Goal: Task Accomplishment & Management: Use online tool/utility

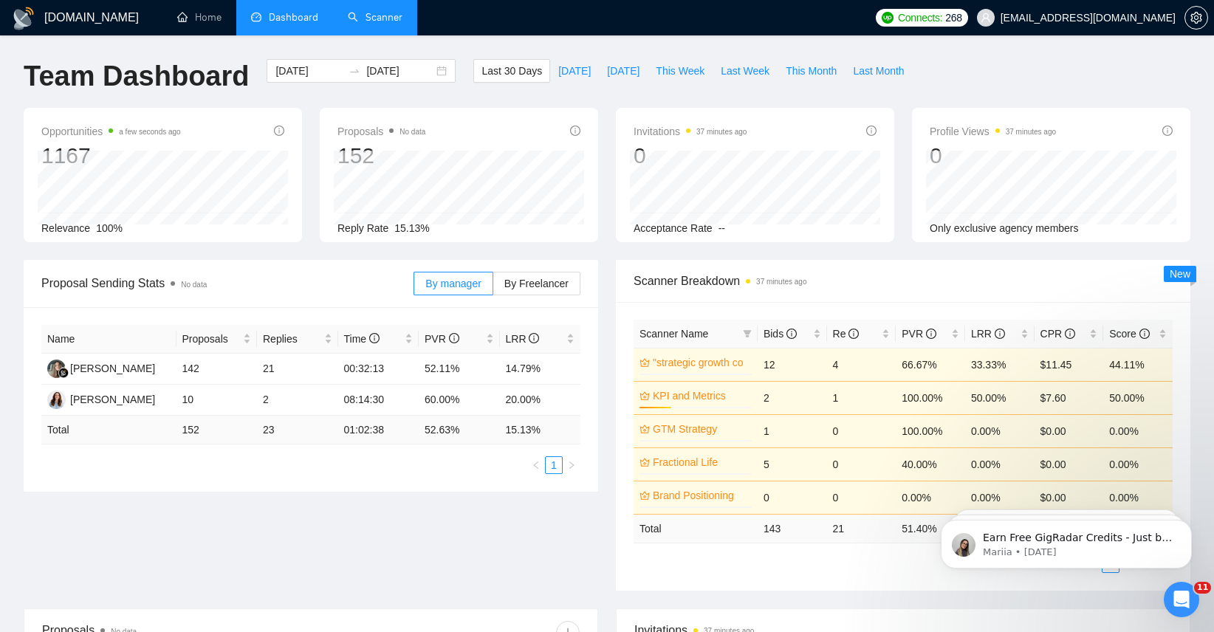
click at [377, 20] on link "Scanner" at bounding box center [375, 17] width 55 height 13
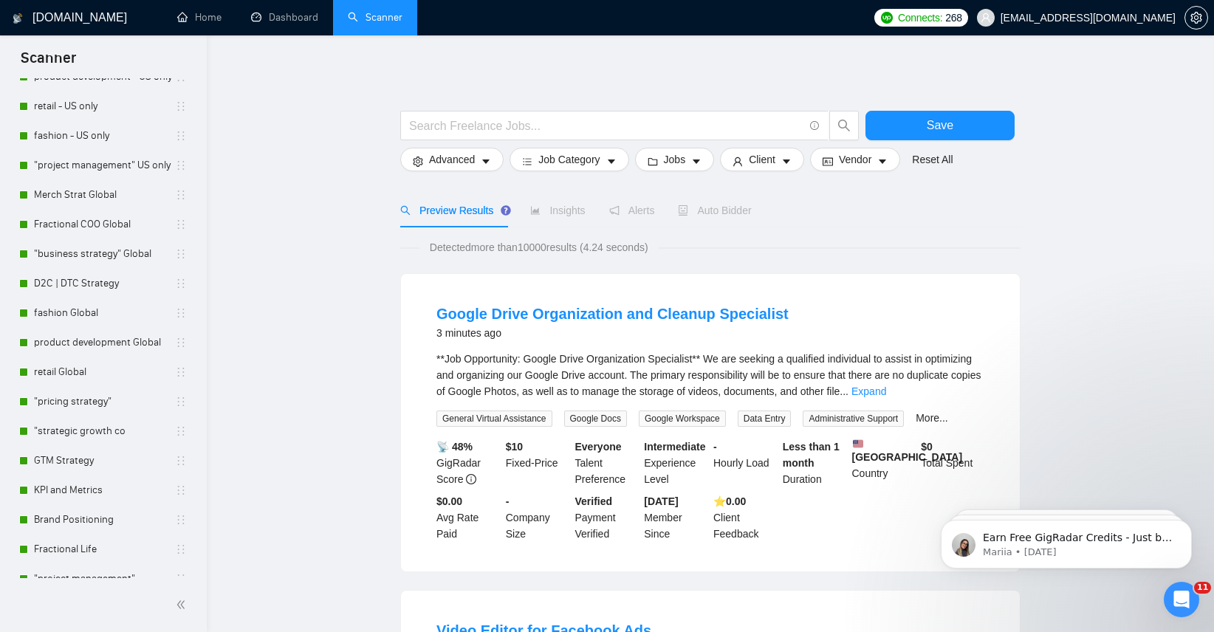
scroll to position [191, 0]
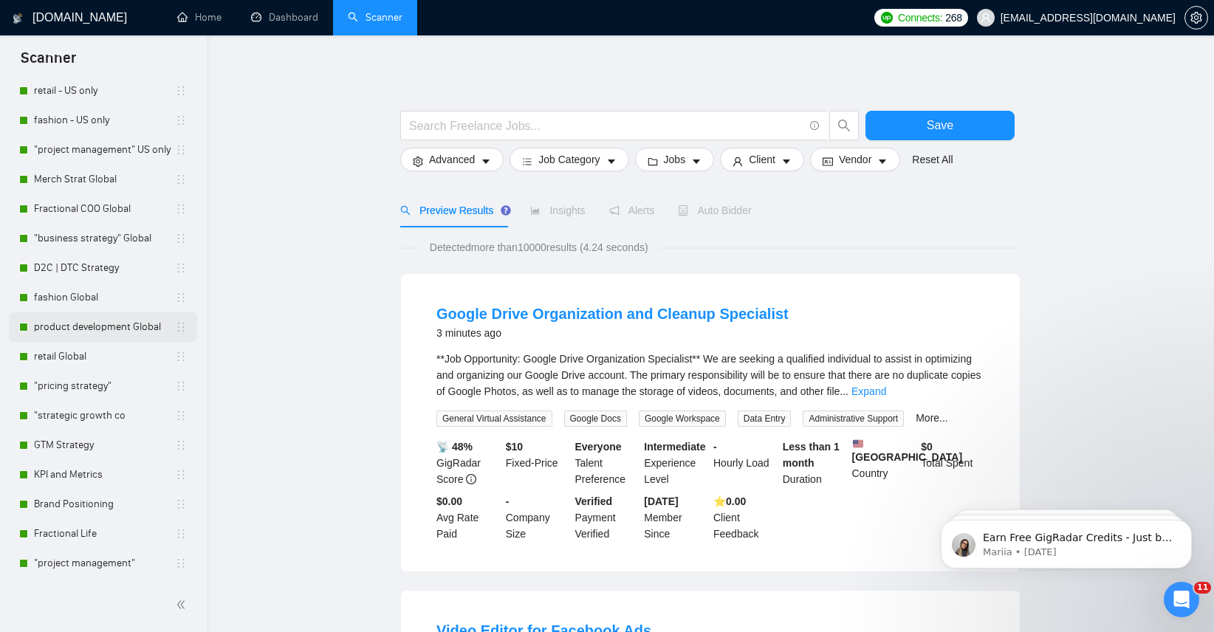
click at [130, 334] on link "product development Global" at bounding box center [104, 327] width 141 height 30
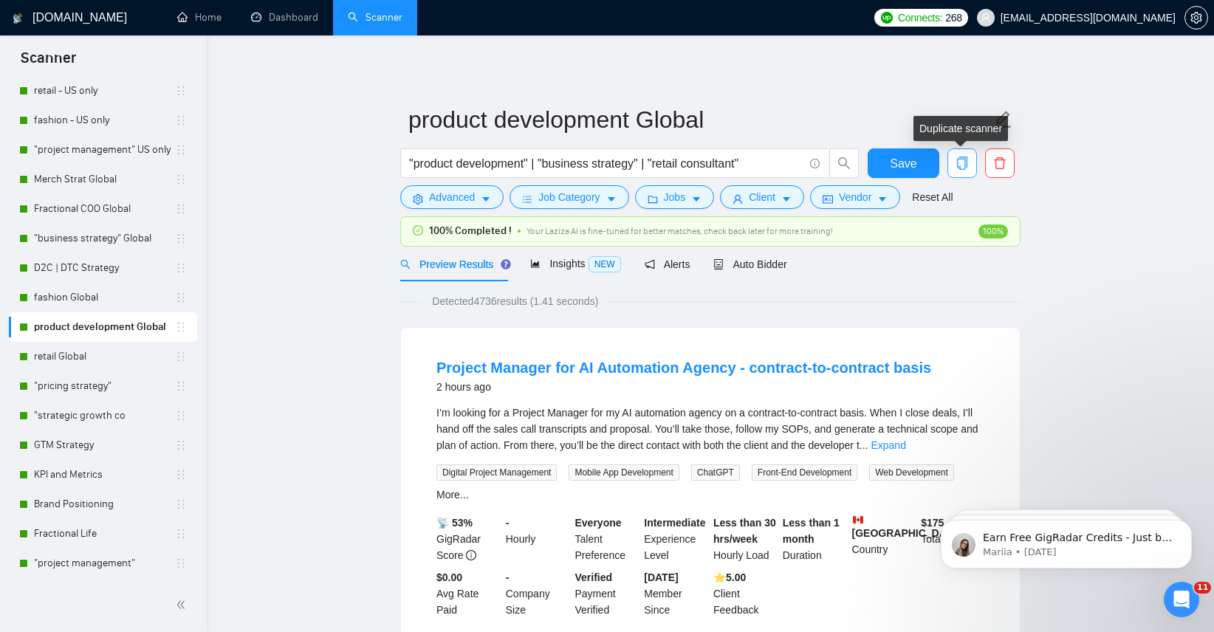
click at [968, 157] on icon "copy" at bounding box center [962, 163] width 13 height 13
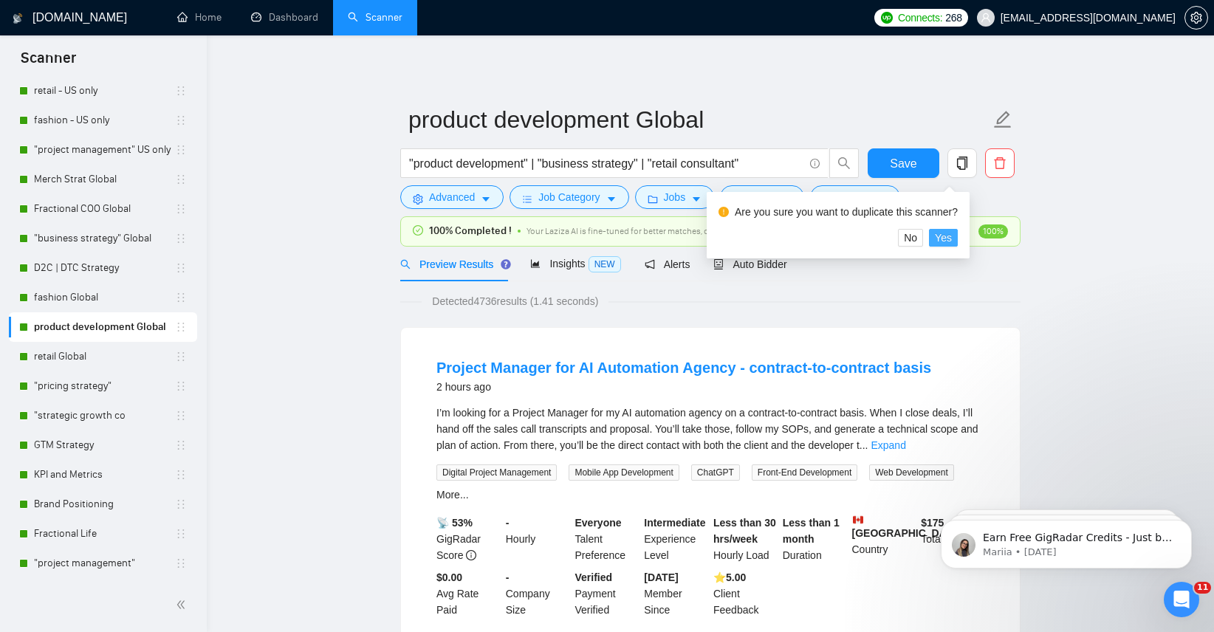
click at [952, 236] on span "Yes" at bounding box center [943, 238] width 17 height 16
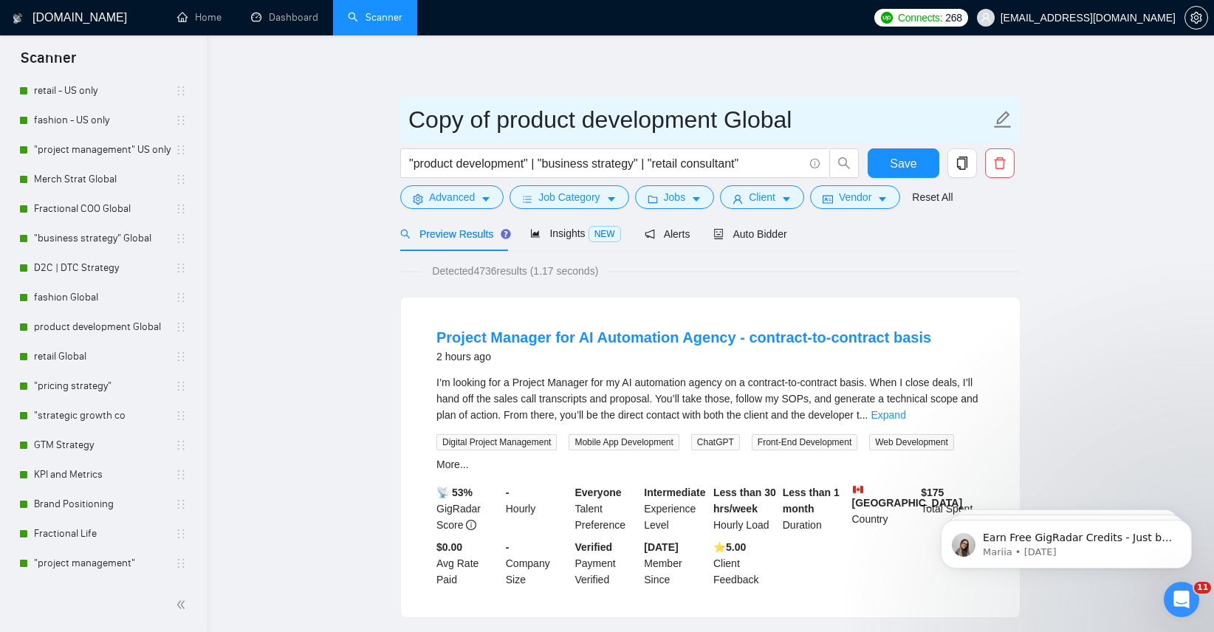
click at [1004, 124] on icon "edit" at bounding box center [1002, 119] width 19 height 19
click at [814, 108] on input "Copy of product development Global" at bounding box center [699, 119] width 582 height 37
type input "business consulting global"
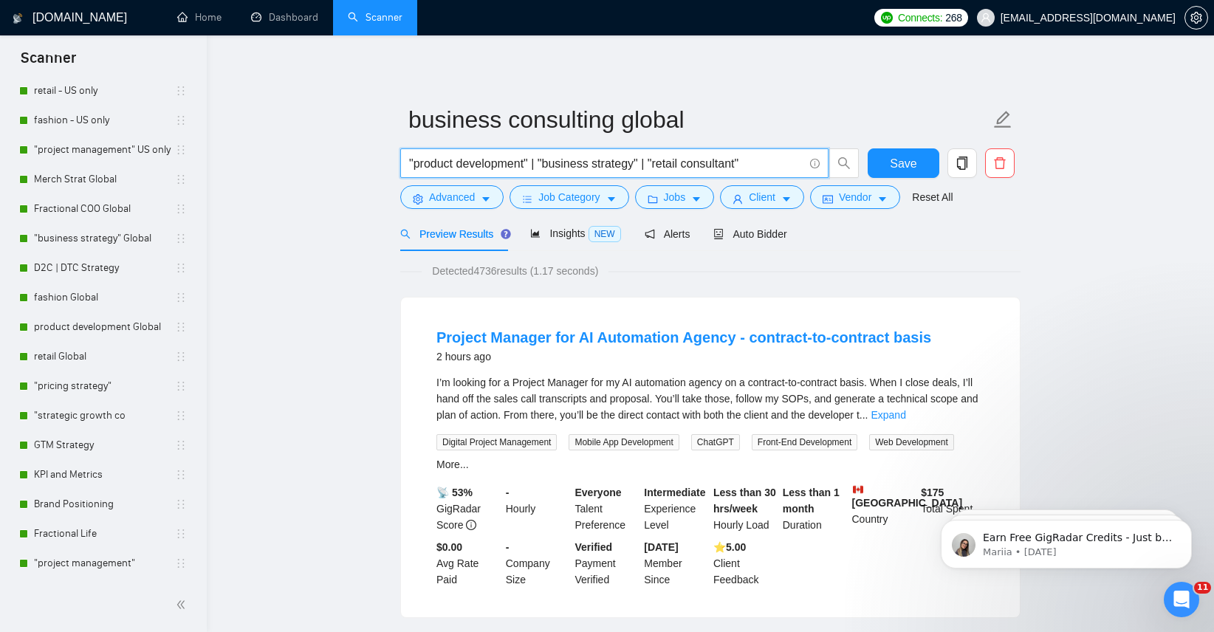
drag, startPoint x: 770, startPoint y: 162, endPoint x: 400, endPoint y: 151, distance: 370.2
click at [400, 151] on div ""product development" | "business strategy" | "retail consultant"" at bounding box center [629, 166] width 465 height 37
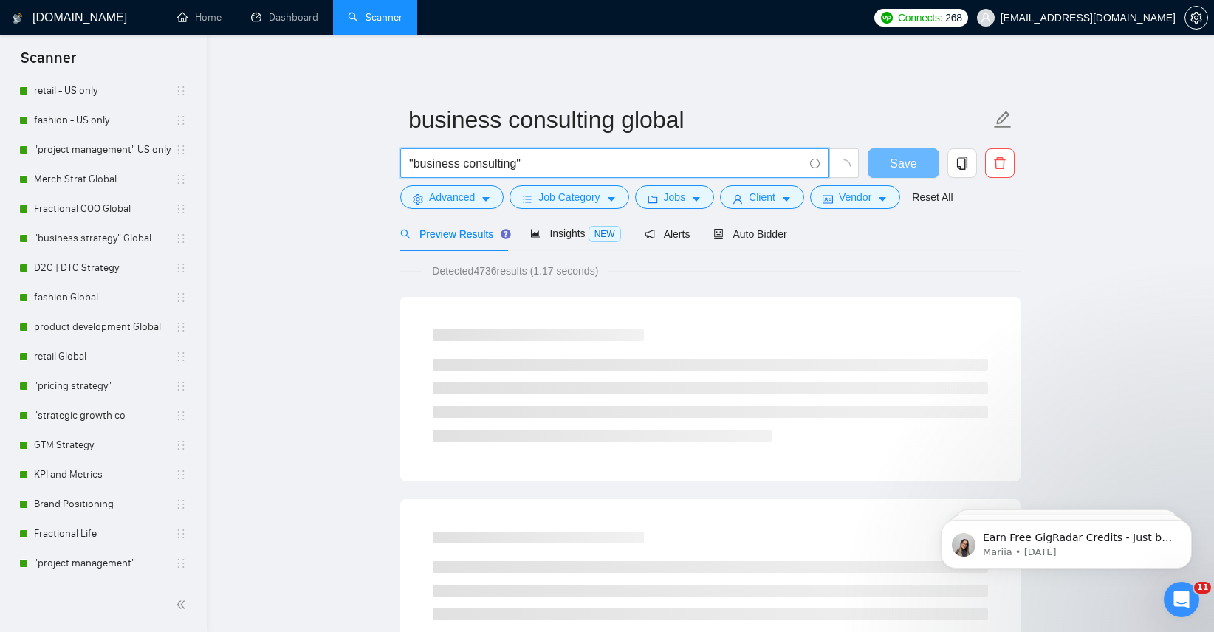
click at [838, 160] on span "loading" at bounding box center [844, 166] width 13 height 13
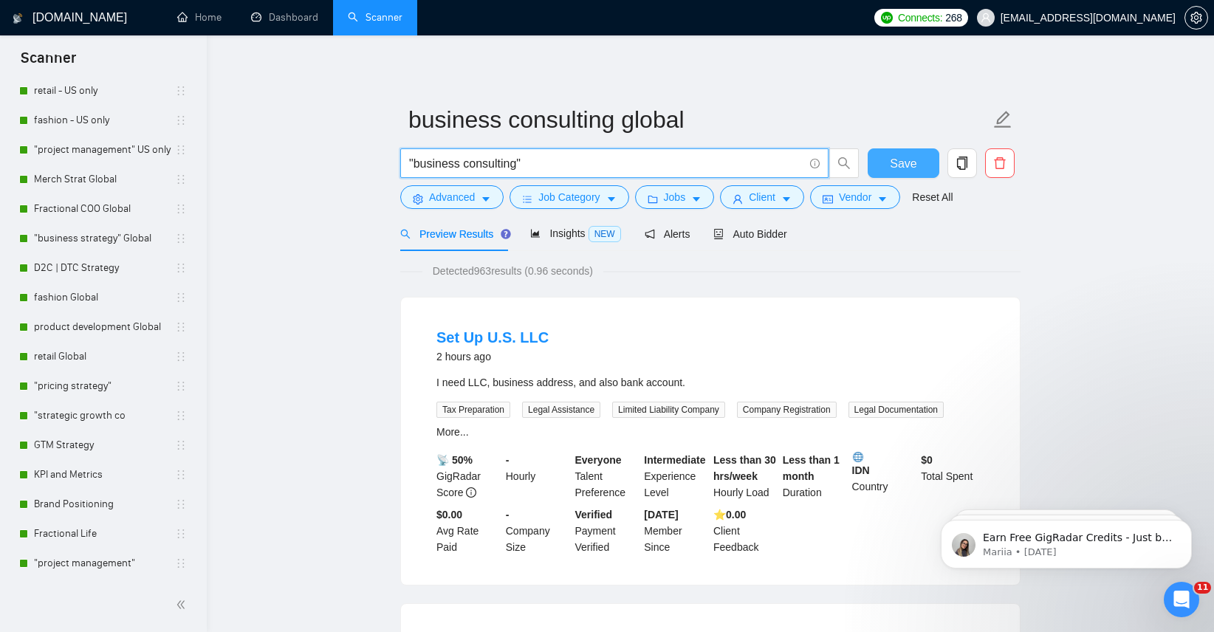
type input ""business consulting""
click at [900, 160] on span "Save" at bounding box center [903, 163] width 27 height 18
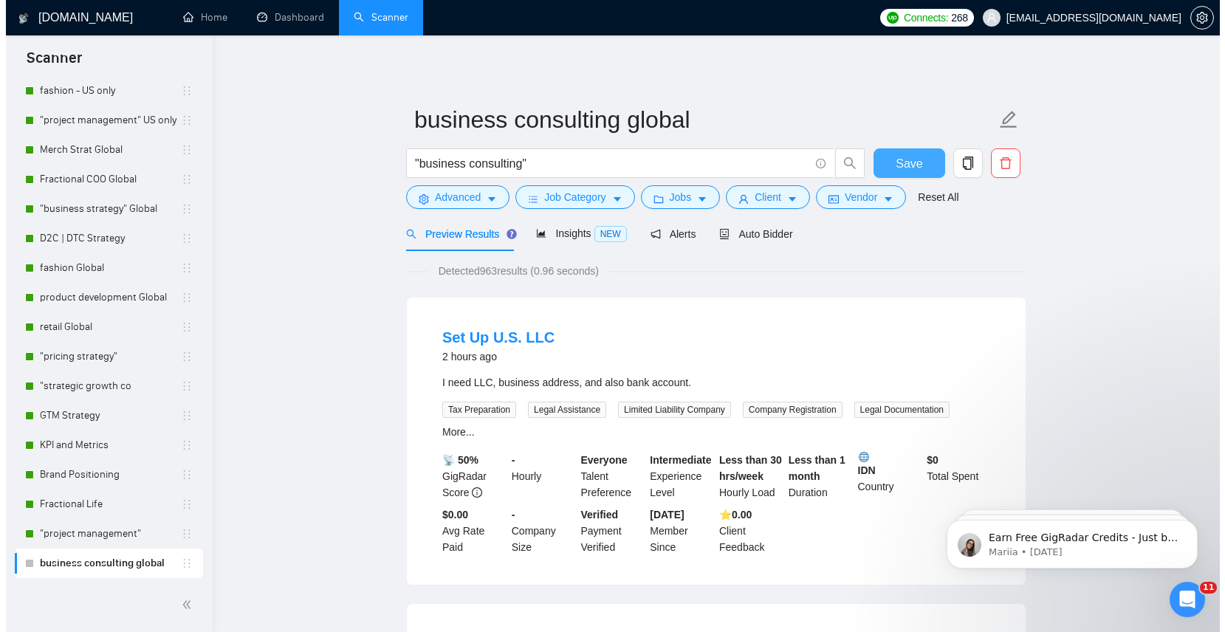
scroll to position [17, 0]
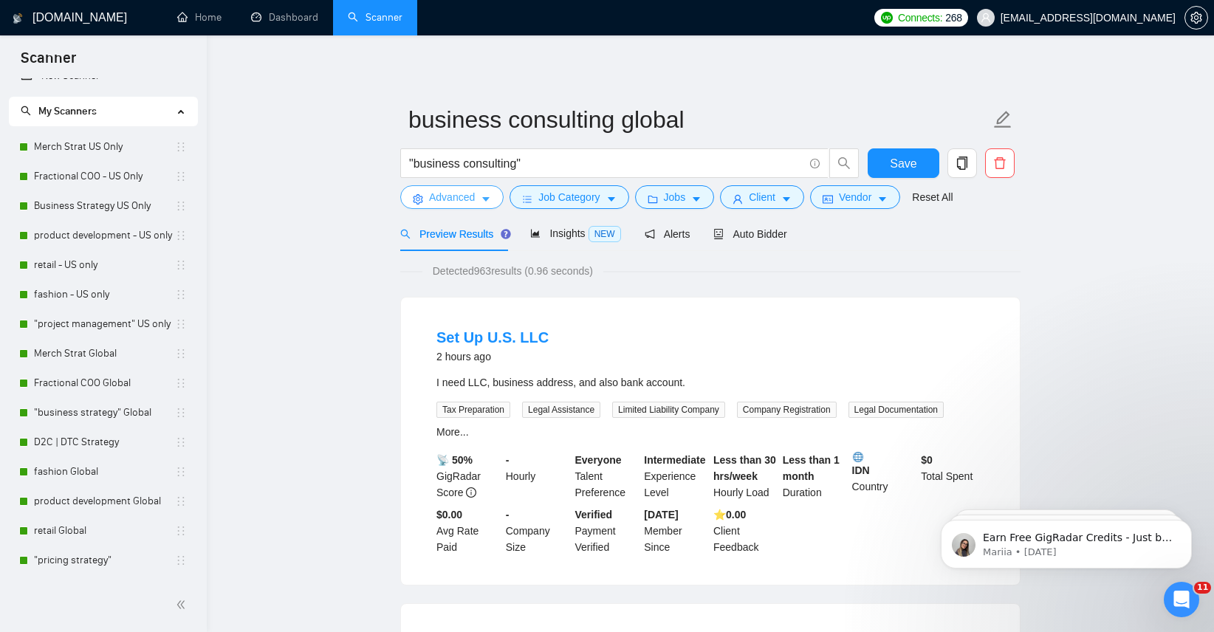
click at [485, 202] on icon "caret-down" at bounding box center [486, 199] width 10 height 10
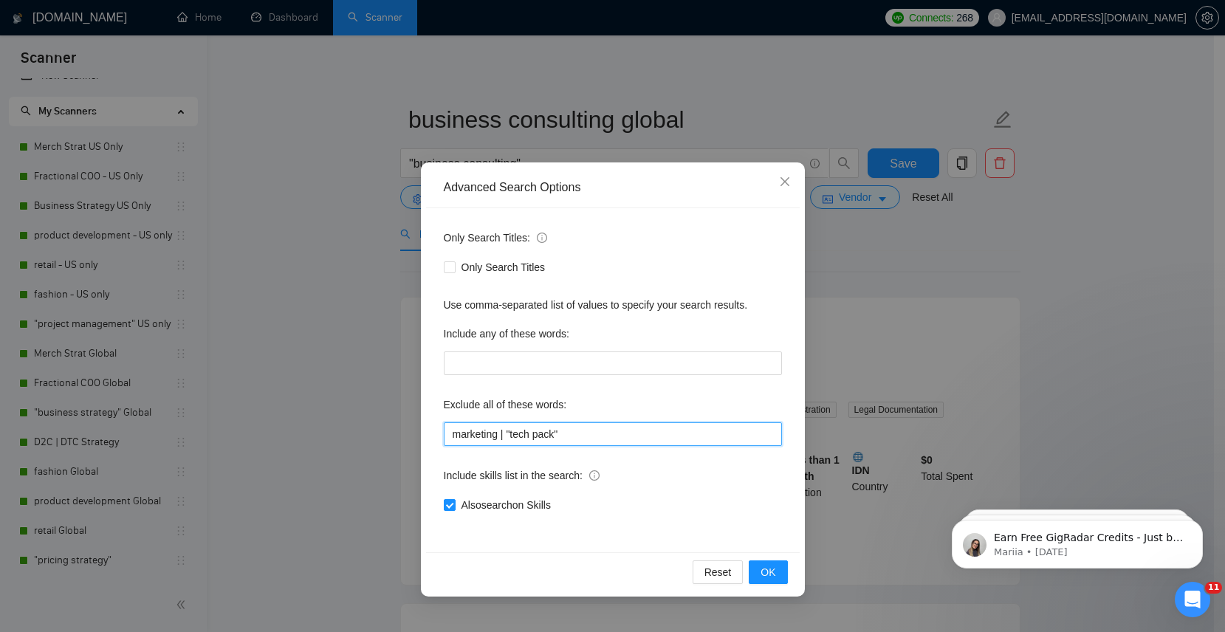
drag, startPoint x: 589, startPoint y: 432, endPoint x: 376, endPoint y: 419, distance: 213.1
click at [376, 419] on div "Advanced Search Options Only Search Titles: Only Search Titles Use comma-separa…" at bounding box center [612, 316] width 1225 height 632
click at [445, 503] on input "Also search on Skills" at bounding box center [449, 504] width 10 height 10
checkbox input "false"
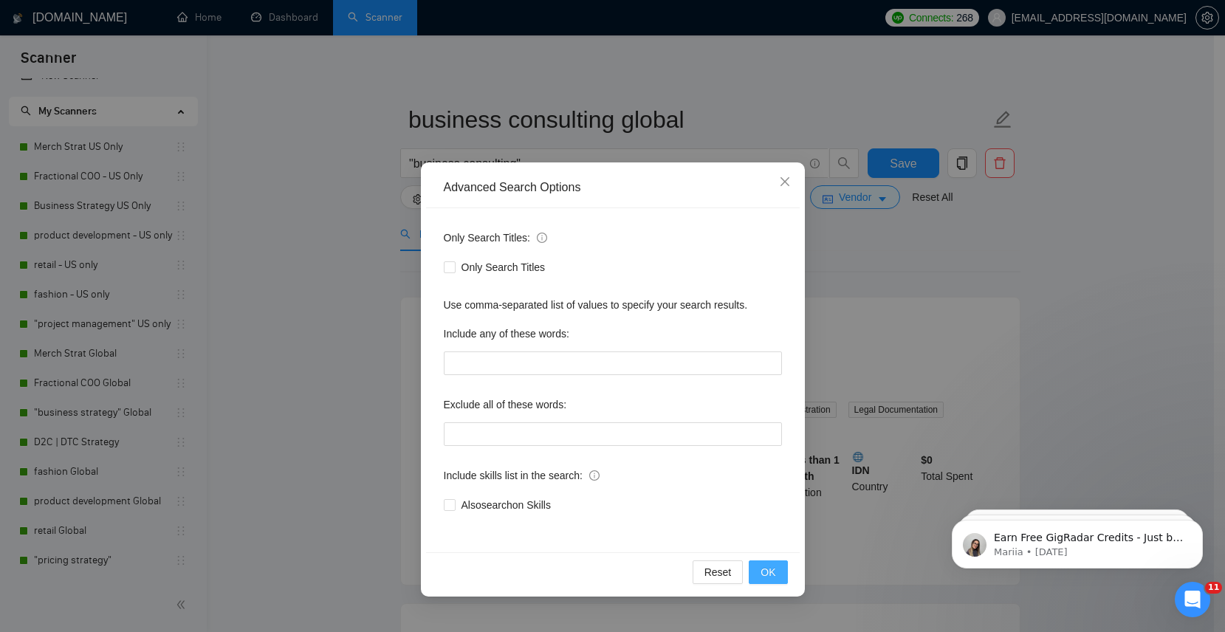
click at [762, 571] on span "OK" at bounding box center [768, 572] width 15 height 16
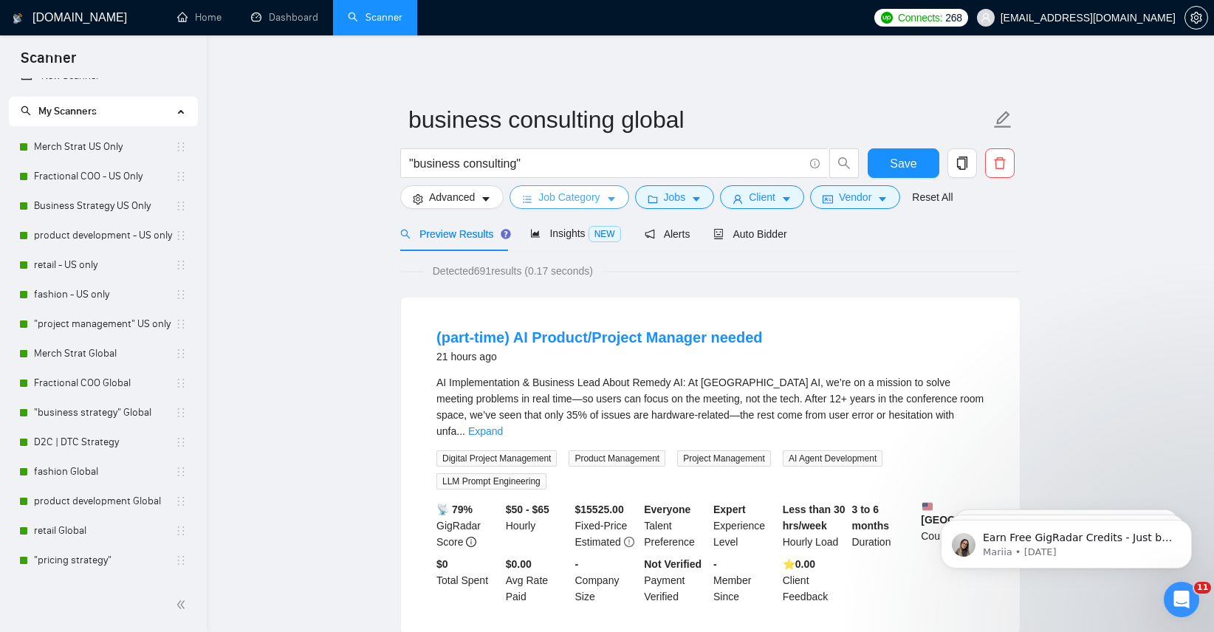
click at [600, 203] on span "Job Category" at bounding box center [568, 197] width 61 height 16
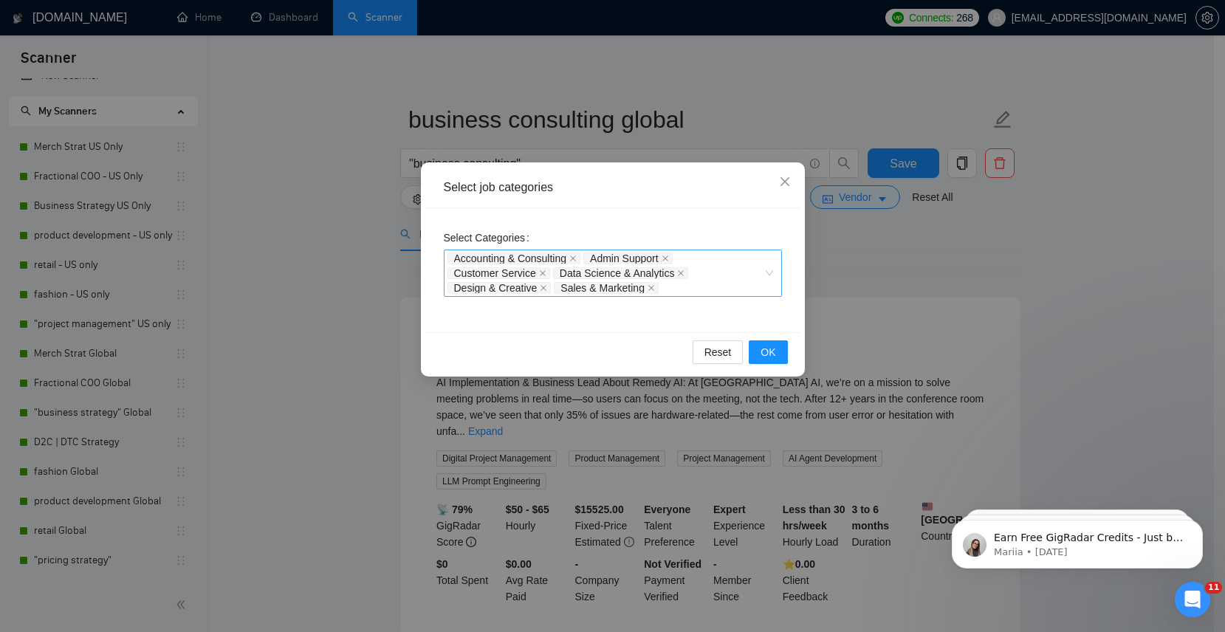
click at [758, 281] on div "Accounting & Consulting Admin Support Customer Service Data Science & Analytics…" at bounding box center [606, 273] width 316 height 44
click at [786, 212] on div "Select Categories Accounting & Consulting Admin Support Customer Service Data S…" at bounding box center [613, 270] width 374 height 124
click at [768, 355] on span "OK" at bounding box center [768, 352] width 15 height 16
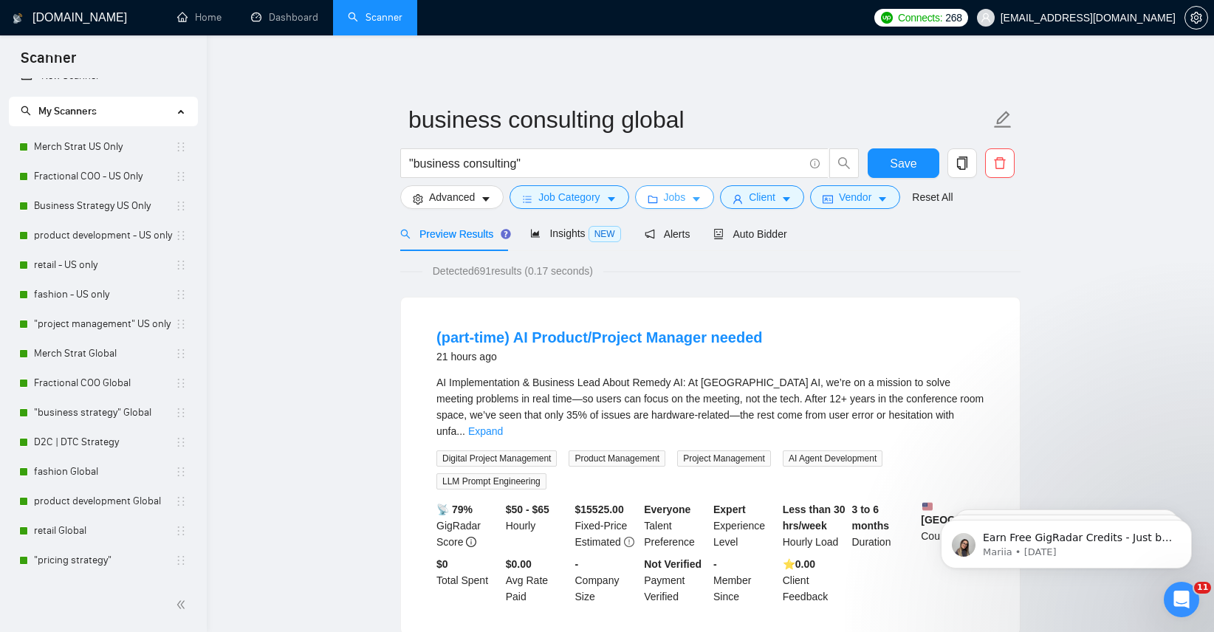
click at [684, 198] on span "Jobs" at bounding box center [675, 197] width 22 height 16
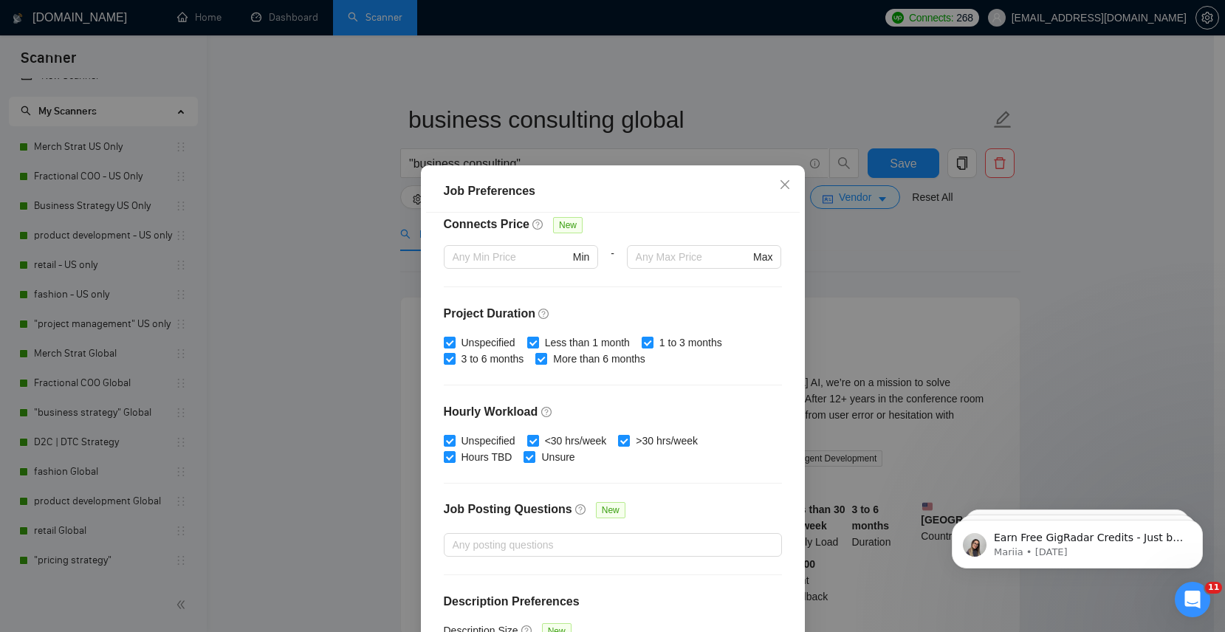
scroll to position [390, 0]
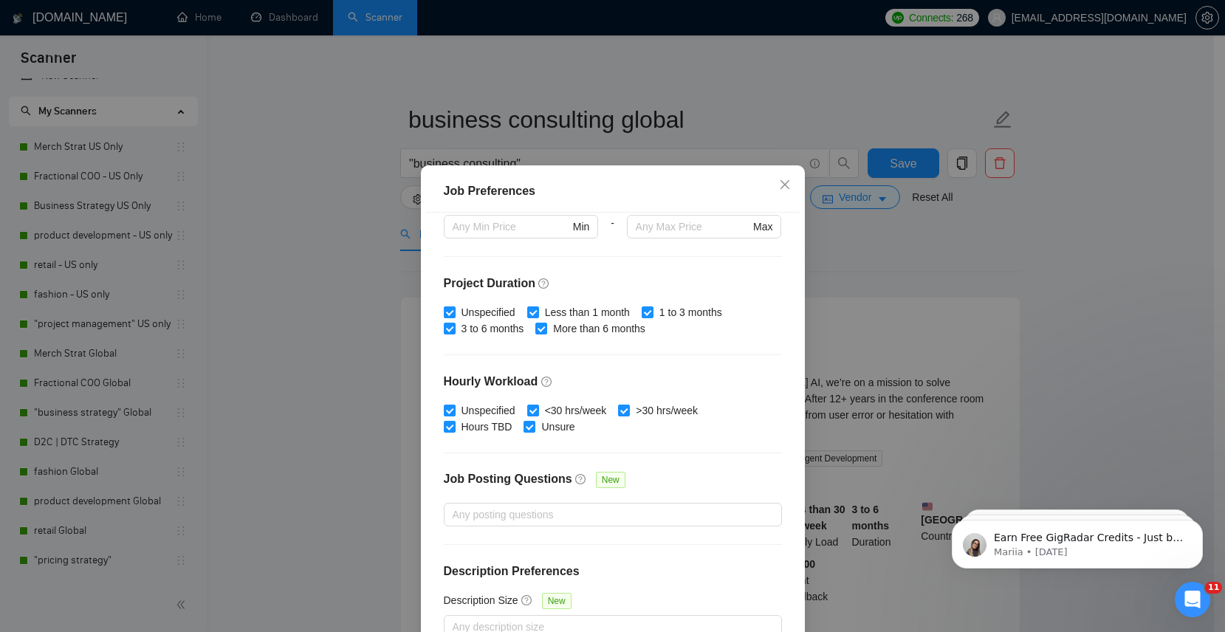
click at [891, 272] on div "Job Preferences Budget Project Type All Fixed Price Hourly Rate Fixed Price Bud…" at bounding box center [612, 316] width 1225 height 632
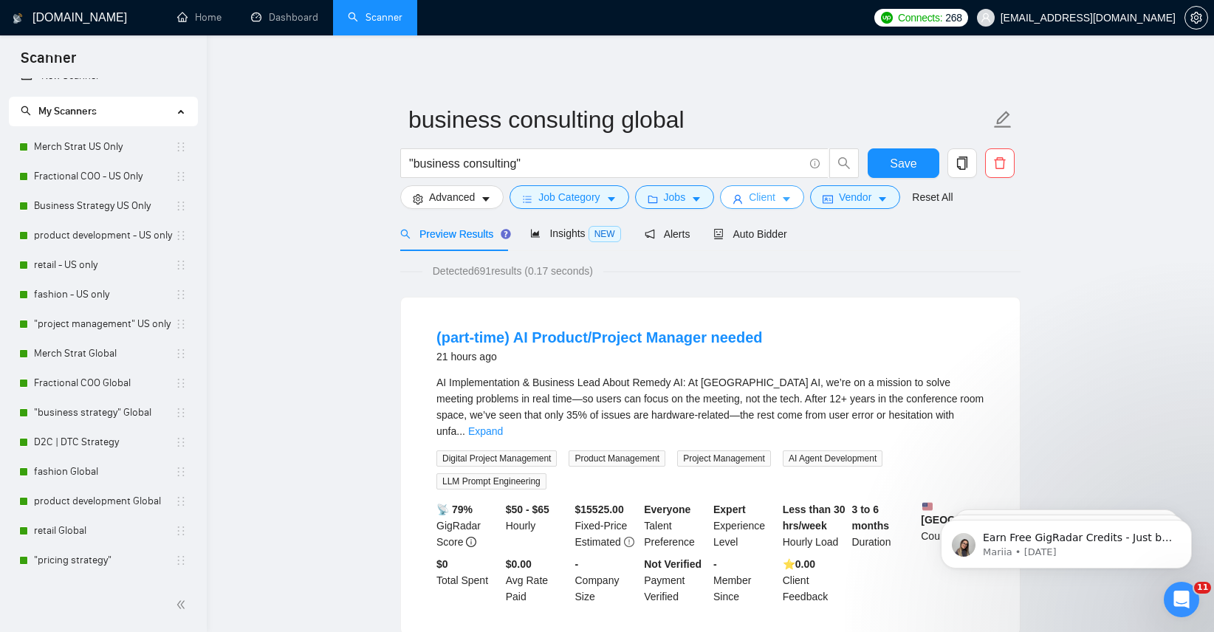
click at [786, 202] on button "Client" at bounding box center [762, 197] width 84 height 24
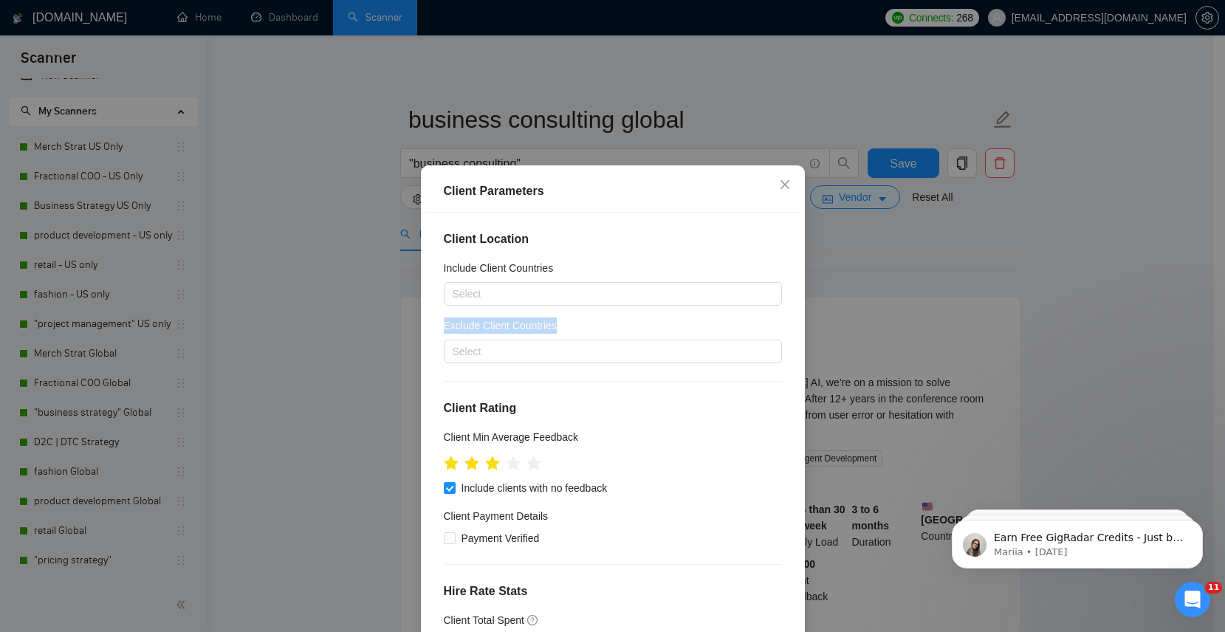
drag, startPoint x: 784, startPoint y: 289, endPoint x: 784, endPoint y: 324, distance: 35.5
click at [784, 324] on div "Client Location Include Client Countries Select Exclude Client Countries Select…" at bounding box center [613, 434] width 374 height 442
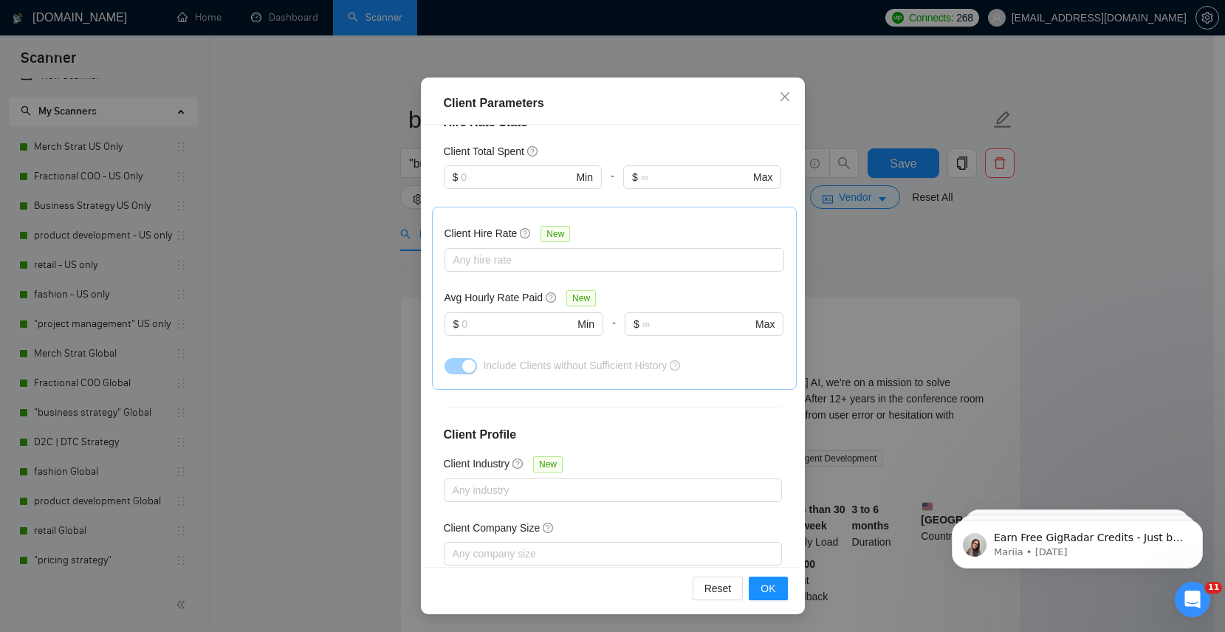
scroll to position [478, 0]
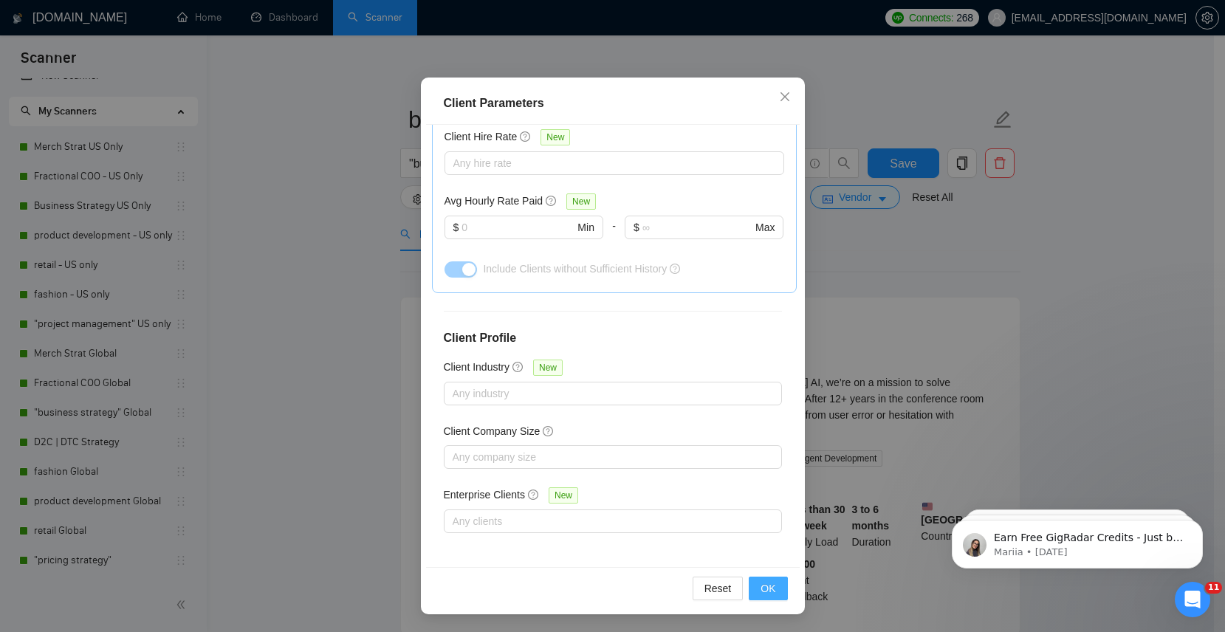
click at [770, 592] on span "OK" at bounding box center [768, 589] width 15 height 16
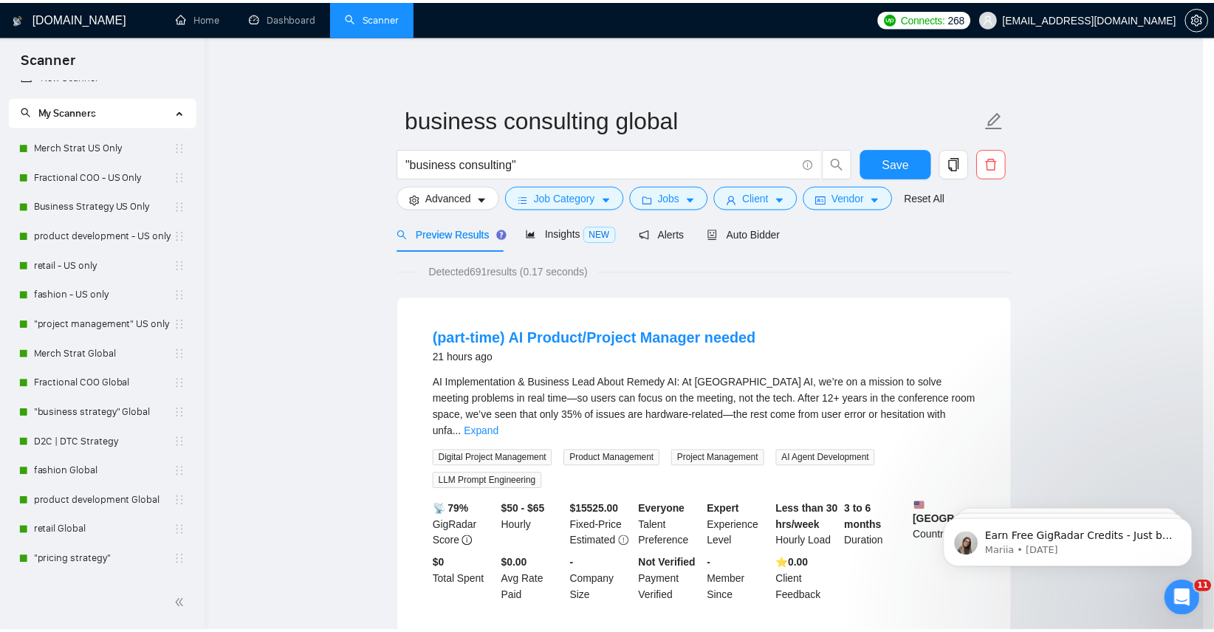
scroll to position [11, 0]
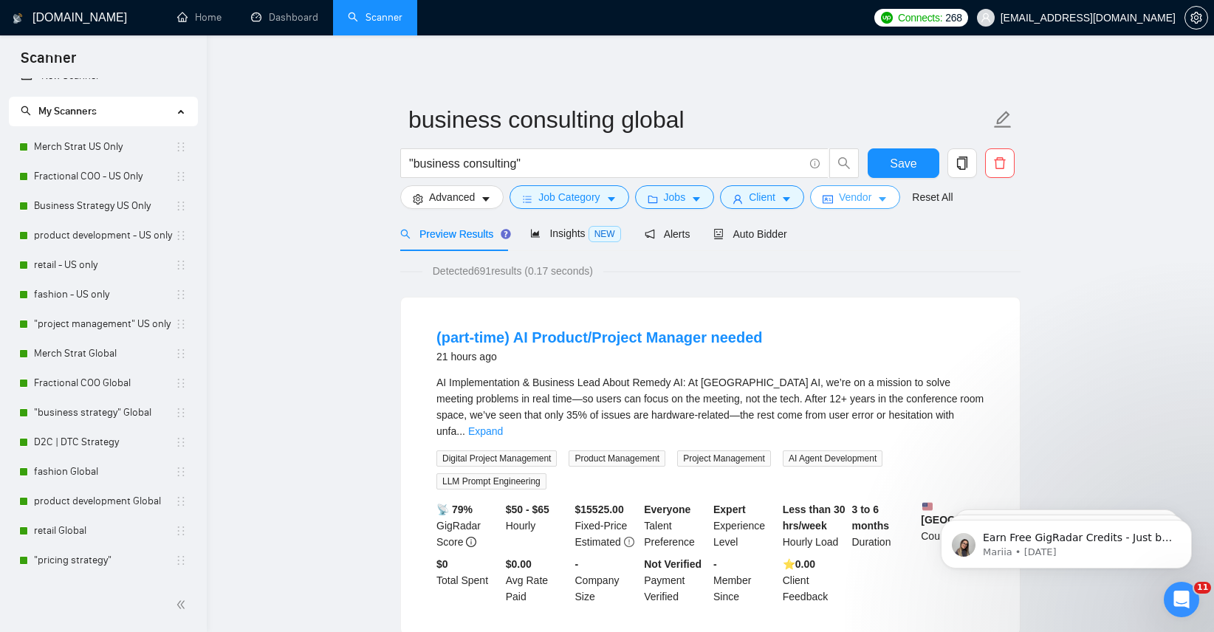
click at [888, 200] on icon "caret-down" at bounding box center [882, 199] width 10 height 10
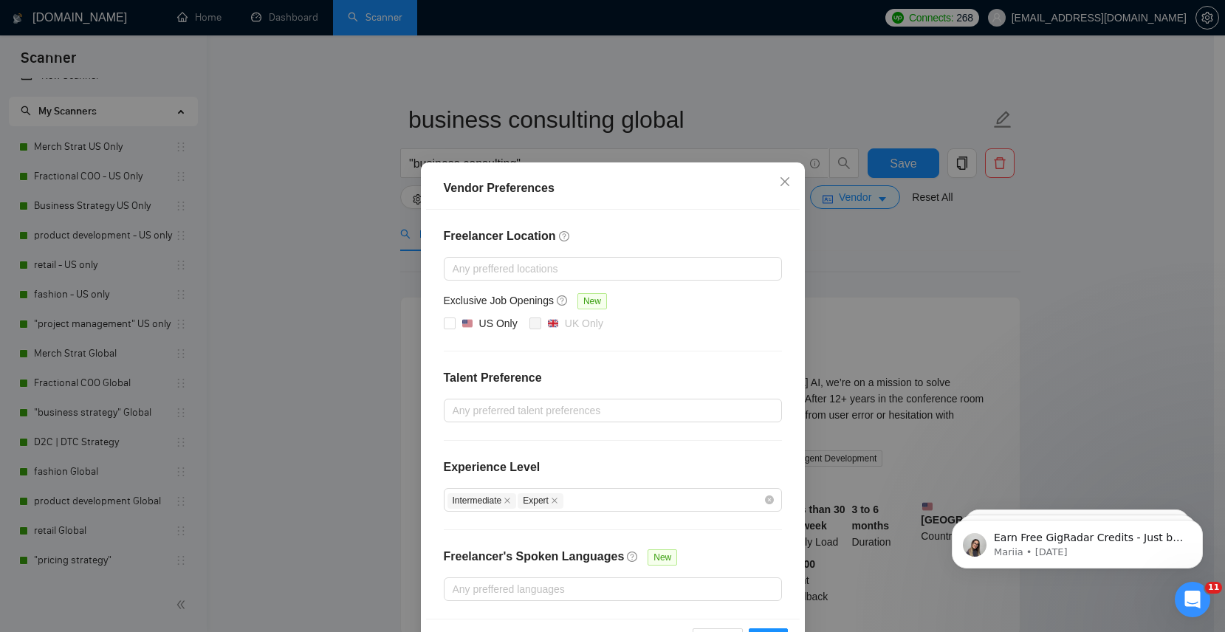
click at [866, 295] on div "Vendor Preferences Freelancer Location Any preffered locations Exclusive Job Op…" at bounding box center [612, 316] width 1225 height 632
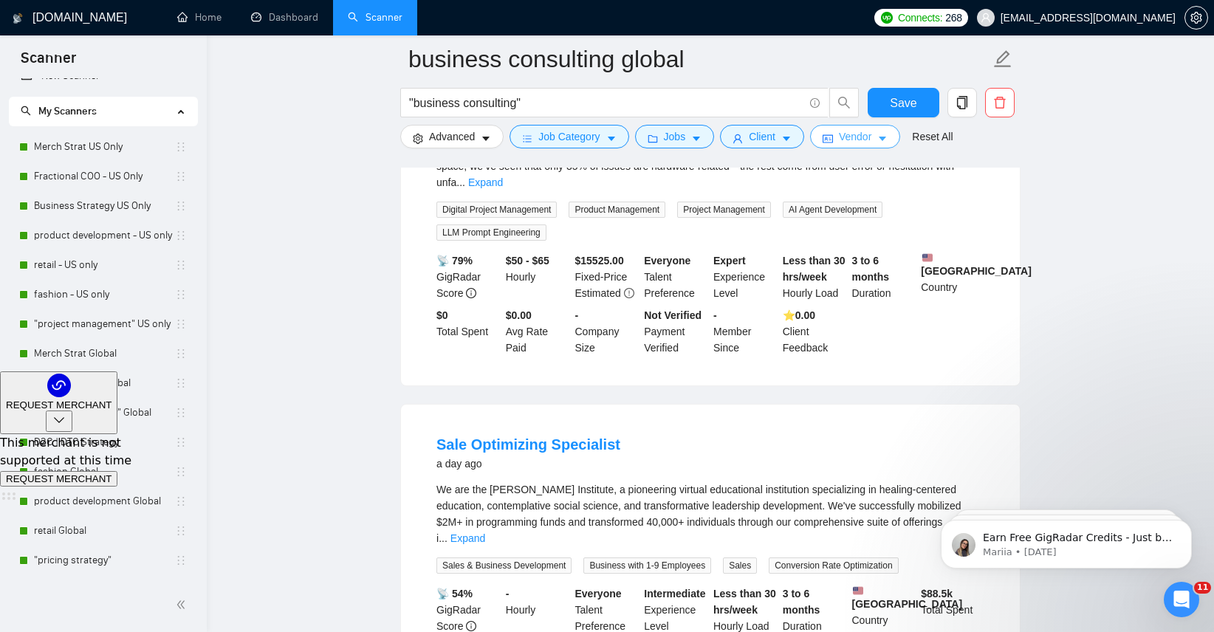
scroll to position [0, 0]
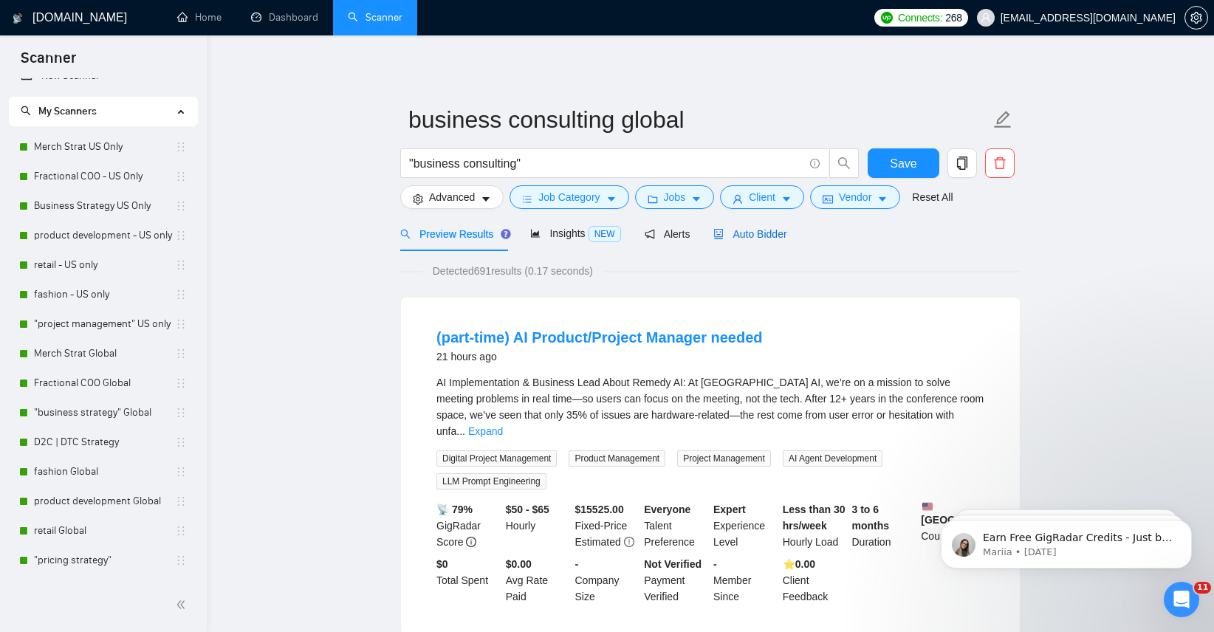
click at [767, 232] on span "Auto Bidder" at bounding box center [750, 234] width 73 height 12
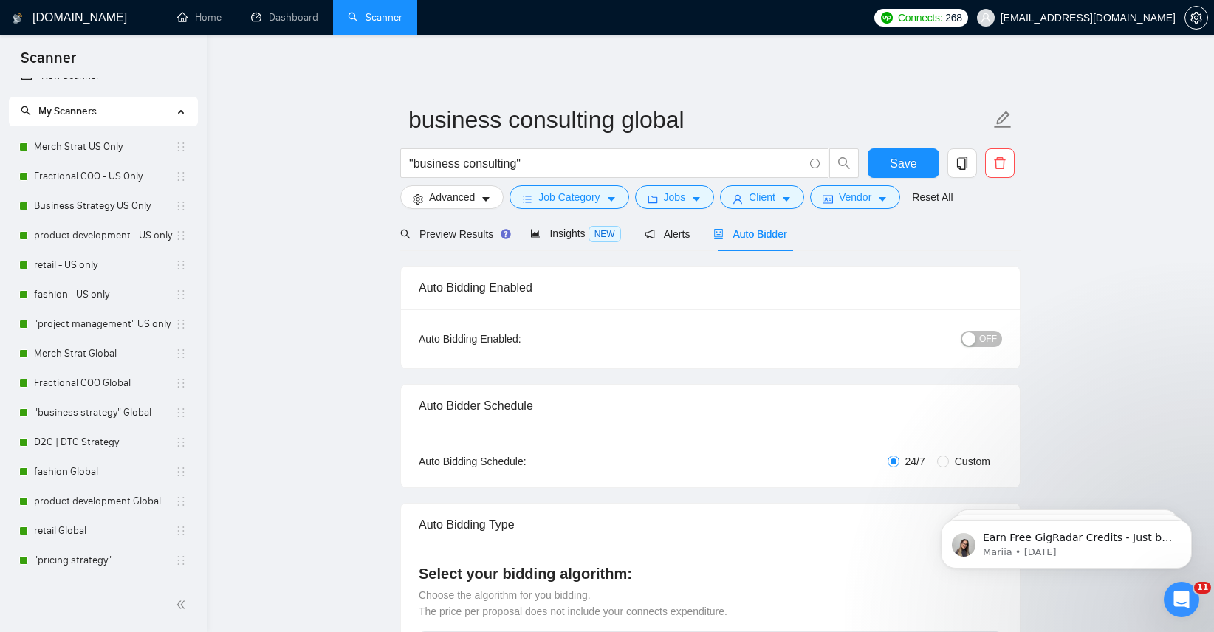
click at [1002, 340] on button "OFF" at bounding box center [981, 339] width 41 height 16
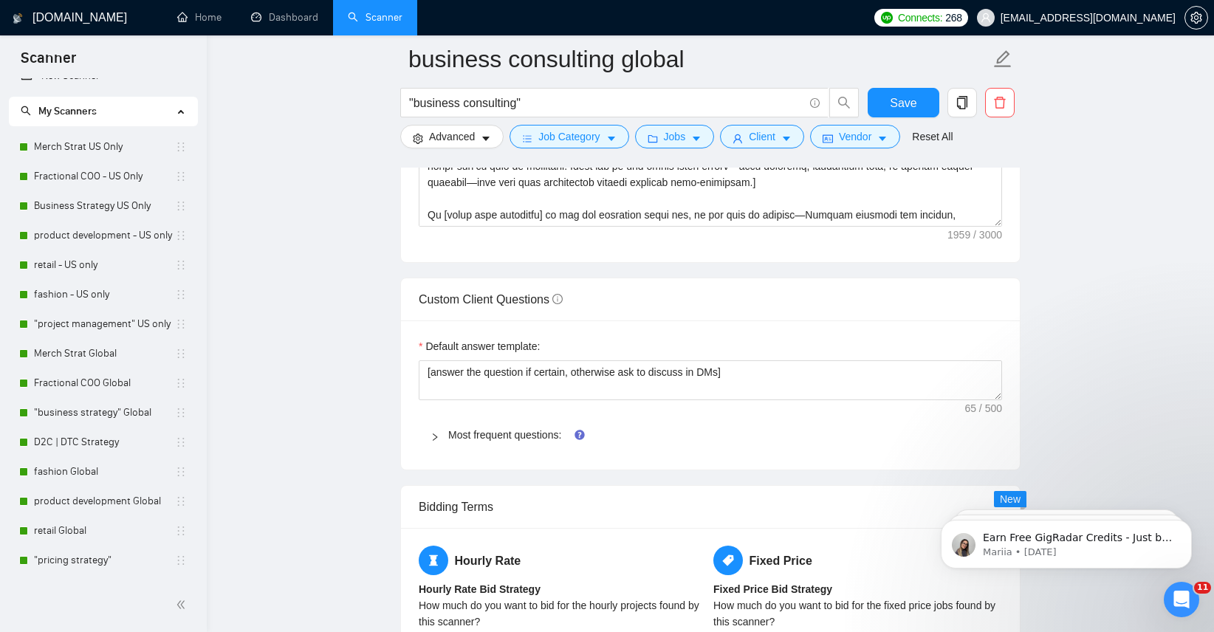
scroll to position [1920, 0]
click at [573, 436] on div "Tooltip anchor" at bounding box center [579, 432] width 13 height 13
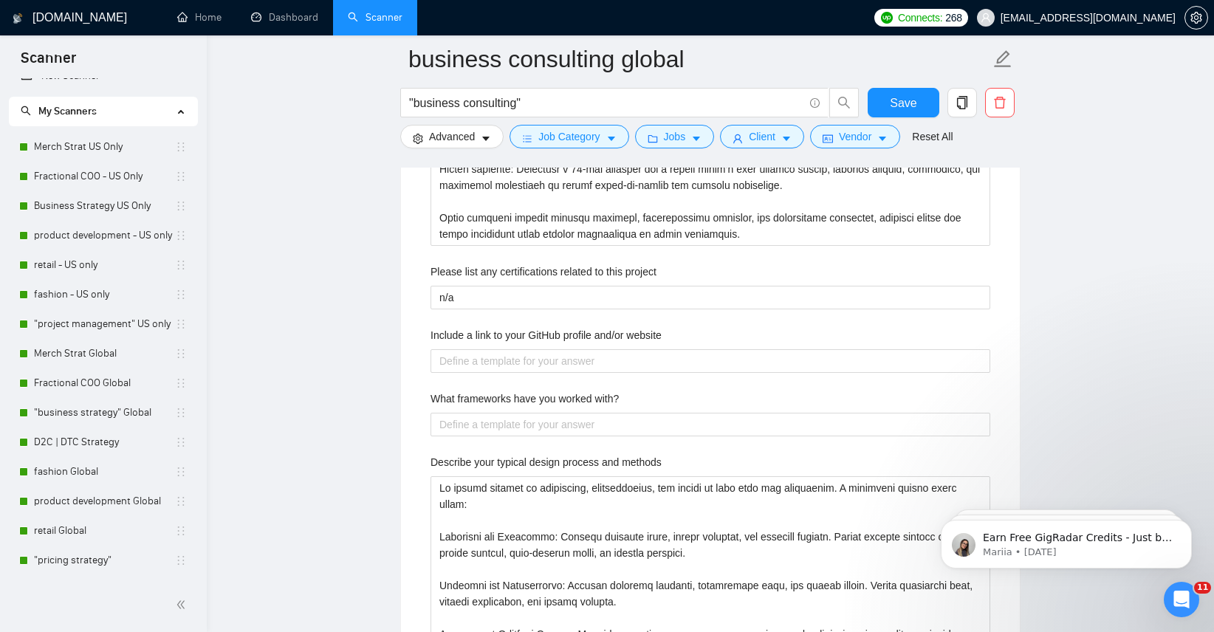
scroll to position [2468, 0]
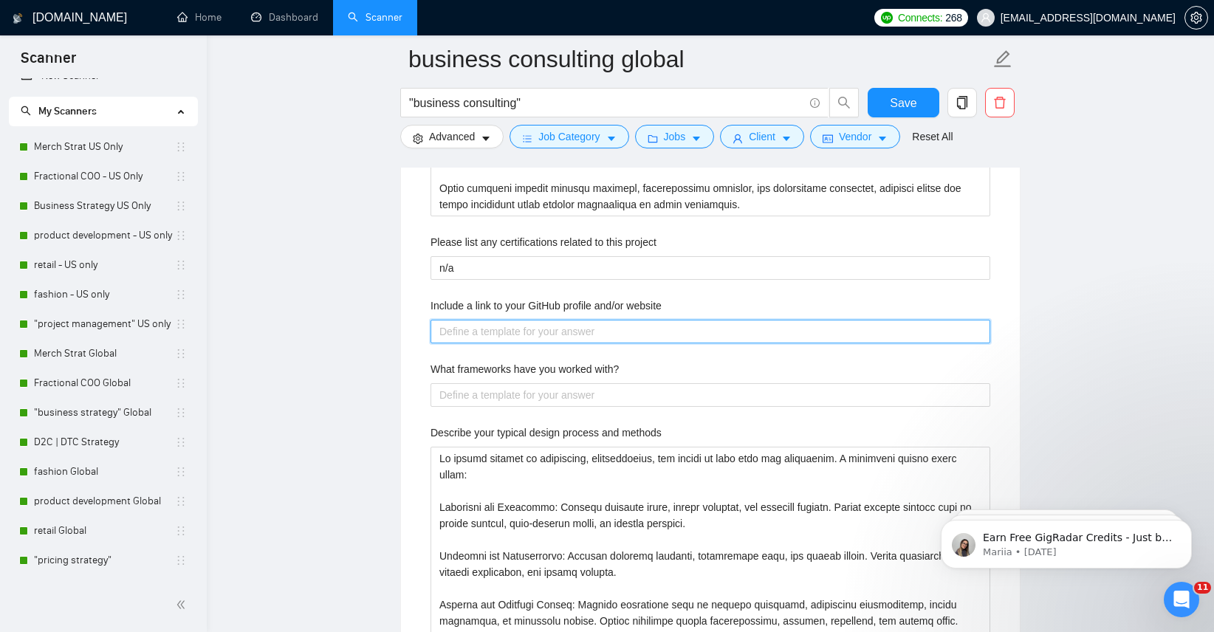
click at [591, 333] on website "Include a link to your GitHub profile and/or website" at bounding box center [711, 332] width 560 height 24
type website "w"
type website "ww"
type website "www"
type website "www."
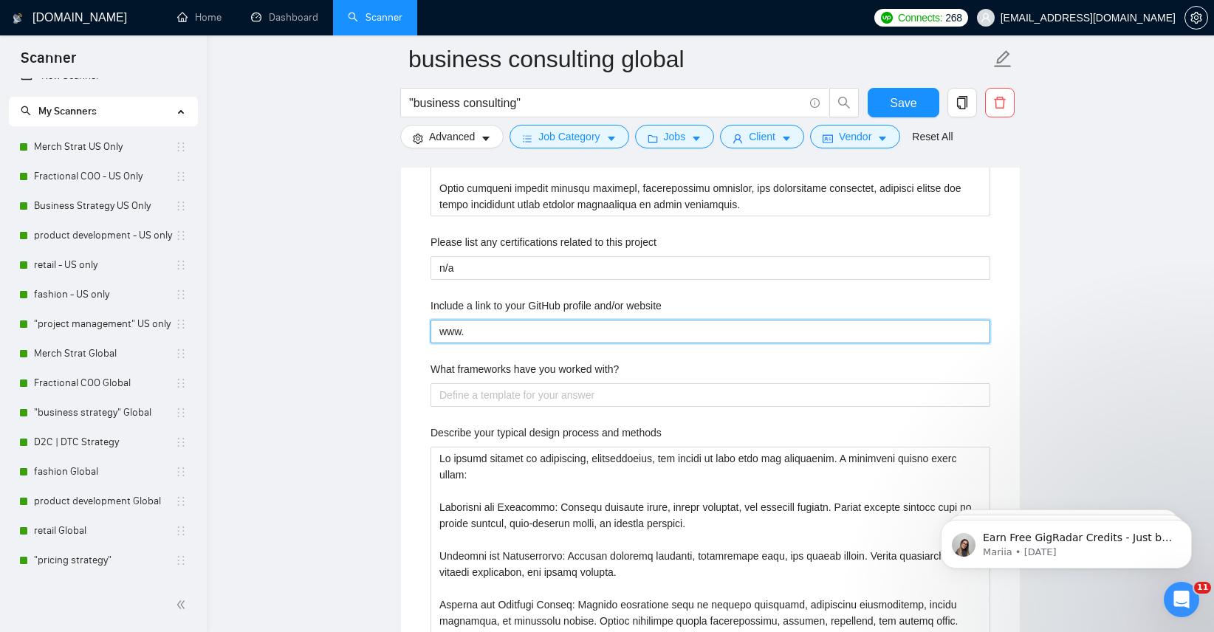
type website "www.p"
type website "www.pl"
type website "www.pla"
type website "www.plan"
type website "www.planp"
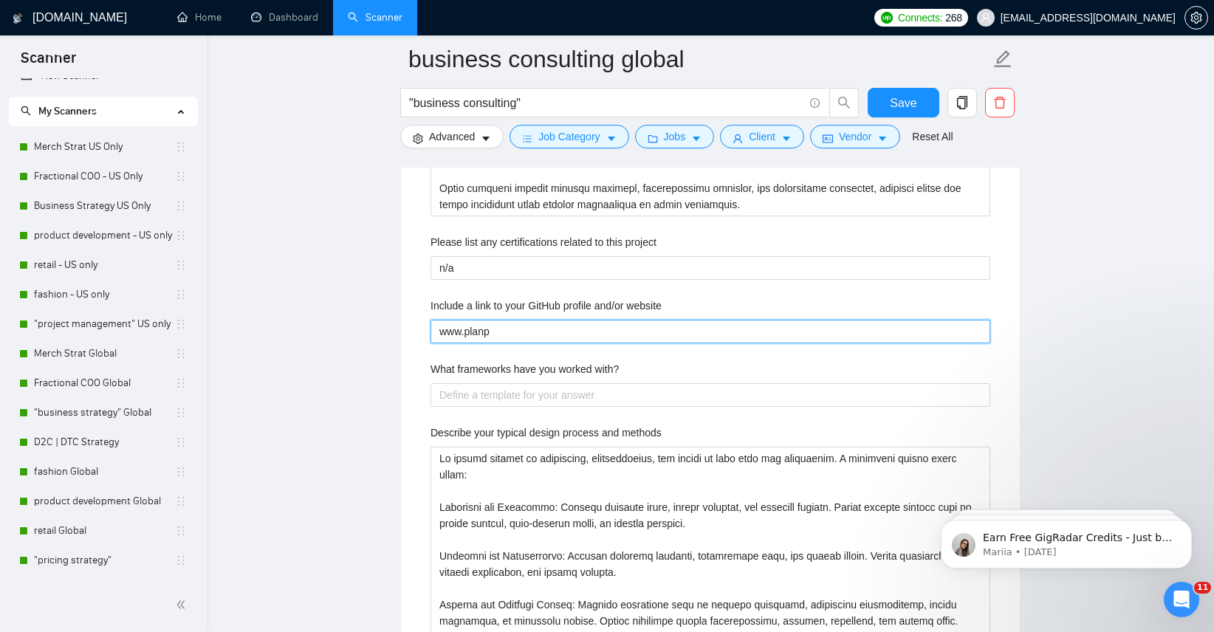
type website "www.planpi"
type website "www.planpiv"
type website "www.planpivot"
type website "www.planpivotc"
type website "www.planpivotco"
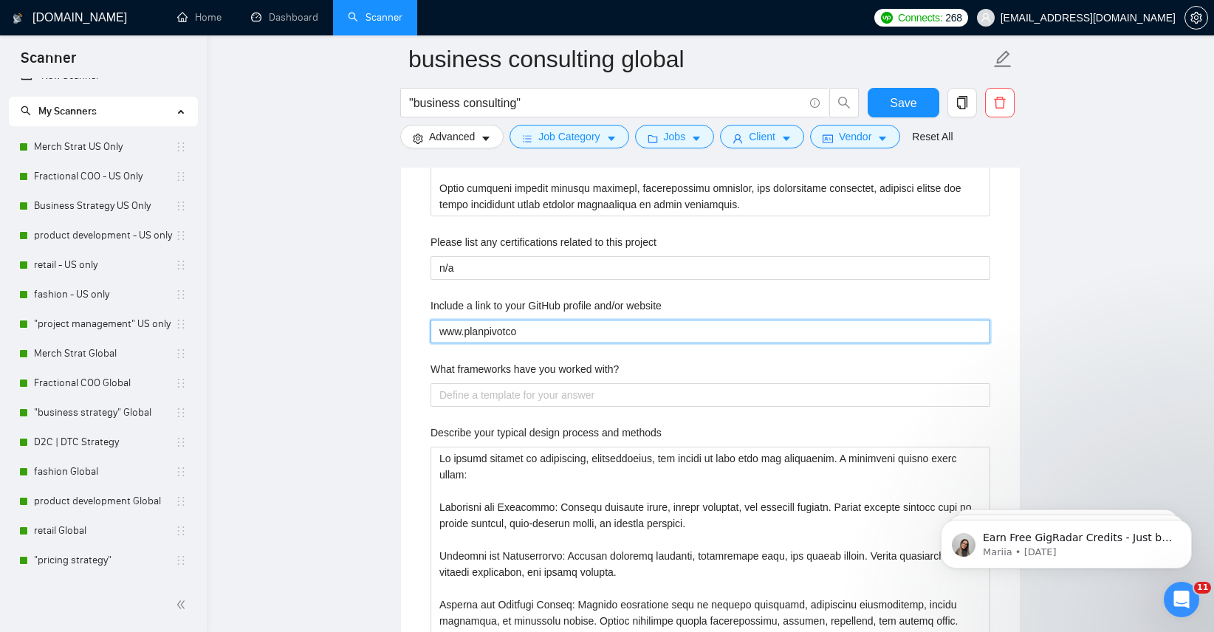
type website "www.planpivotcol"
type website "www.planpivotcoll"
type website "www.planpivotcolle"
type website "www.planpivotcollec"
type website "www.planpivotcollecti"
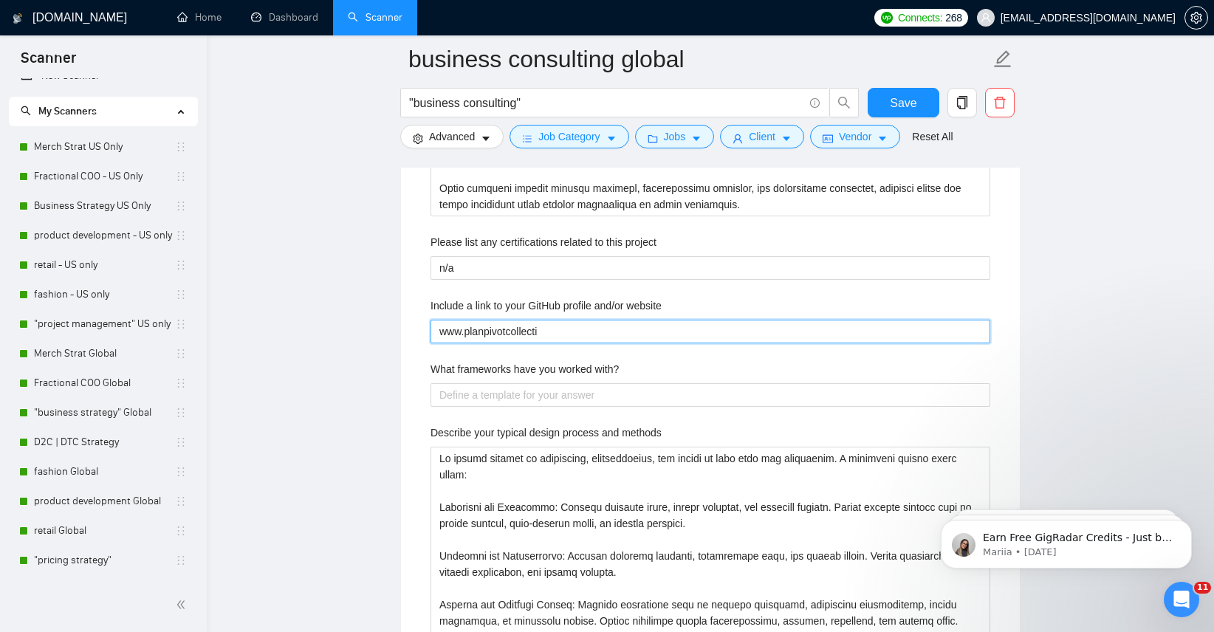
type website "www.planpivotcollectiv"
type website "www.planpivotcollective"
type website "www.planpivotcollective."
type website "www.planpivotcollective.c"
type website "www.planpivotcollective.co"
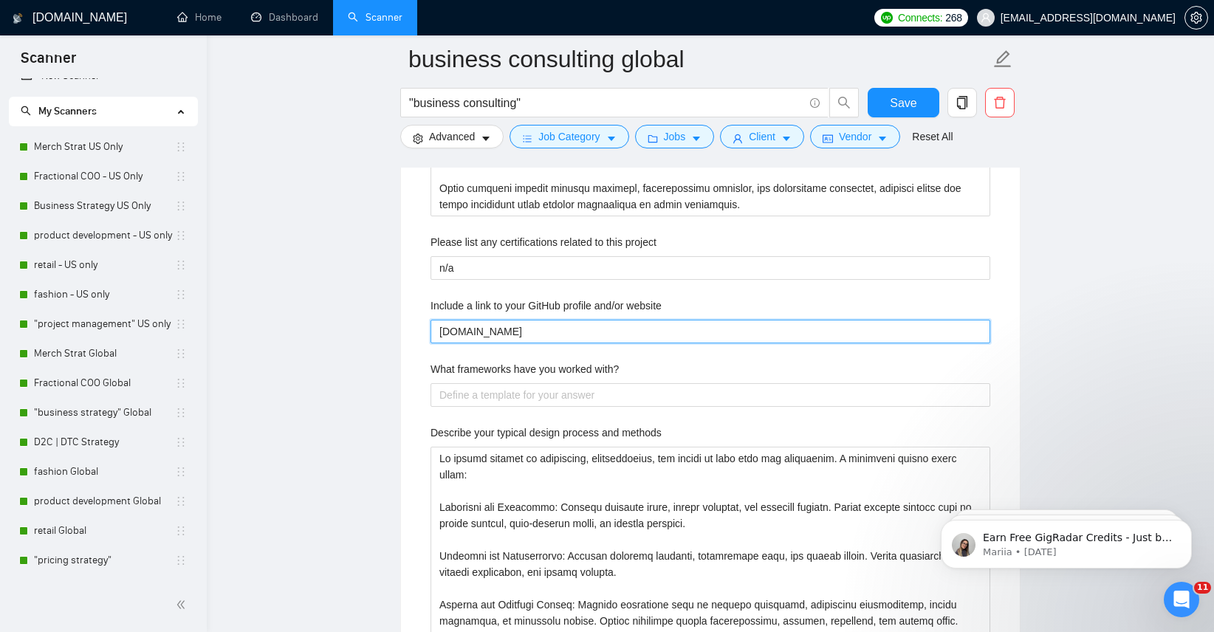
type website "www.planpivotcollective.com"
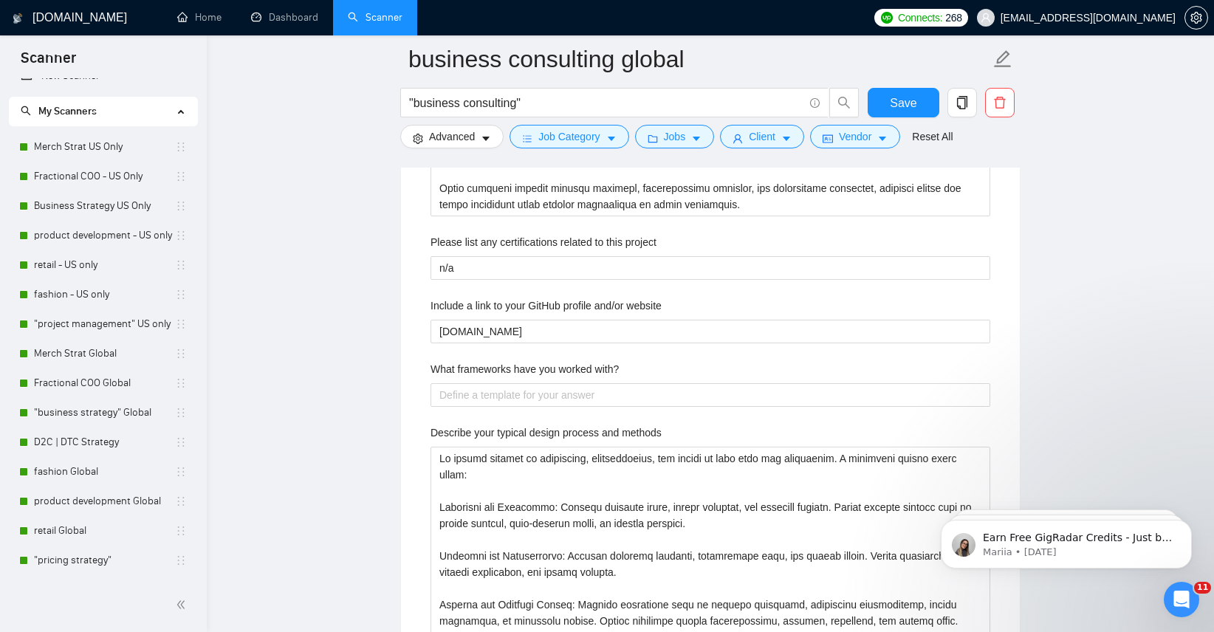
click at [543, 361] on label "What frameworks have you worked with?" at bounding box center [525, 369] width 188 height 16
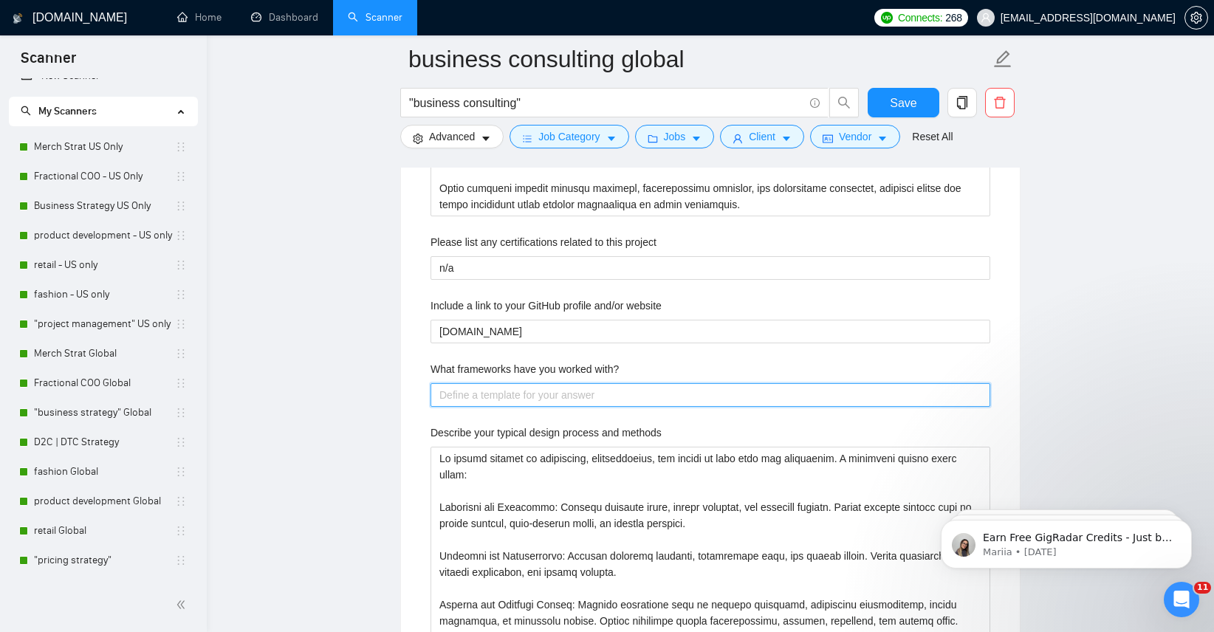
click at [543, 383] on with\? "What frameworks have you worked with?" at bounding box center [711, 395] width 560 height 24
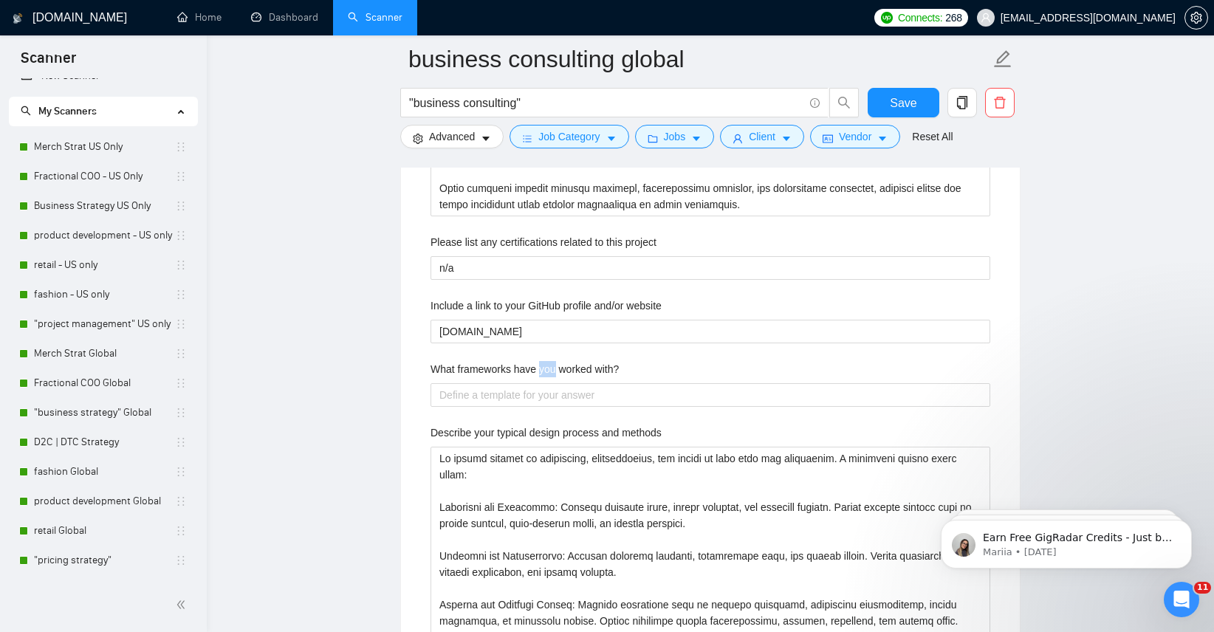
click at [543, 361] on label "What frameworks have you worked with?" at bounding box center [525, 369] width 188 height 16
click at [543, 383] on with\? "What frameworks have you worked with?" at bounding box center [711, 395] width 560 height 24
click at [543, 361] on label "What frameworks have you worked with?" at bounding box center [525, 369] width 188 height 16
click at [543, 383] on with\? "What frameworks have you worked with?" at bounding box center [711, 395] width 560 height 24
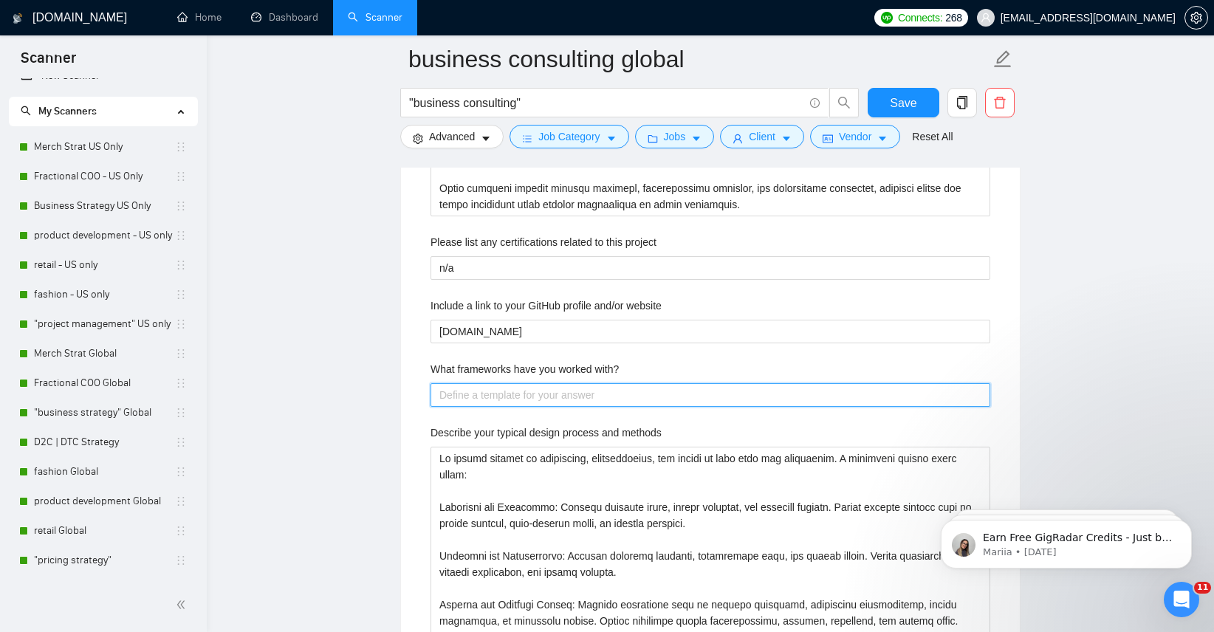
click at [606, 391] on with\? "What frameworks have you worked with?" at bounding box center [711, 395] width 560 height 24
paste with\? "Over the course of 25 years leading retail and consumer businesses, I’ve worked…"
type with\? "Over the course of 25 years leading retail and consumer businesses, I’ve worked…"
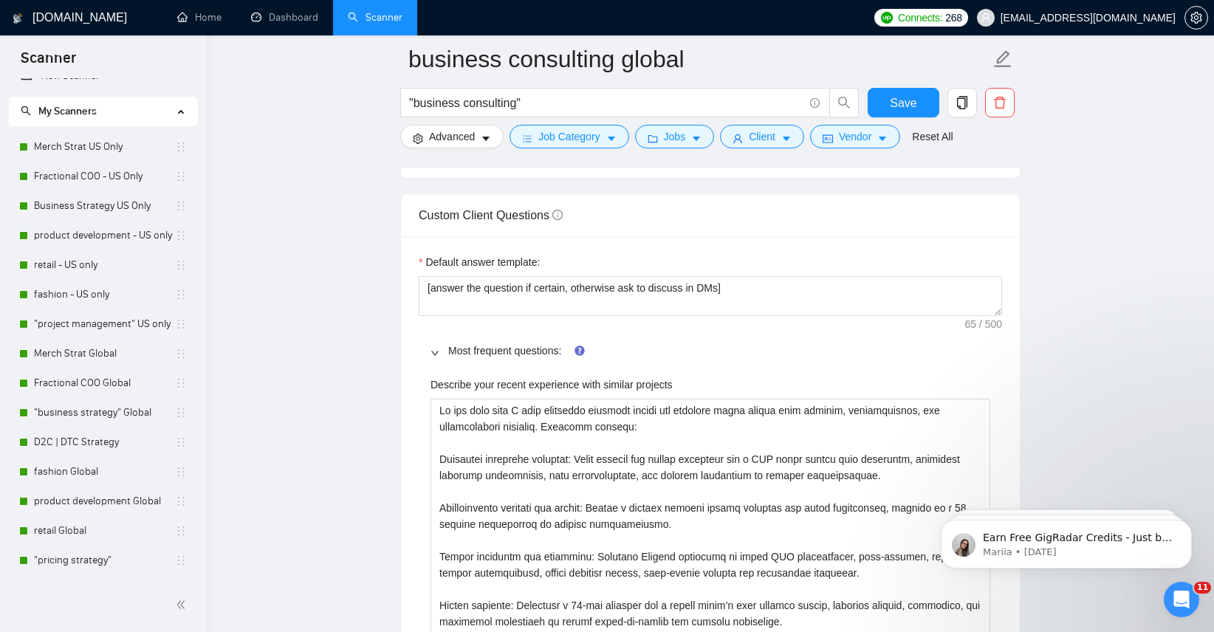
scroll to position [1997, 0]
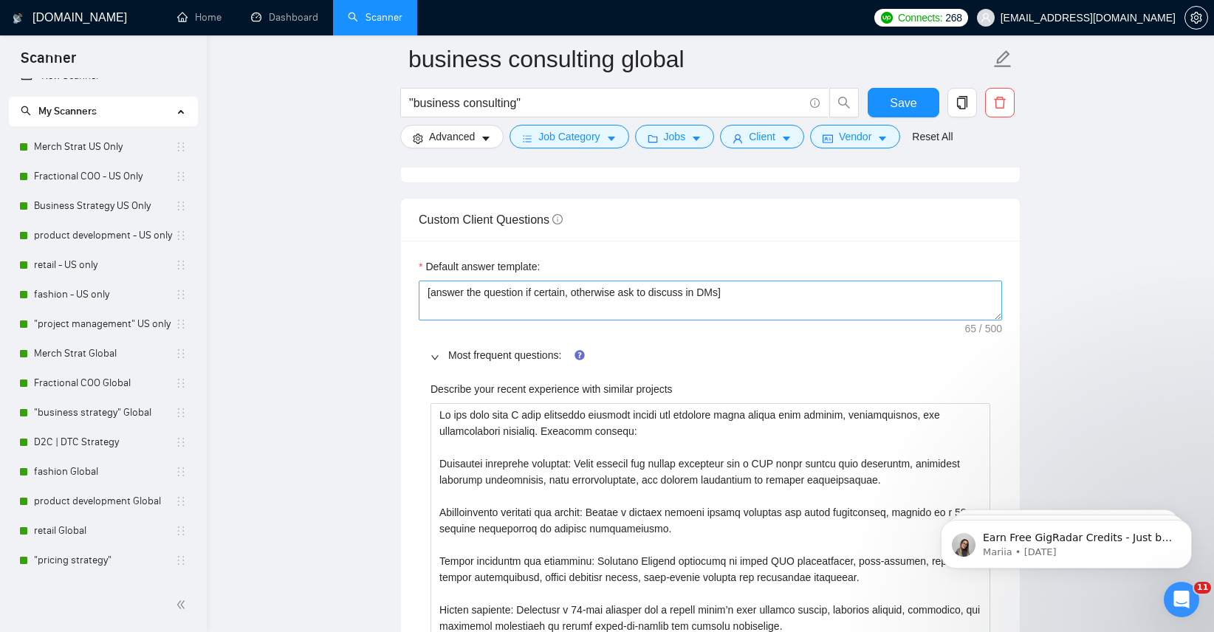
type with\? "Over the course of 25 years leading retail and consumer businesses, I’ve worked…"
click at [786, 294] on textarea "[answer the question if certain, otherwise ask to discuss in DMs]" at bounding box center [711, 301] width 584 height 40
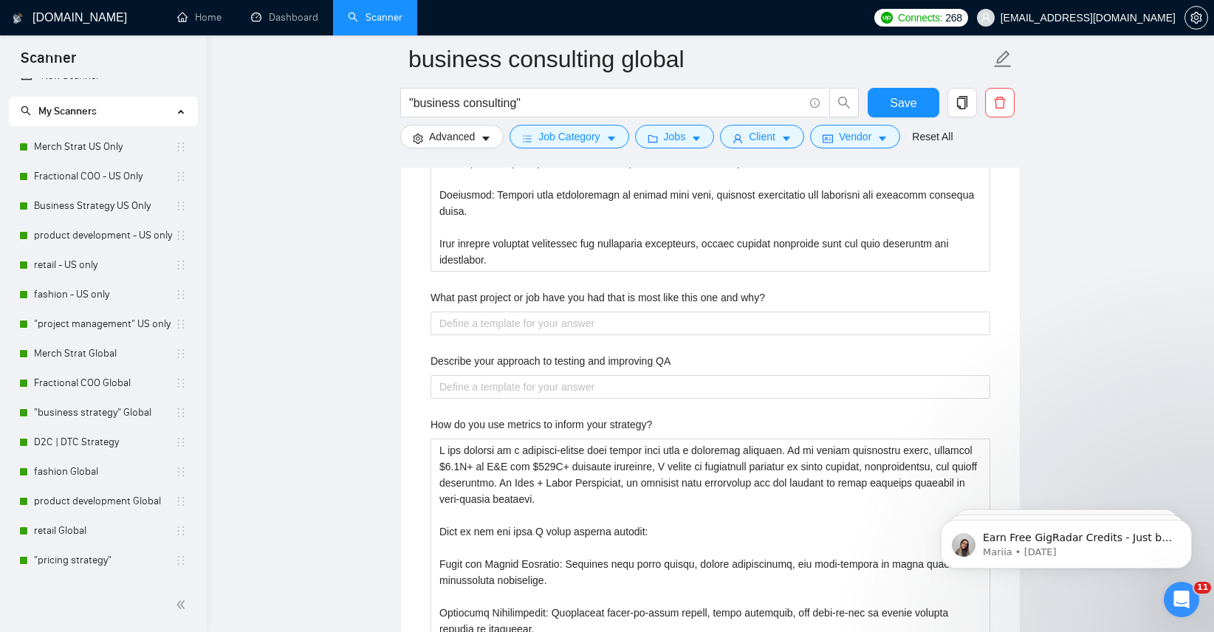
scroll to position [3333, 0]
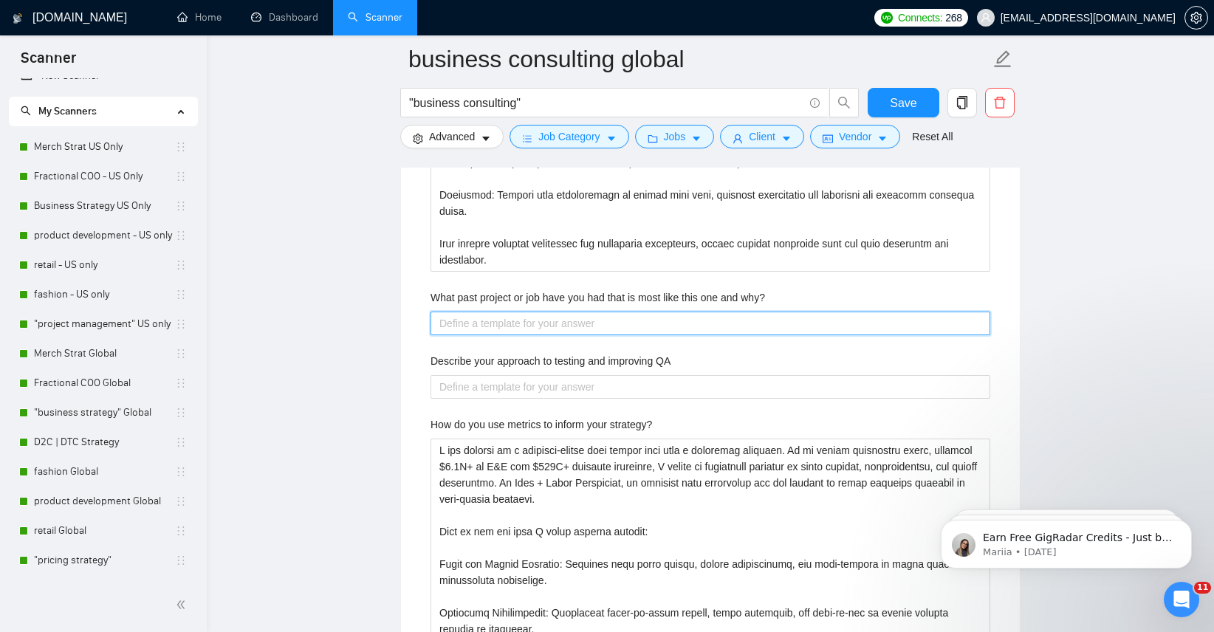
click at [859, 322] on why\? "What past project or job have you had that is most like this one and why?" at bounding box center [711, 324] width 560 height 24
paste why\? "[answer the question if certain, otherwise ask to discuss in DMs]"
type why\? "[answer the question if certain, otherwise ask to discuss in DMs]"
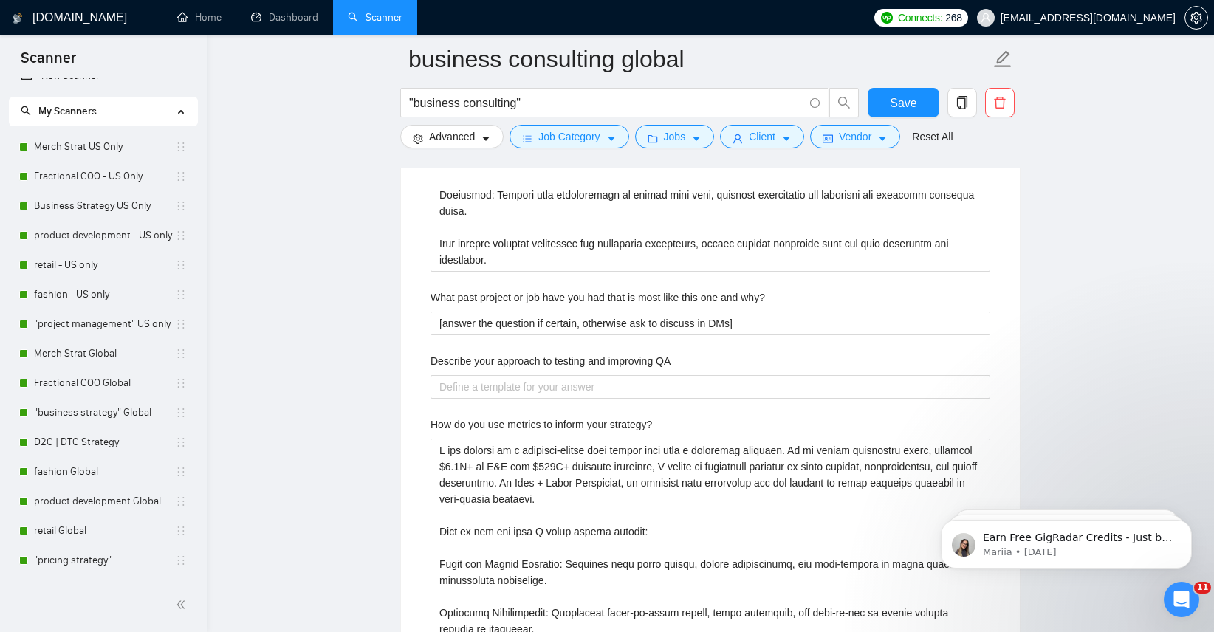
click at [671, 357] on label "Describe your approach to testing and improving QA" at bounding box center [551, 361] width 240 height 16
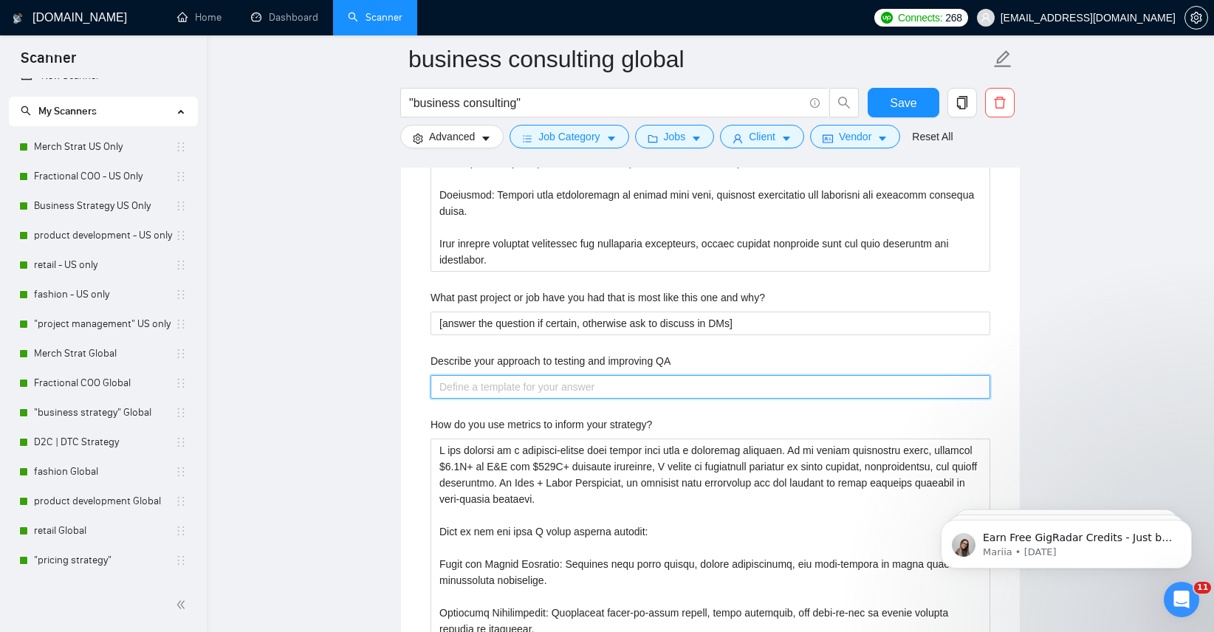
click at [676, 375] on QA "Describe your approach to testing and improving QA" at bounding box center [711, 387] width 560 height 24
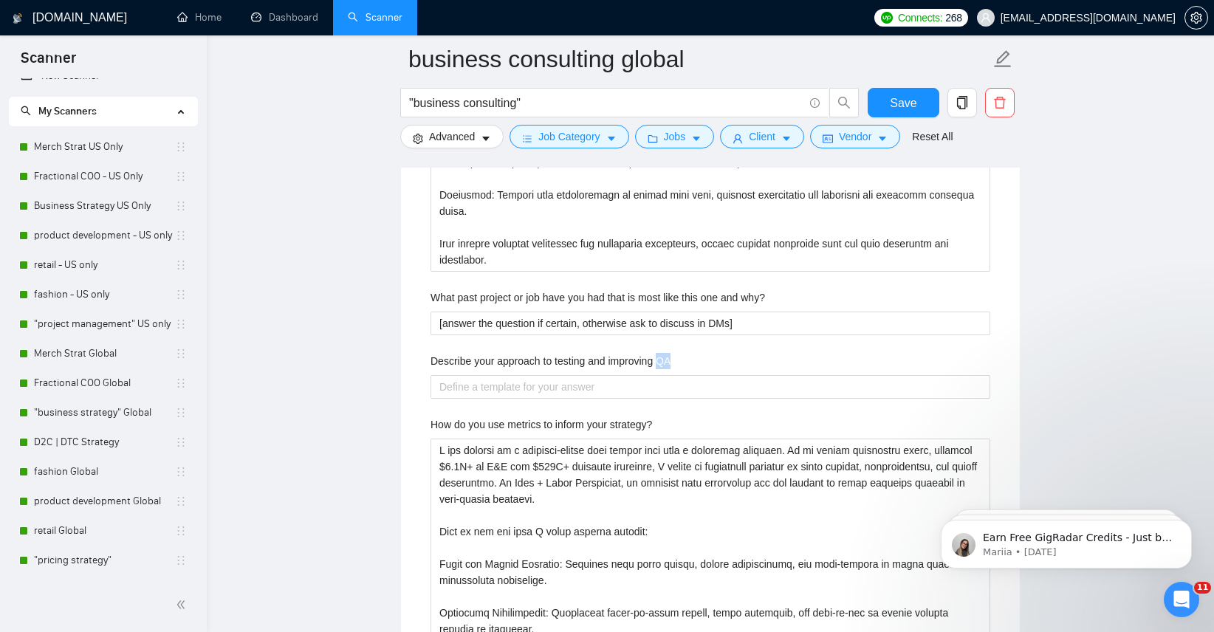
click at [671, 357] on label "Describe your approach to testing and improving QA" at bounding box center [551, 361] width 240 height 16
click at [676, 375] on QA "Describe your approach to testing and improving QA" at bounding box center [711, 387] width 560 height 24
click at [671, 357] on label "Describe your approach to testing and improving QA" at bounding box center [551, 361] width 240 height 16
click at [676, 375] on QA "Describe your approach to testing and improving QA" at bounding box center [711, 387] width 560 height 24
copy label "Describe your approach to testing and improving QA"
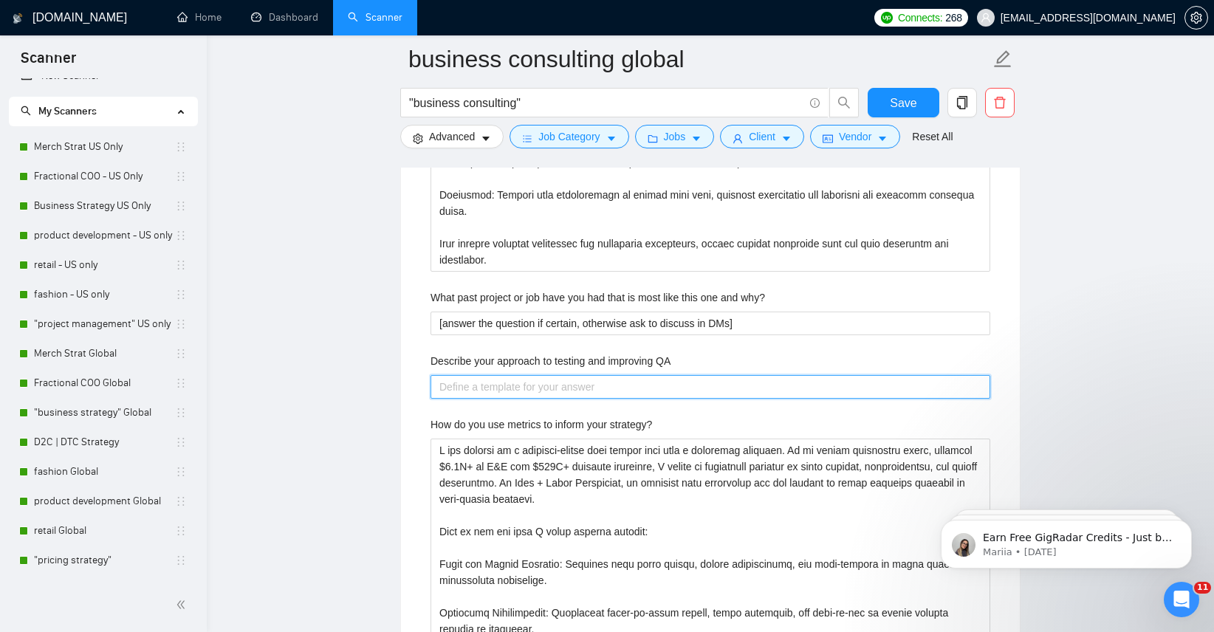
click at [467, 392] on QA "Describe your approach to testing and improving QA" at bounding box center [711, 387] width 560 height 24
paste QA "My approach to testing and improving QA is rooted in both discipline and iterat…"
type QA "My approach to testing and improving QA is rooted in both discipline and iterat…"
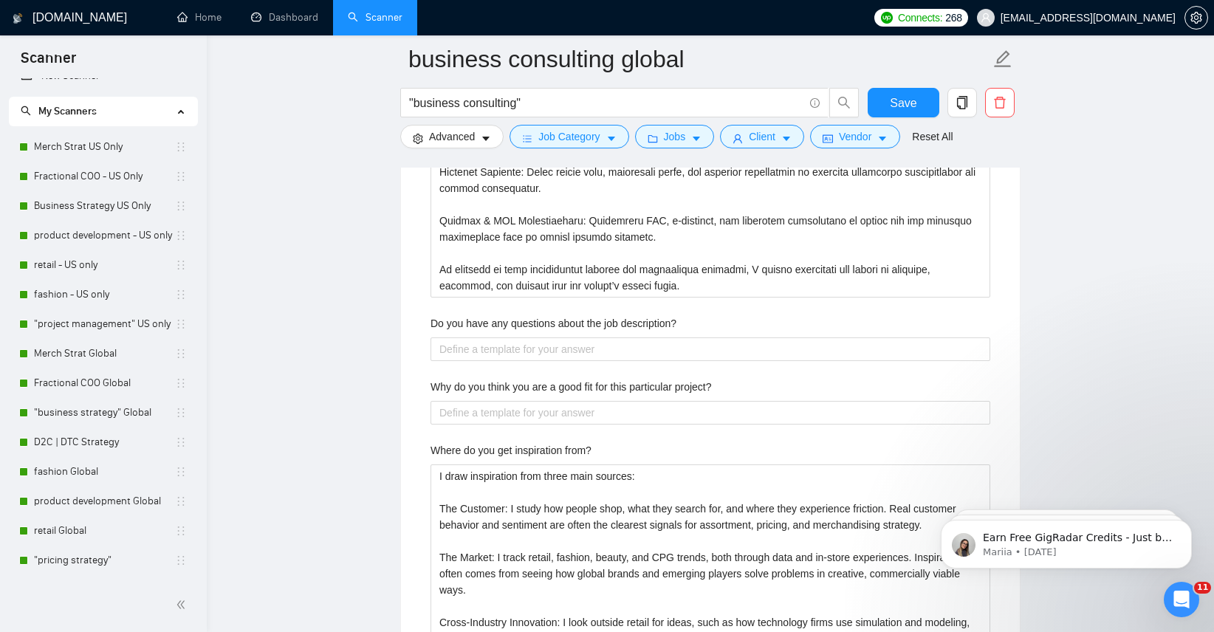
scroll to position [4150, 0]
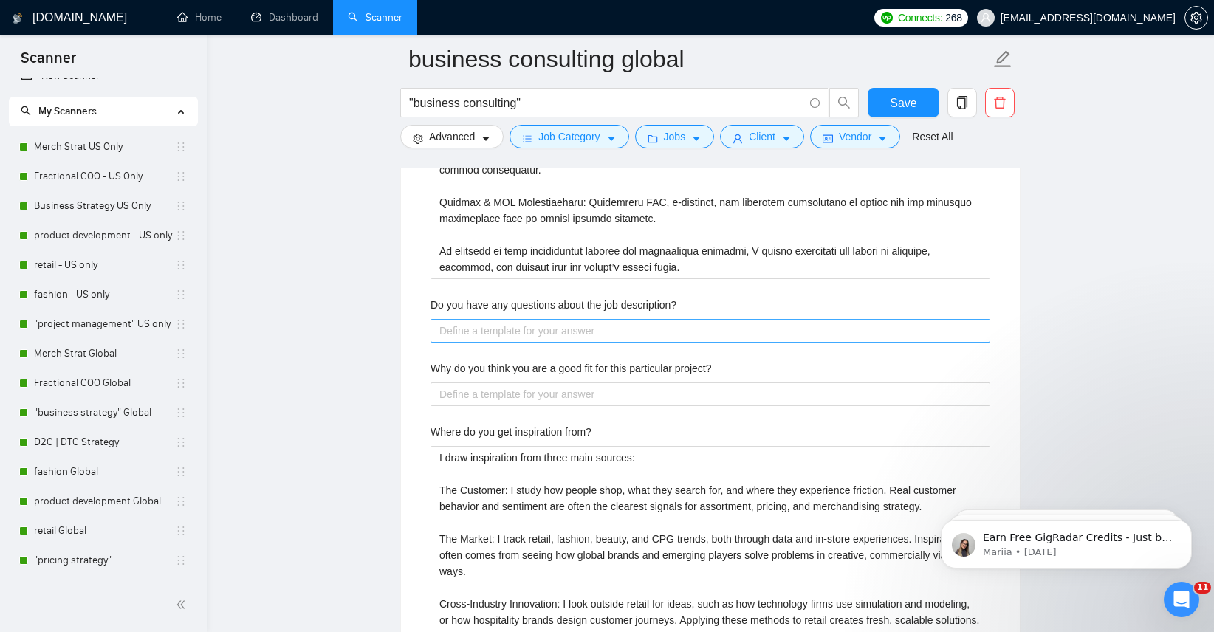
type QA "My approach to testing and improving QA is rooted in both discipline and iterat…"
click at [776, 328] on description\? "Do you have any questions about the job description?" at bounding box center [711, 331] width 560 height 24
type description\? "no"
type description\? "not"
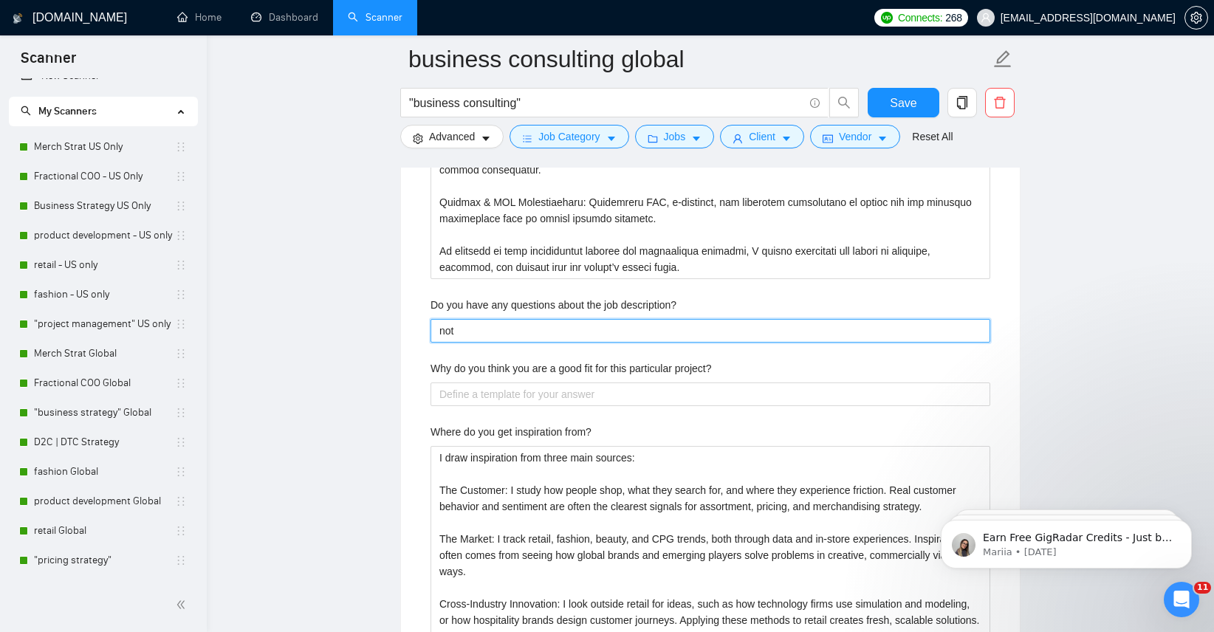
type description\? "not a"
type description\? "not at"
type description\? "not at t"
type description\? "not at th"
type description\? "not at thi"
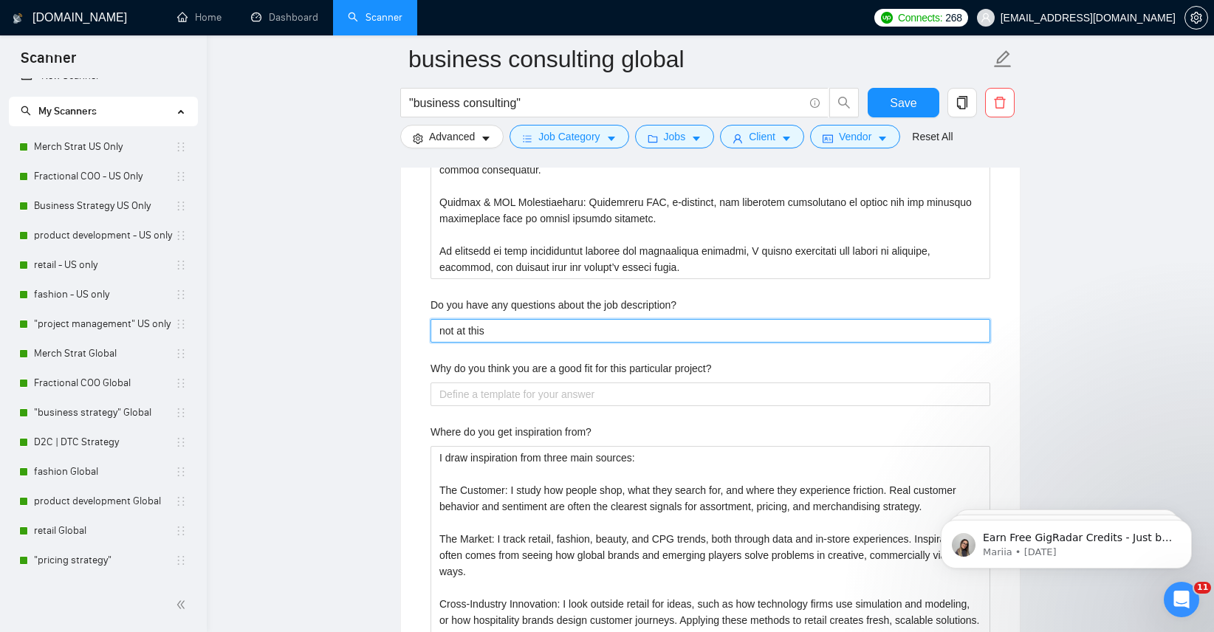
type description\? "not at this"
type description\? "not at this t"
type description\? "not at this ti"
type description\? "not at this time"
type description\? "not at this time,"
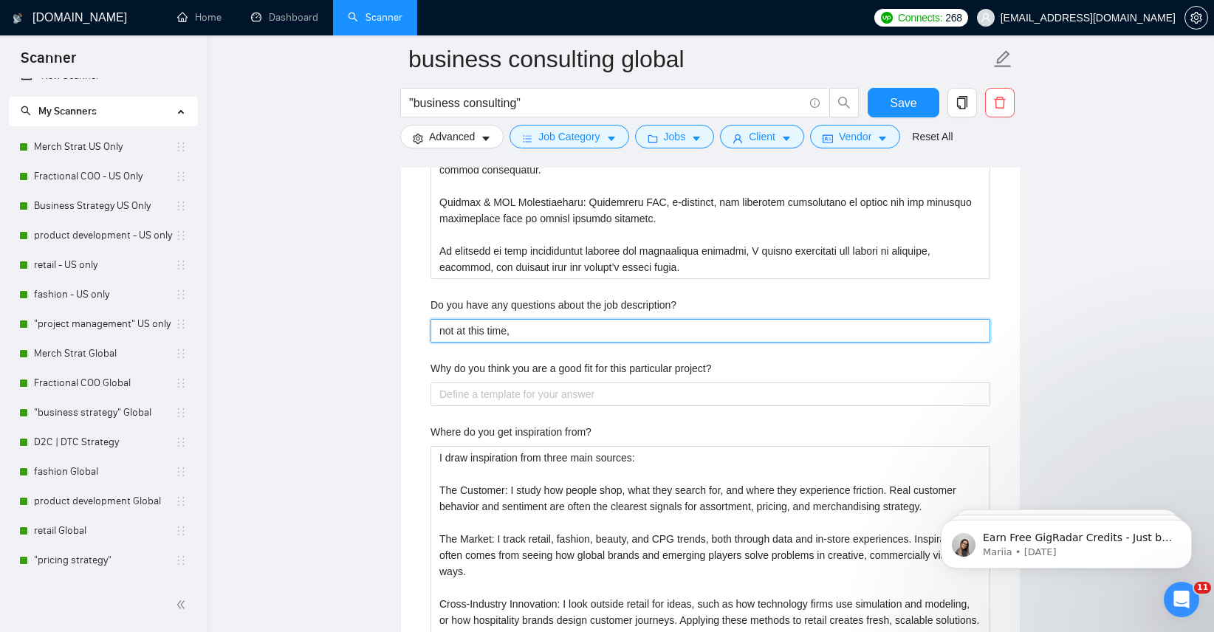
type description\? "not at this time,"
type description\? "not at this time, l"
type description\? "not at this time, lo"
type description\? "not at this time, loo"
type description\? "not at this time, look"
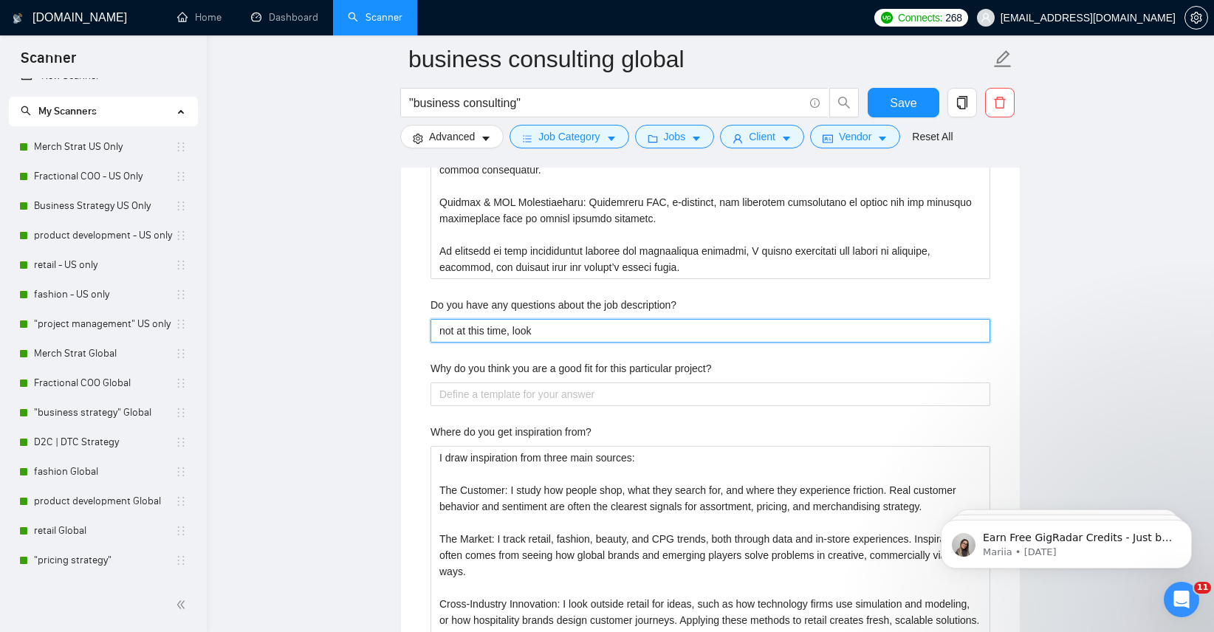
type description\? "not at this time, looki"
type description\? "not at this time, lookin"
type description\? "not at this time, looking"
type description\? "not at this time, looking t"
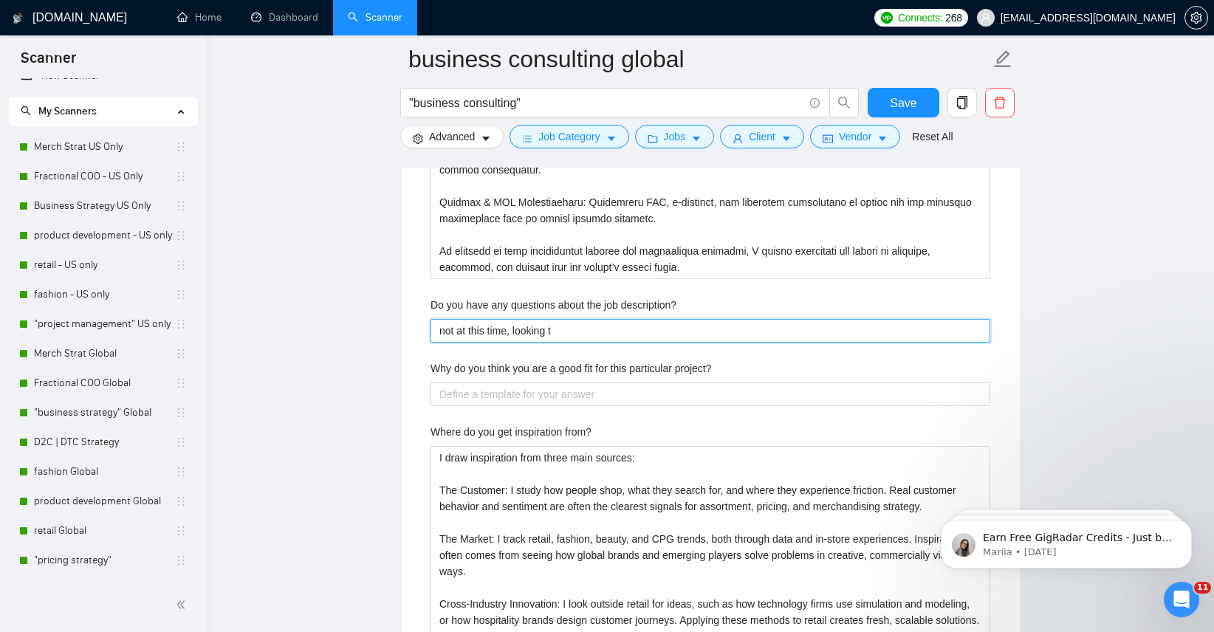
type description\? "not at this time, looking to"
type description\? "not at this time, looking to m"
type description\? "not at this time, looking to me"
type description\? "not at this time, looking to mee"
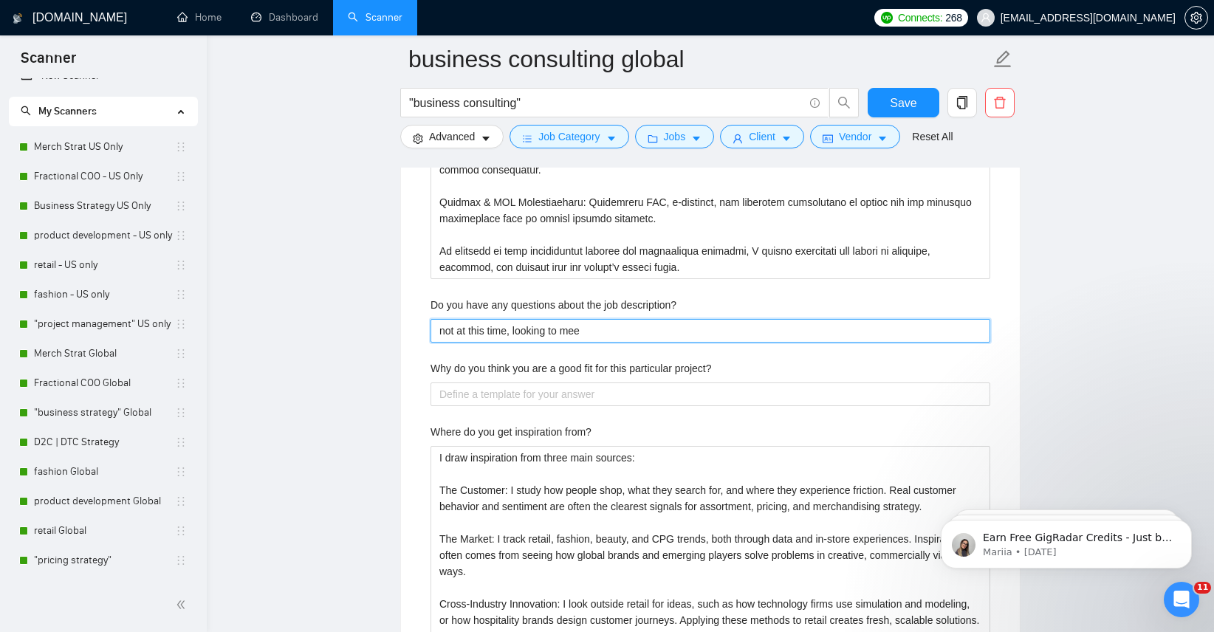
type description\? "not at this time, looking to meet"
type description\? "not at this time, looking to meet y"
type description\? "not at this time, looking to meet yo"
type description\? "not at this time, looking to meet you"
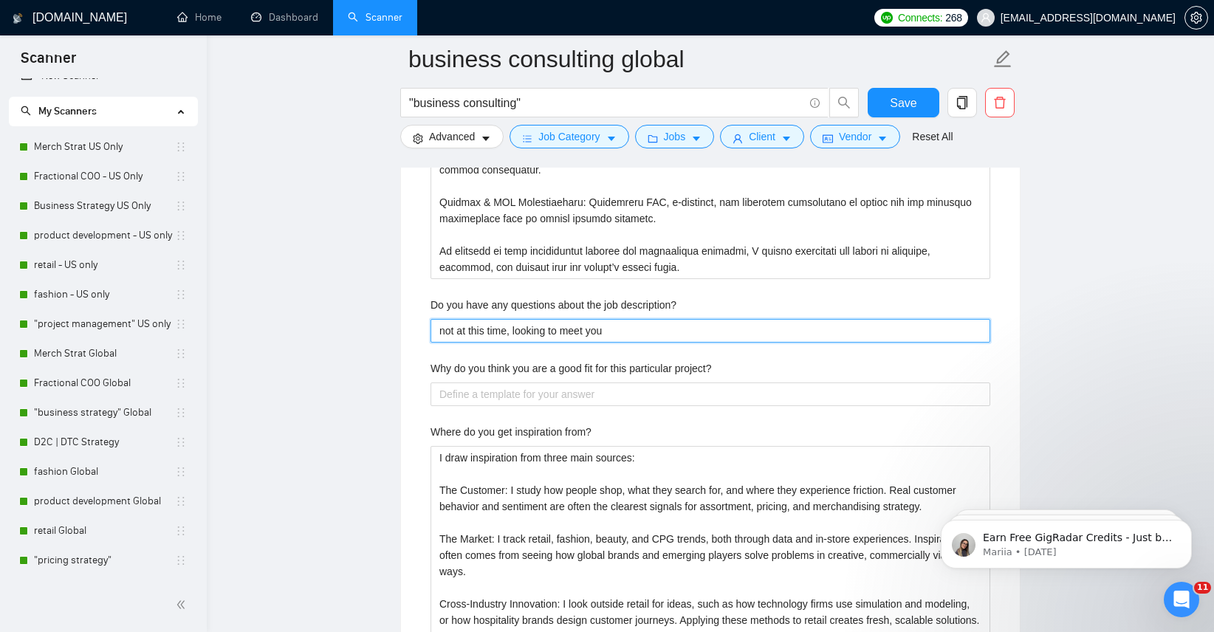
type description\? "not at this time, looking to meet you"
type description\? "not at this time, looking to meet you a"
type description\? "not at this time, looking to meet you an"
type description\? "not at this time, looking to meet you and"
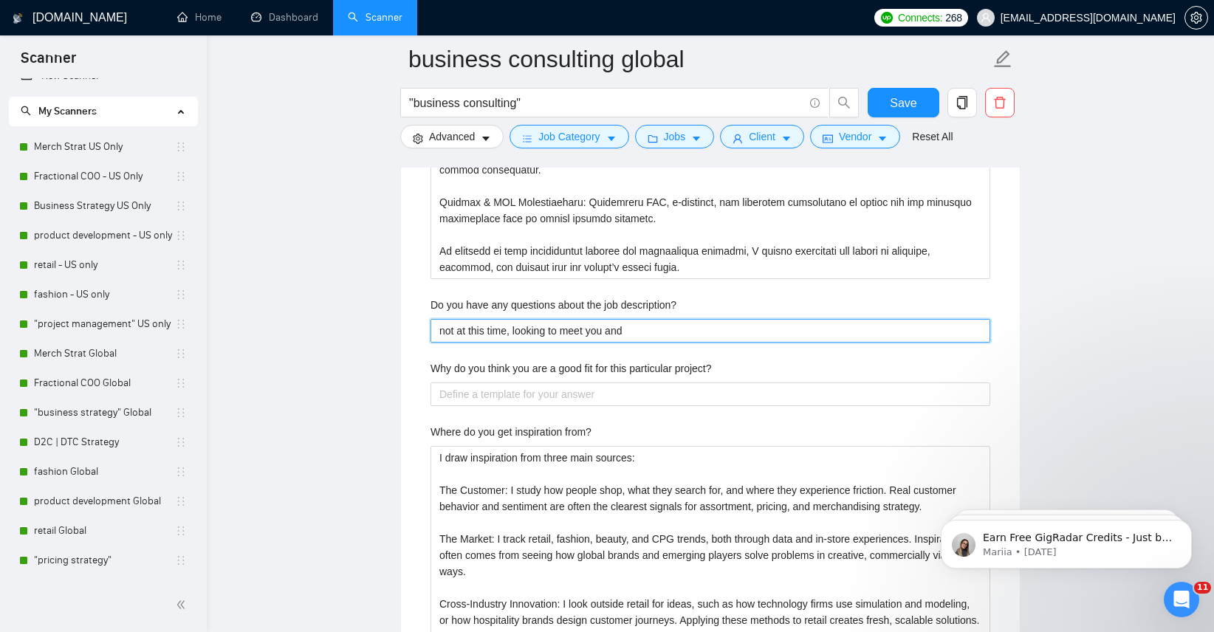
type description\? "not at this time, looking to meet you and d"
type description\? "not at this time, looking to meet you and di"
type description\? "not at this time, looking to meet you and dis"
type description\? "not at this time, looking to meet you and disc"
type description\? "not at this time, looking to meet you and discu"
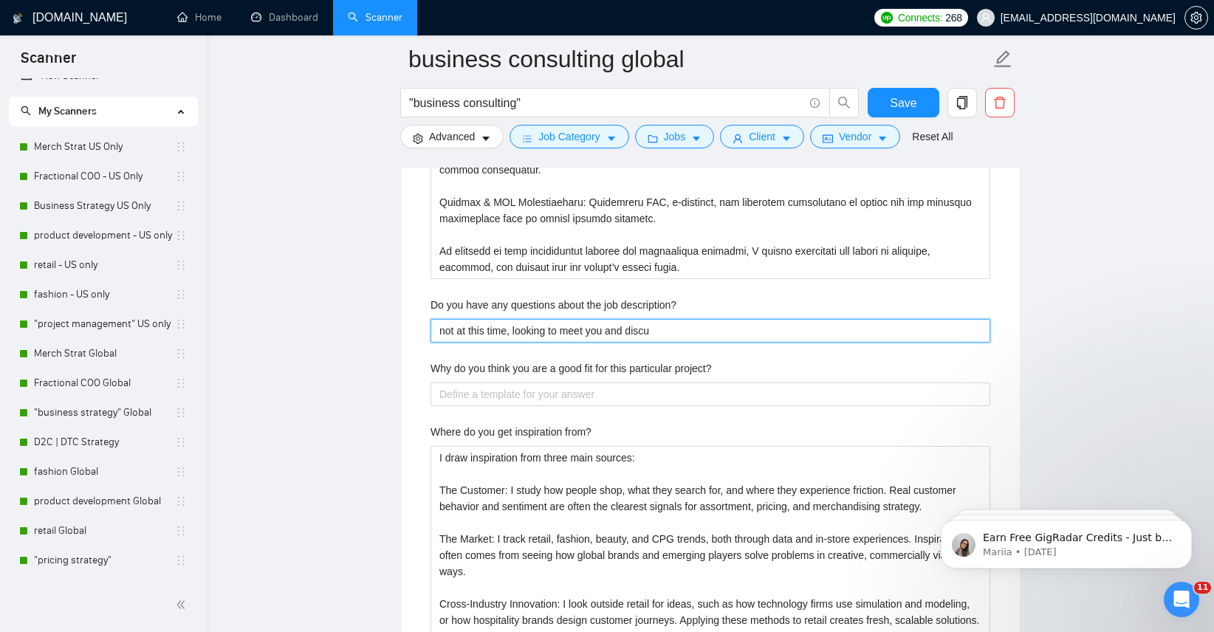
type description\? "not at this time, looking to meet you and discus"
type description\? "not at this time, looking to meet you and discuss"
type description\? "not at this time, looking to meet you and discuss f"
type description\? "not at this time, looking to meet you and discuss fu"
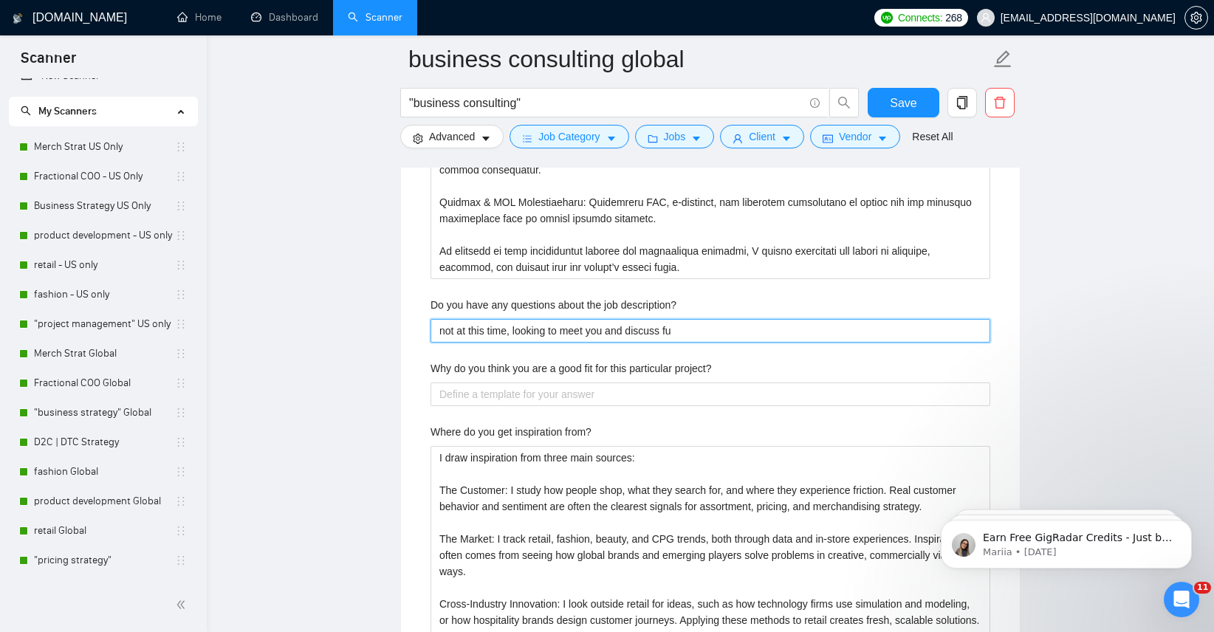
type description\? "not at this time, looking to meet you and discuss fur"
type description\? "not at this time, looking to meet you and discuss furth"
type description\? "not at this time, looking to meet you and discuss furthe"
type description\? "not at this time, looking to meet you and discuss further"
type description\? "not at this time, looking to meet you and discuss further!"
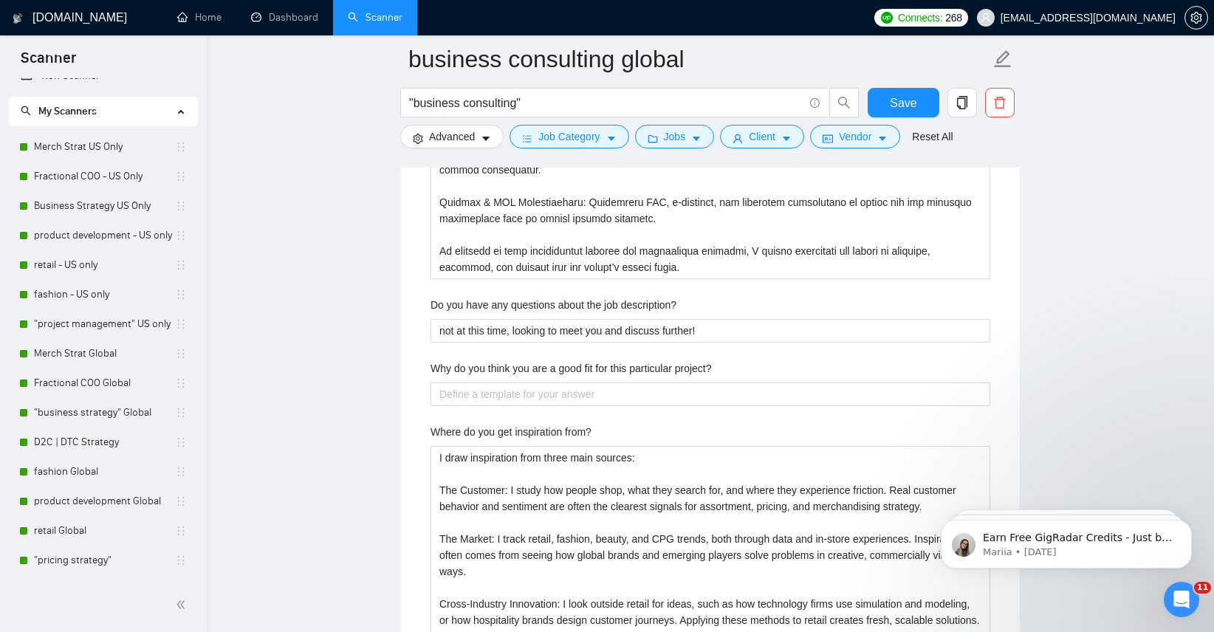
click at [648, 366] on label "Why do you think you are a good fit for this particular project?" at bounding box center [571, 368] width 281 height 16
click at [648, 383] on project\? "Why do you think you are a good fit for this particular project?" at bounding box center [711, 395] width 560 height 24
click at [648, 366] on label "Why do you think you are a good fit for this particular project?" at bounding box center [571, 368] width 281 height 16
click at [648, 383] on project\? "Why do you think you are a good fit for this particular project?" at bounding box center [711, 395] width 560 height 24
click at [648, 366] on label "Why do you think you are a good fit for this particular project?" at bounding box center [571, 368] width 281 height 16
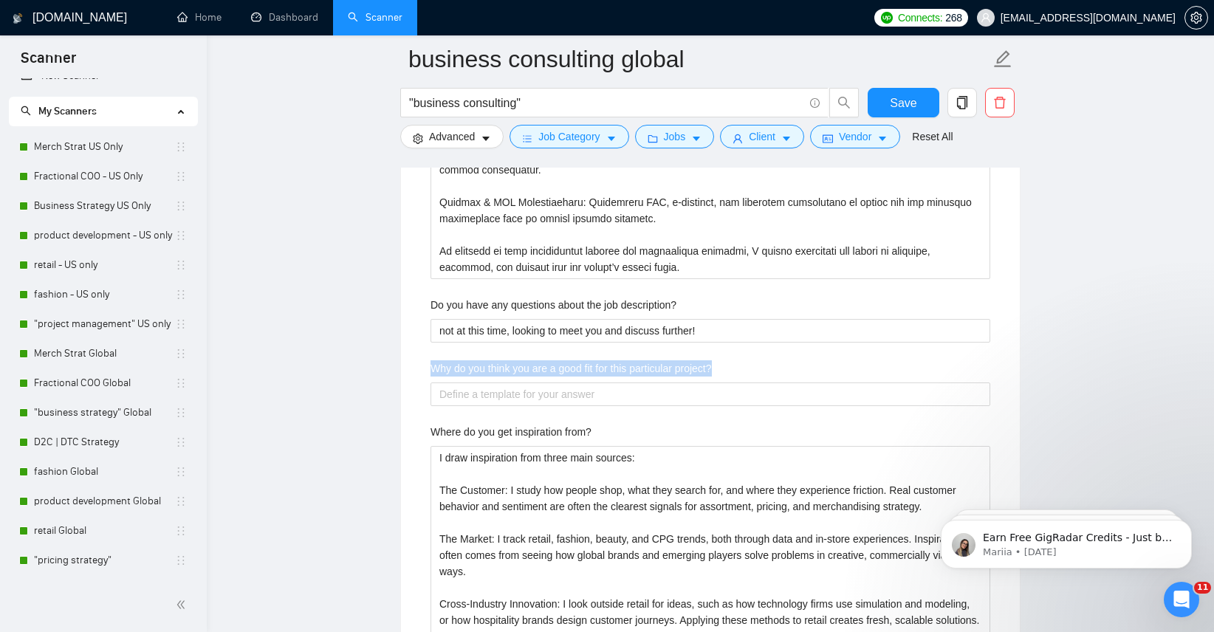
click at [648, 383] on project\? "Why do you think you are a good fit for this particular project?" at bounding box center [711, 395] width 560 height 24
copy label "Why do you think you are a good fit for this particular project?"
click at [535, 380] on div "Why do you think you are a good fit for this particular project?" at bounding box center [711, 371] width 560 height 22
click at [536, 393] on project\? "Why do you think you are a good fit for this particular project?" at bounding box center [711, 395] width 560 height 24
paste project\? "I am a strong fit for this project because I bring a unique combination of ente…"
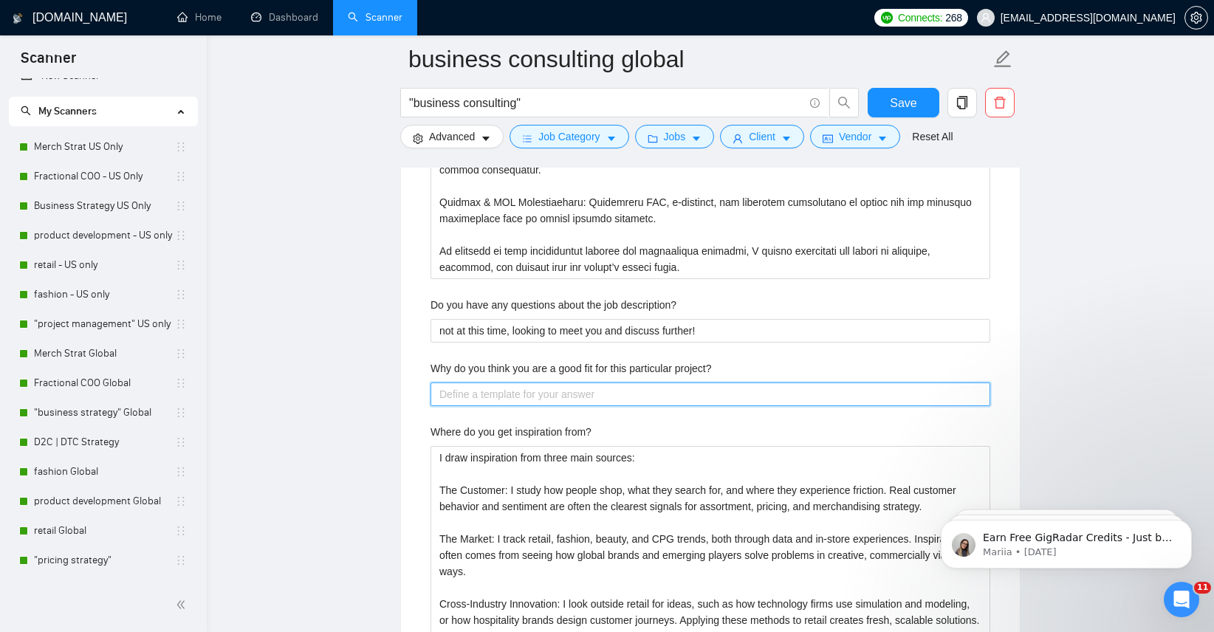
type project\? "I am a strong fit for this project because I bring a unique combination of ente…"
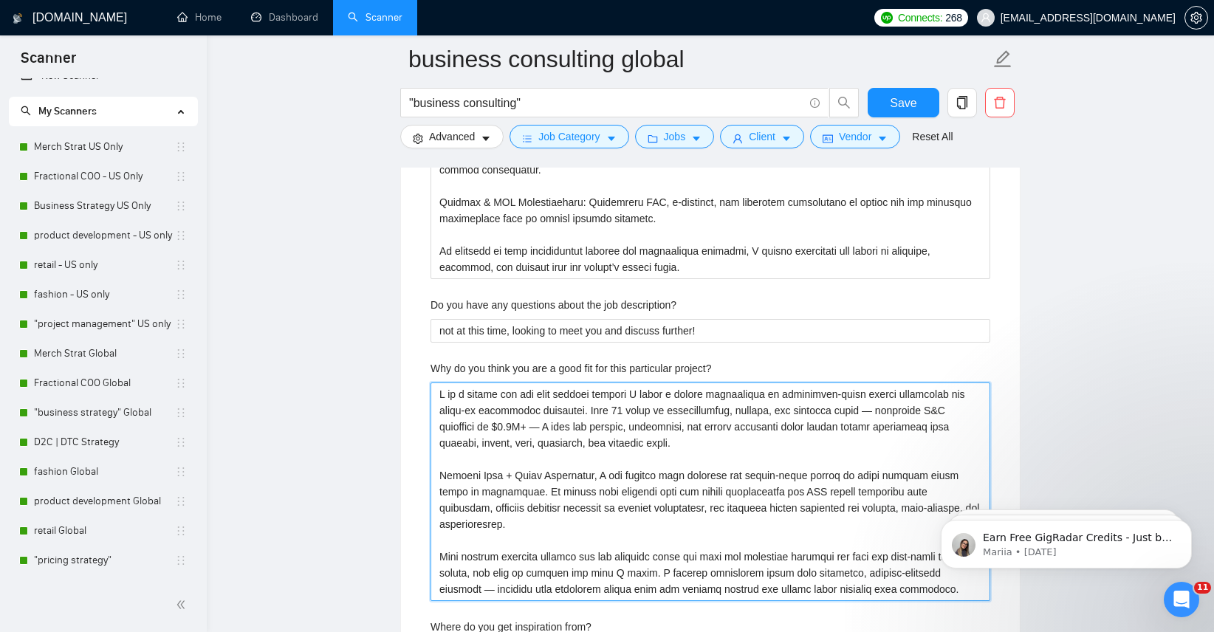
click at [547, 430] on project\? "Why do you think you are a good fit for this particular project?" at bounding box center [711, 492] width 560 height 219
type project\? "I am a strong fit for this project because I bring a unique combination of ente…"
click at [881, 413] on project\? "Why do you think you are a good fit for this particular project?" at bounding box center [711, 492] width 560 height 219
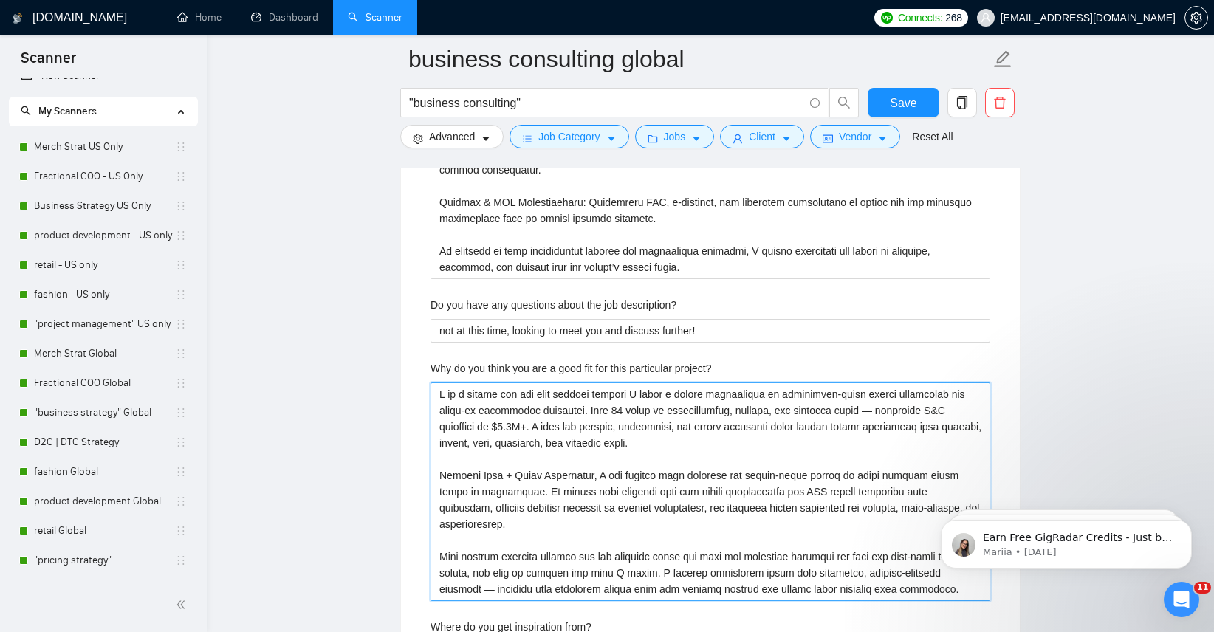
type project\? "I am a strong fit for this project because I bring a unique combination of ente…"
click at [914, 496] on project\? "Why do you think you are a good fit for this particular project?" at bounding box center [711, 492] width 560 height 219
click at [486, 592] on project\? "Why do you think you are a good fit for this particular project?" at bounding box center [711, 492] width 560 height 219
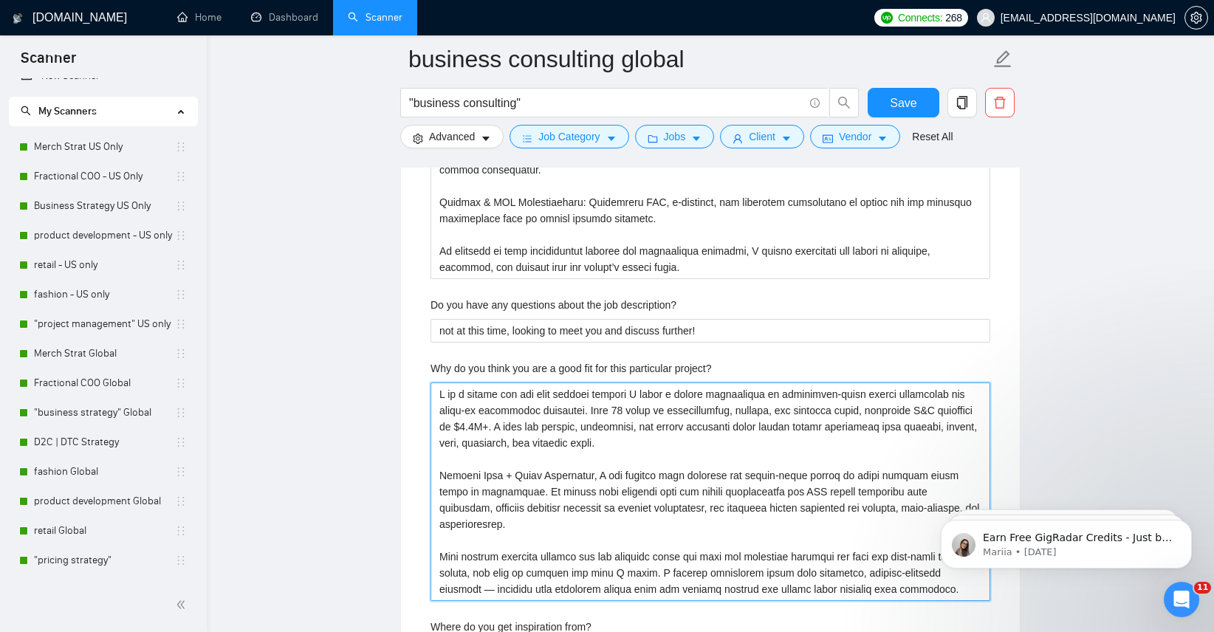
type project\? "I am a strong fit for this project because I bring a unique combination of ente…"
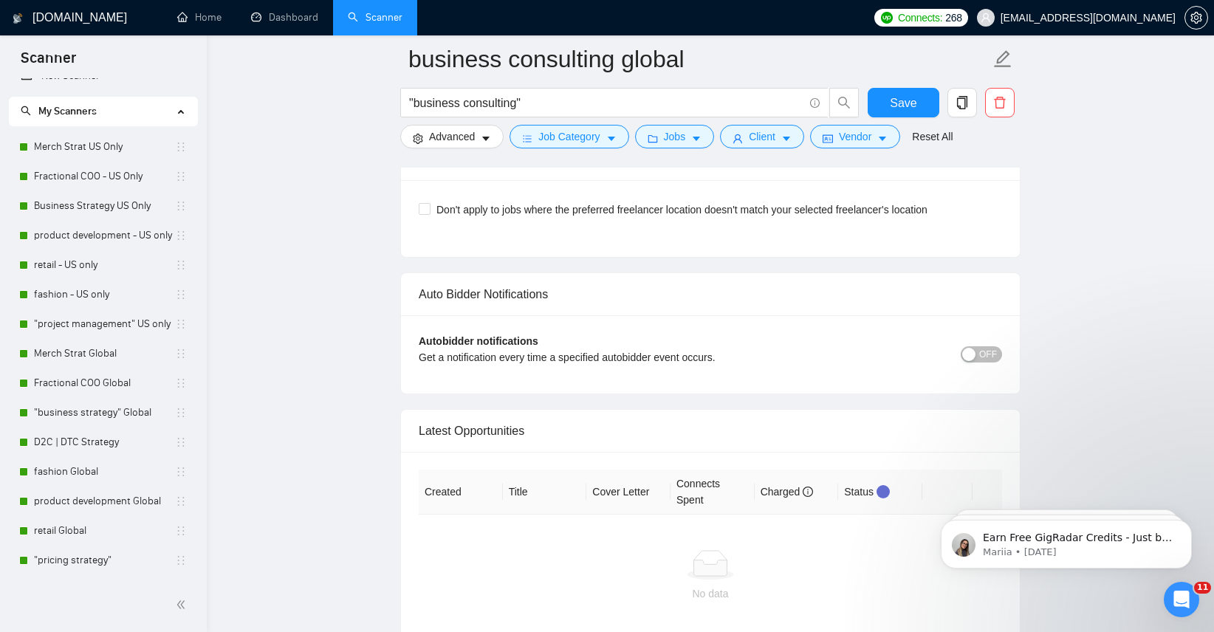
scroll to position [7174, 0]
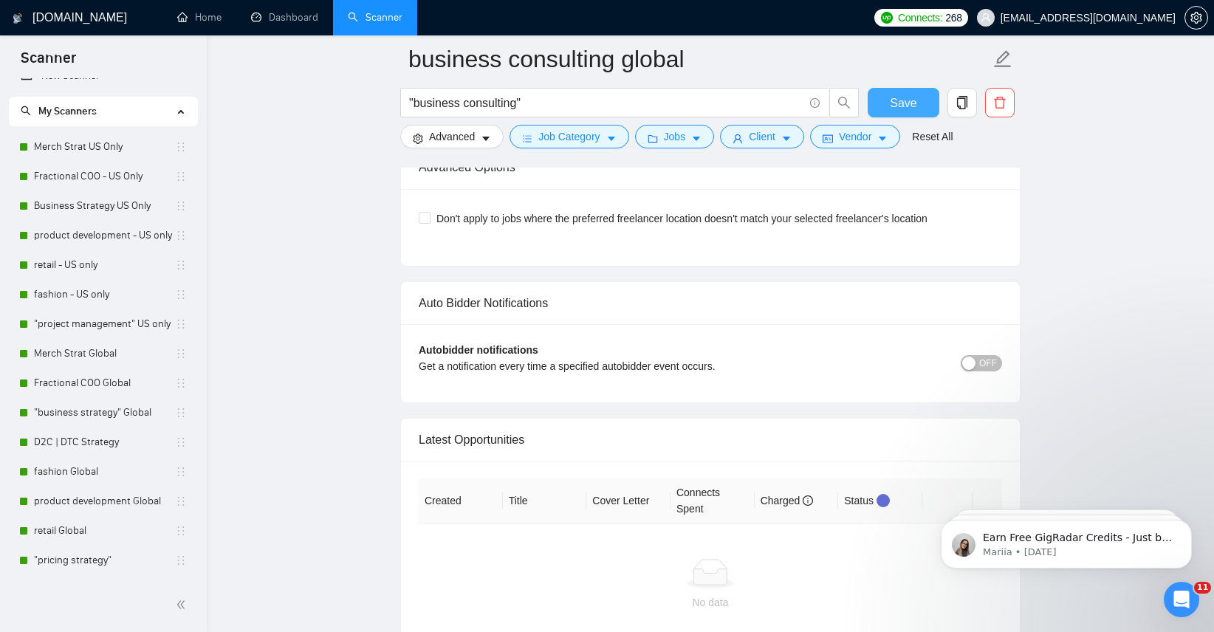
type project\? "I am a strong fit for this project because I bring a unique combination of ente…"
click at [903, 109] on span "Save" at bounding box center [903, 103] width 27 height 18
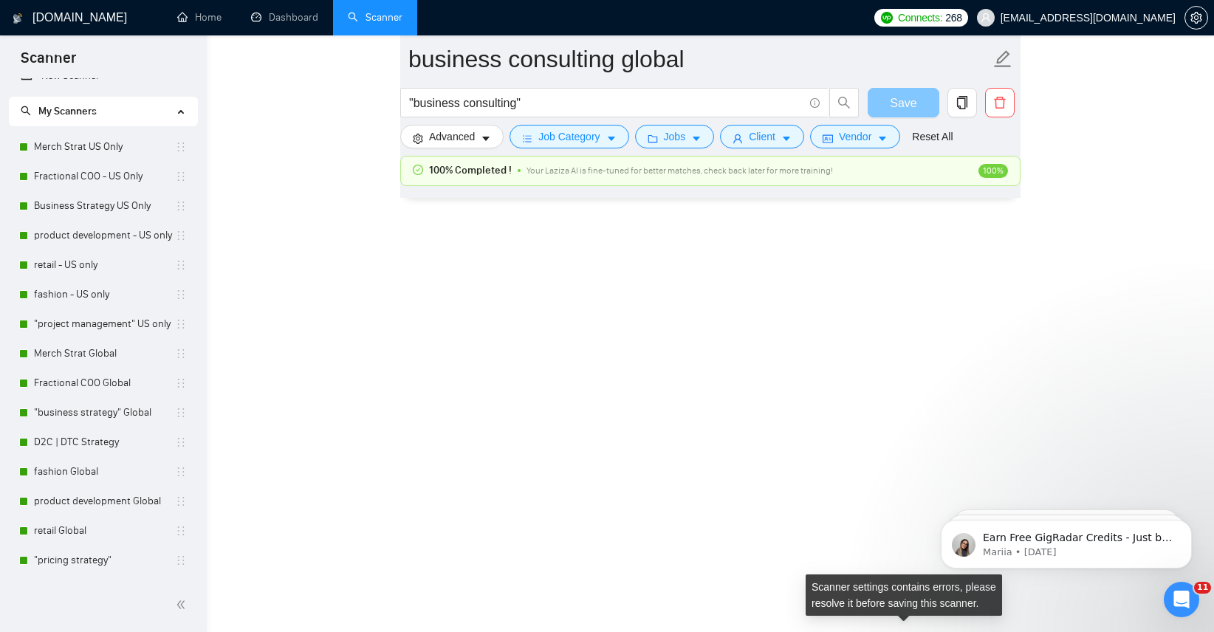
scroll to position [3416, 0]
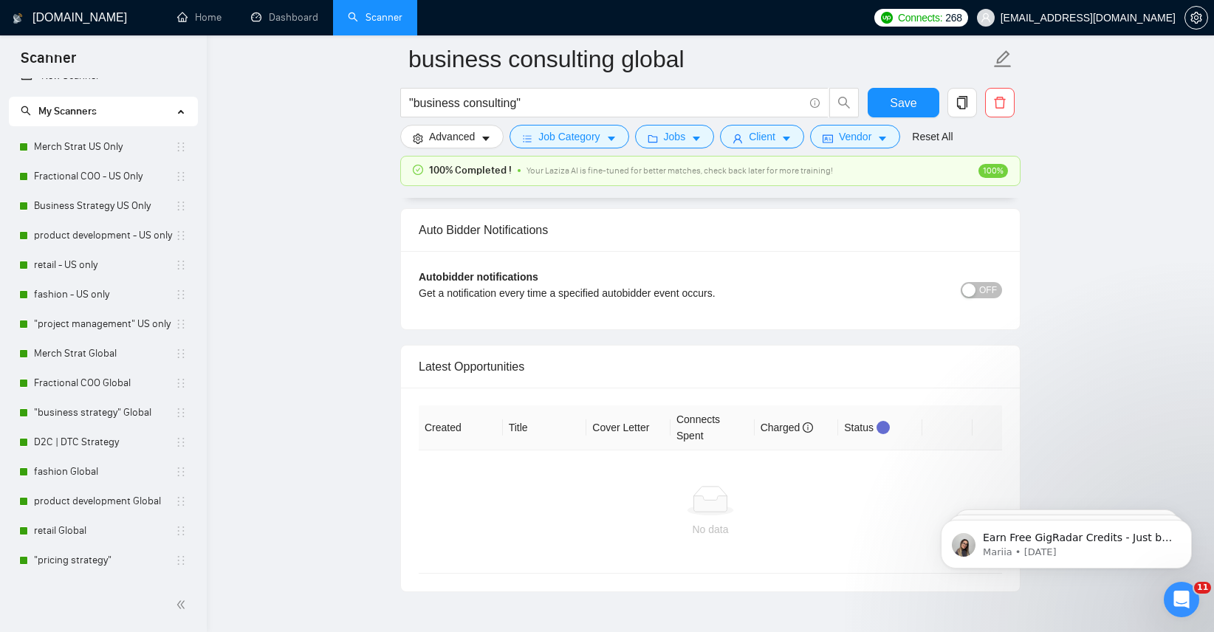
click at [991, 290] on span "OFF" at bounding box center [988, 290] width 18 height 16
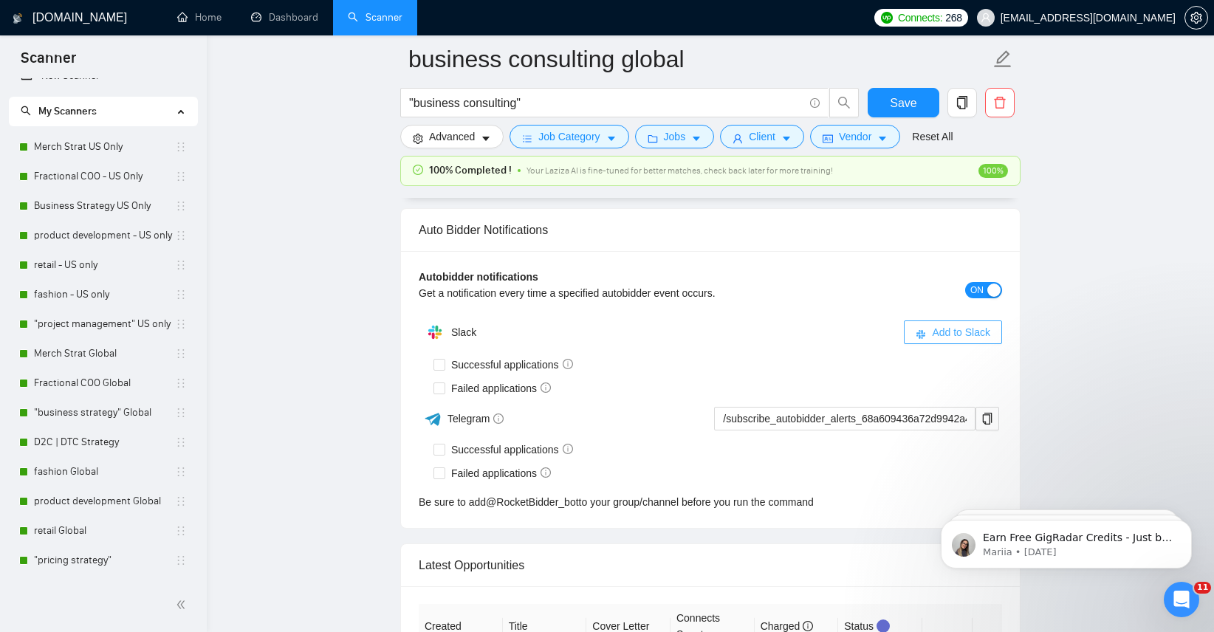
click at [953, 329] on span "Add to Slack" at bounding box center [961, 332] width 58 height 16
click at [437, 367] on input "Successful applications" at bounding box center [439, 364] width 10 height 10
checkbox input "true"
click at [438, 378] on div "Failed applications" at bounding box center [718, 389] width 569 height 24
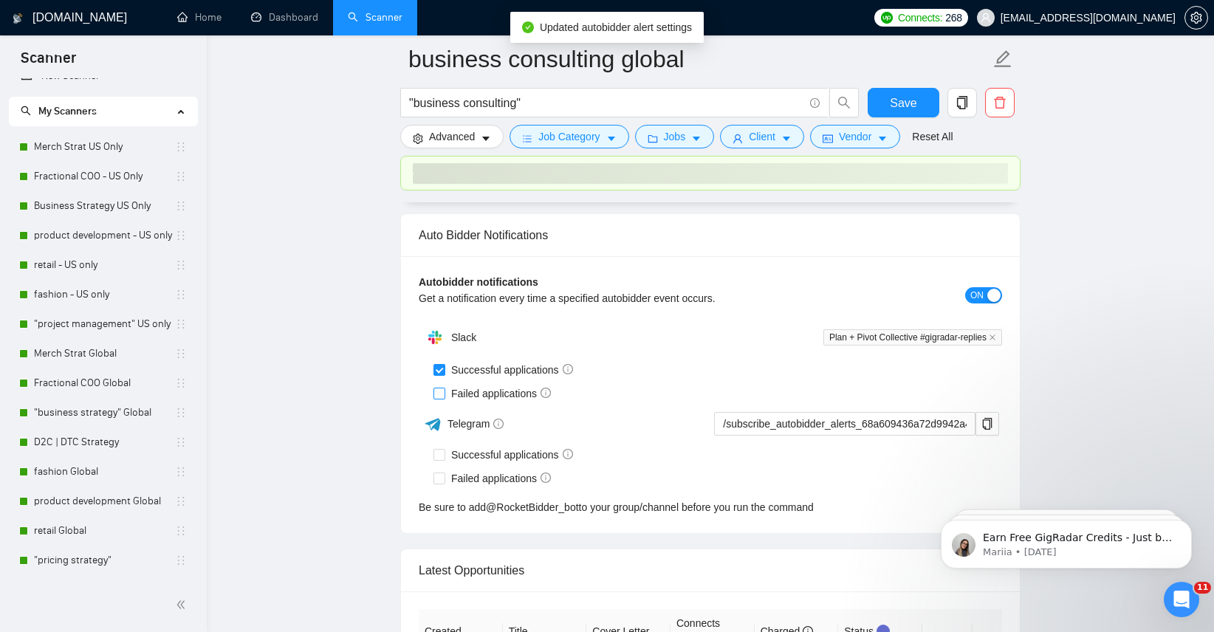
click at [438, 388] on input "Failed applications" at bounding box center [439, 393] width 10 height 10
checkbox input "true"
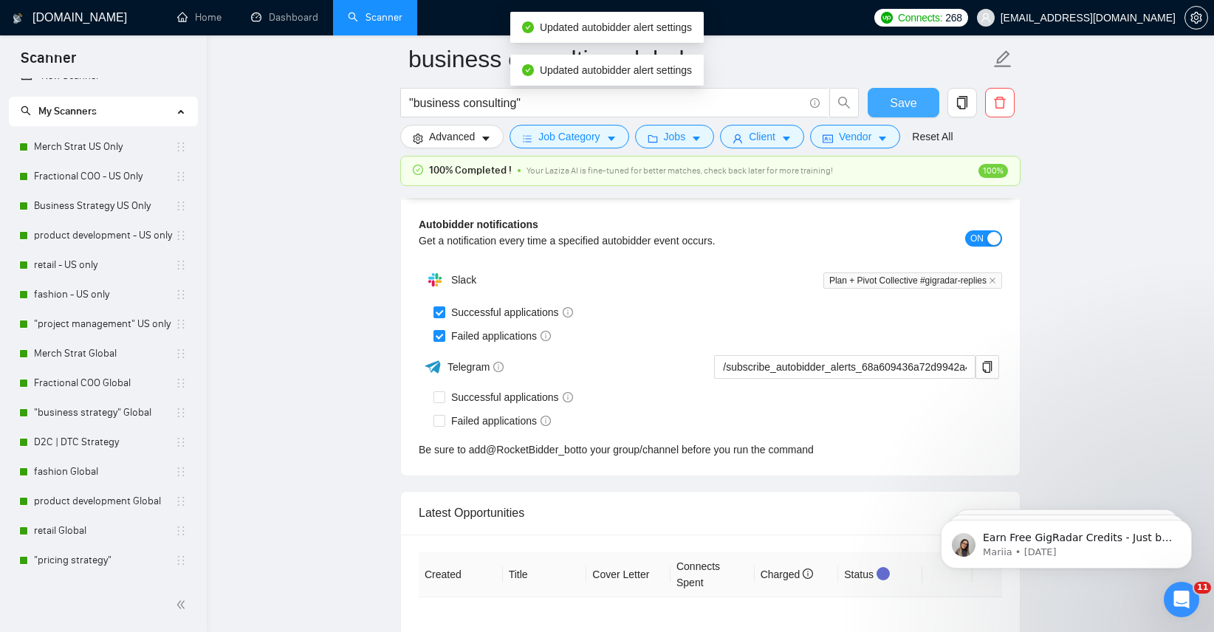
click at [908, 103] on span "Save" at bounding box center [903, 103] width 27 height 18
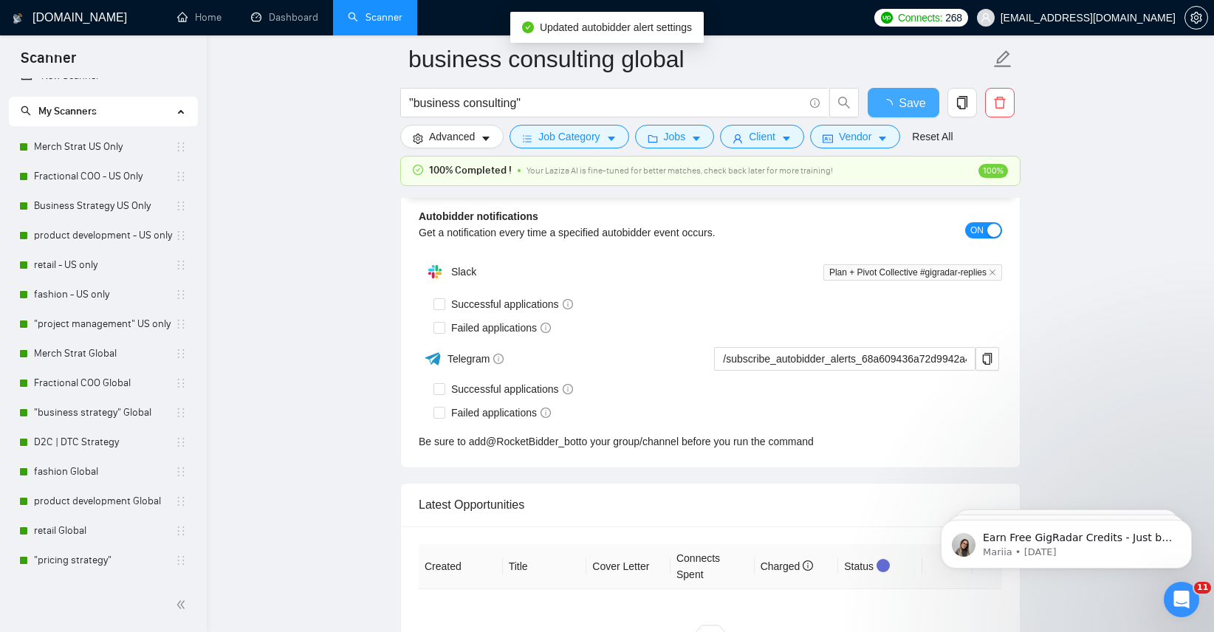
checkbox input "true"
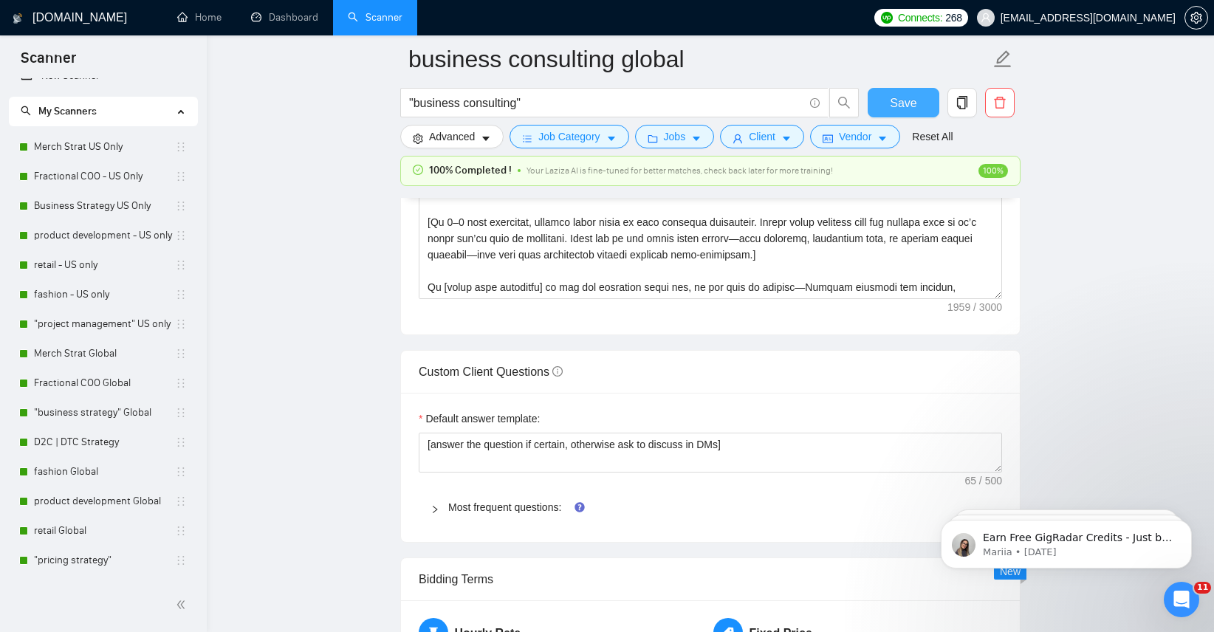
scroll to position [1954, 0]
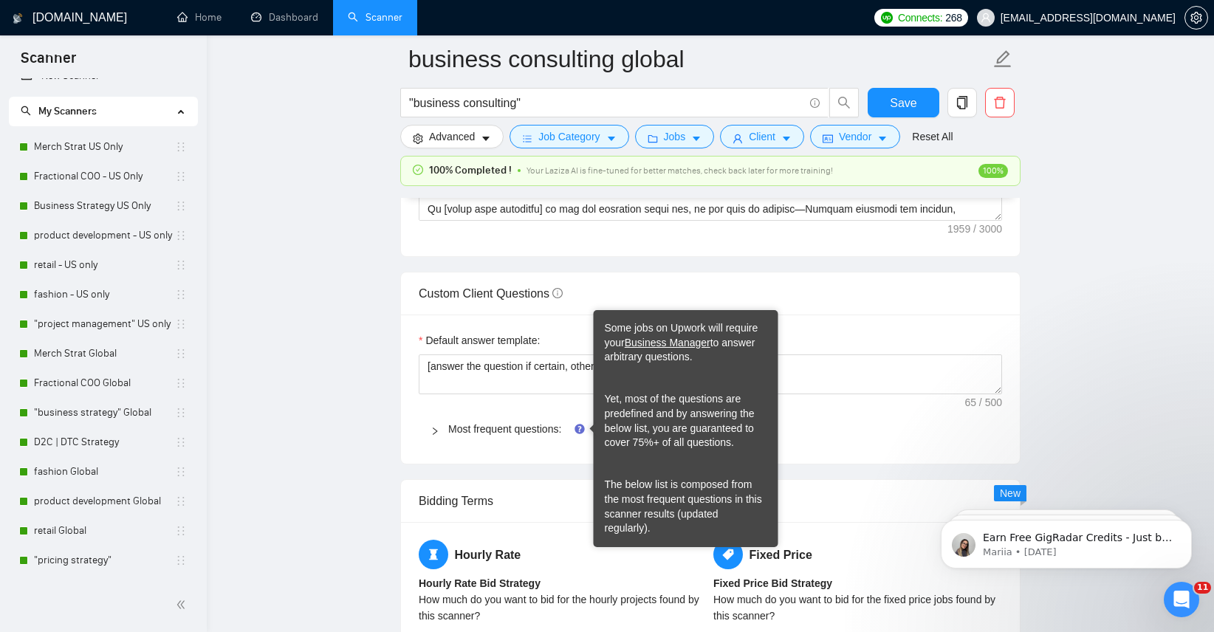
click at [521, 439] on div "Most frequent questions:" at bounding box center [711, 429] width 584 height 34
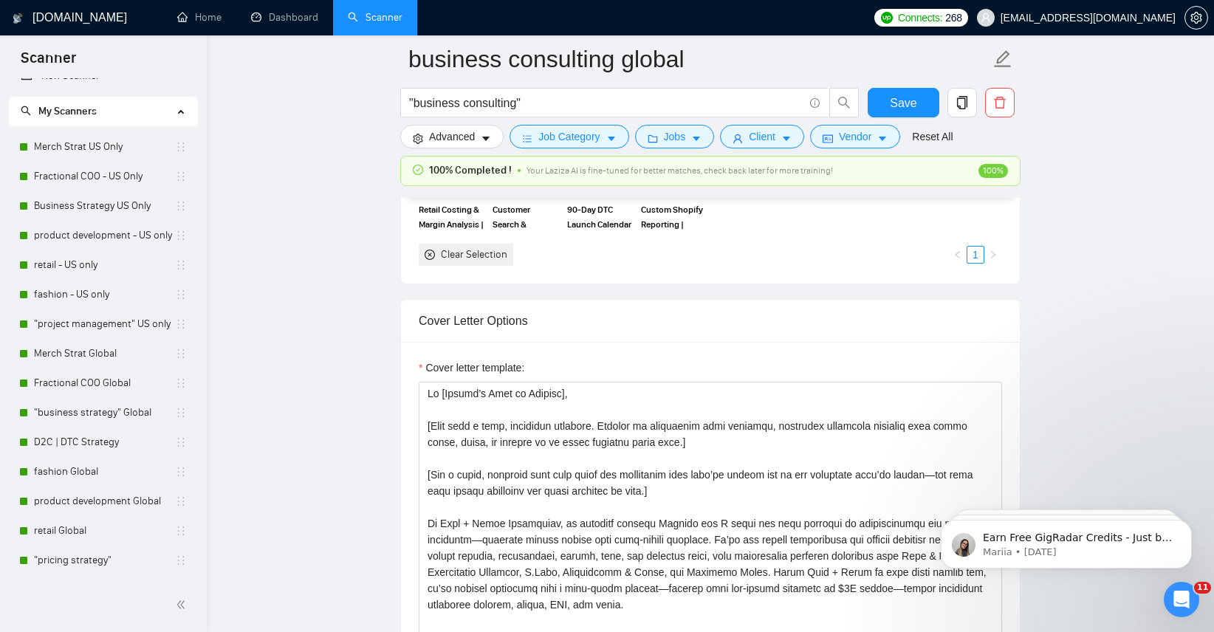
scroll to position [810, 0]
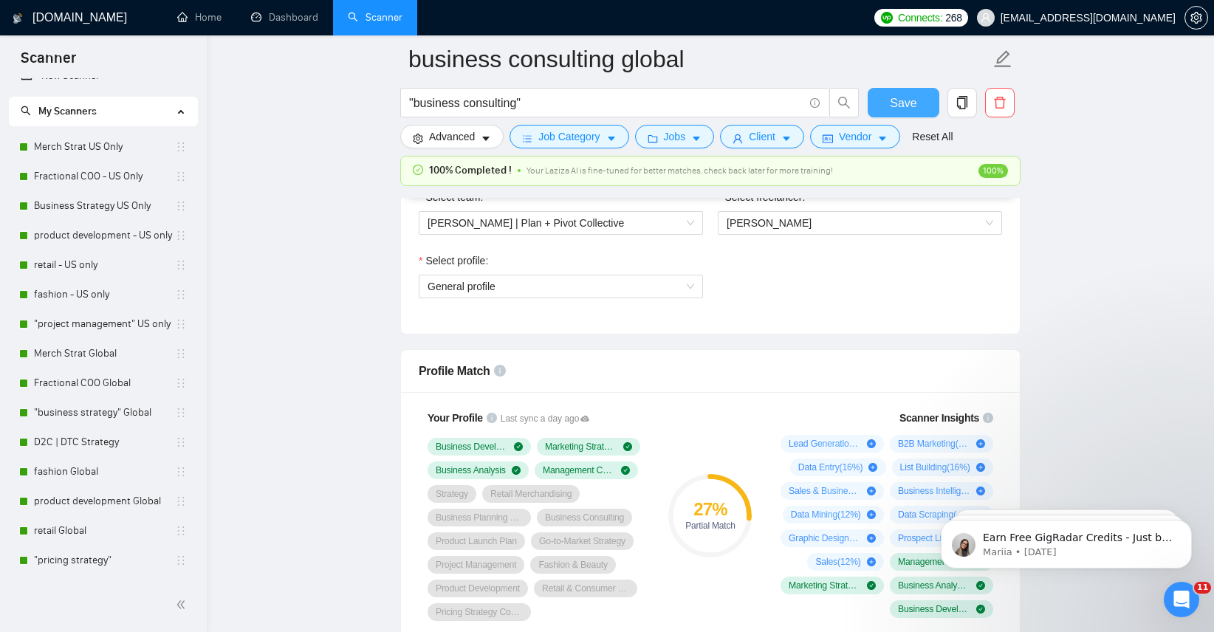
click at [897, 102] on span "Save" at bounding box center [903, 103] width 27 height 18
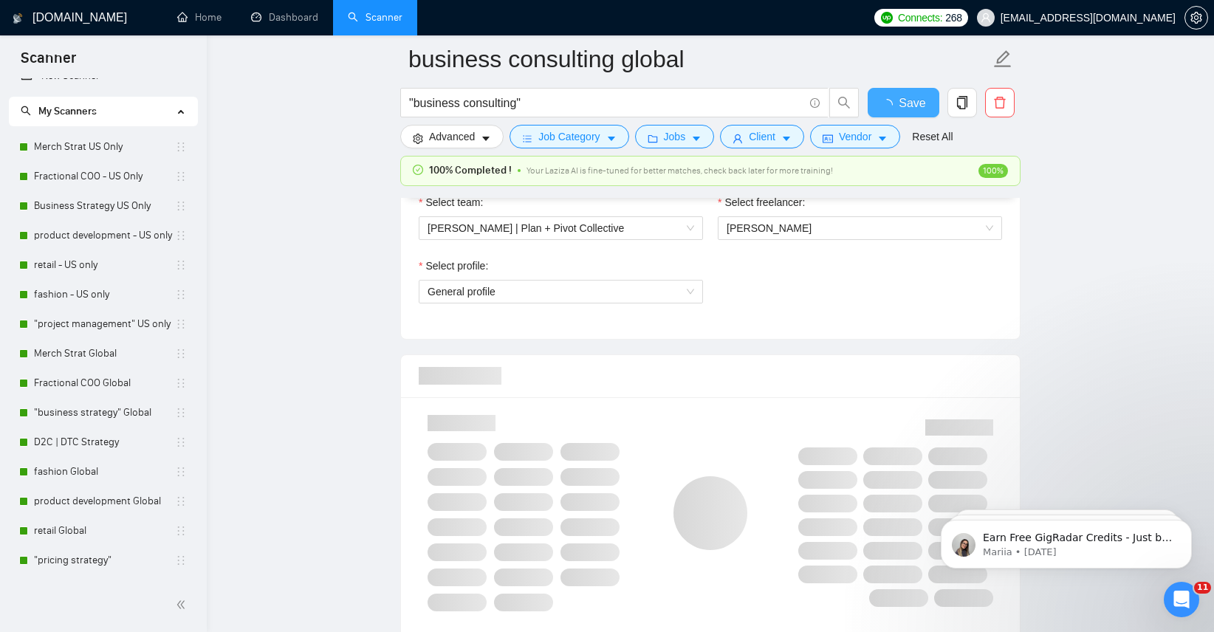
checkbox input "true"
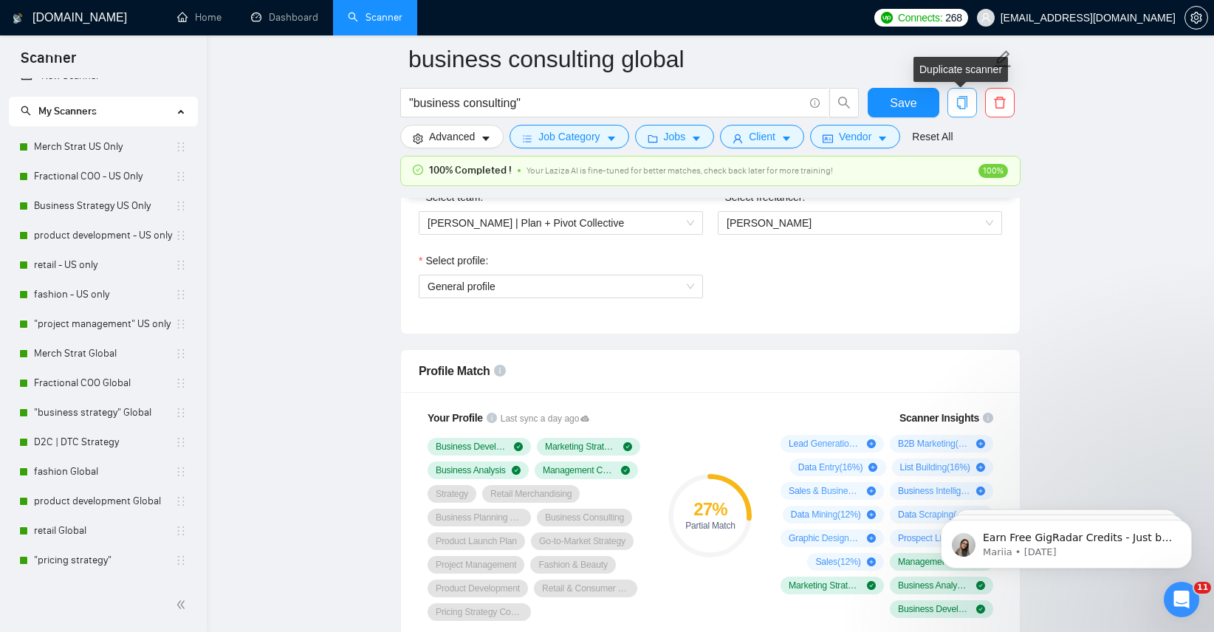
click at [959, 106] on icon "copy" at bounding box center [962, 102] width 10 height 13
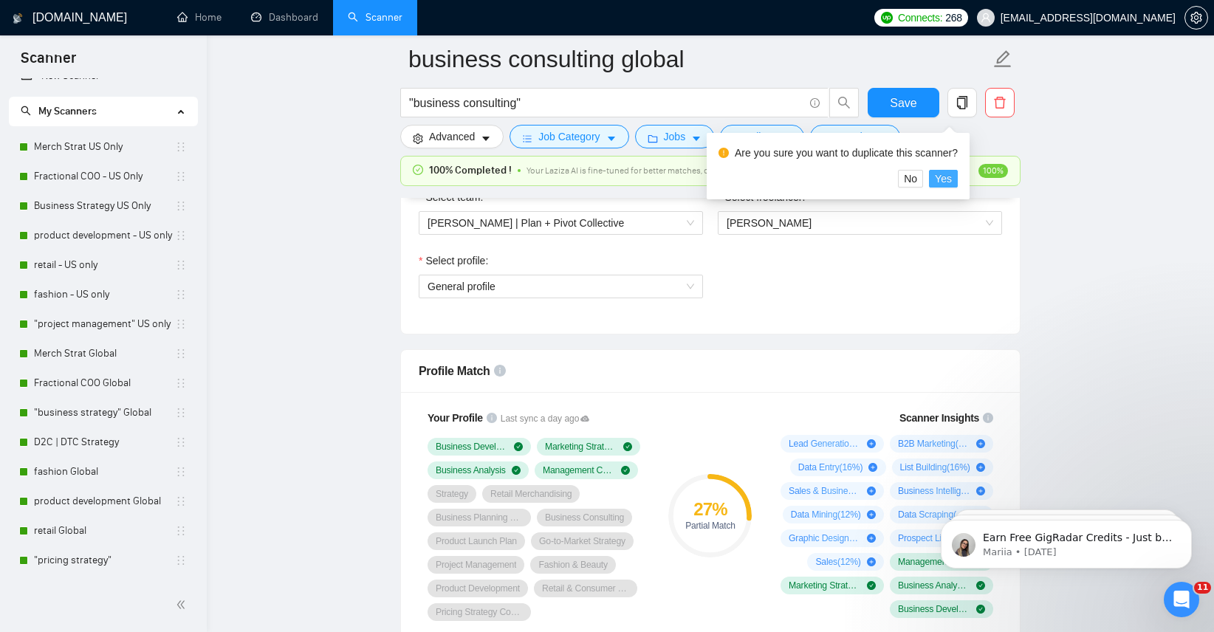
click at [952, 184] on span "Yes" at bounding box center [943, 179] width 17 height 16
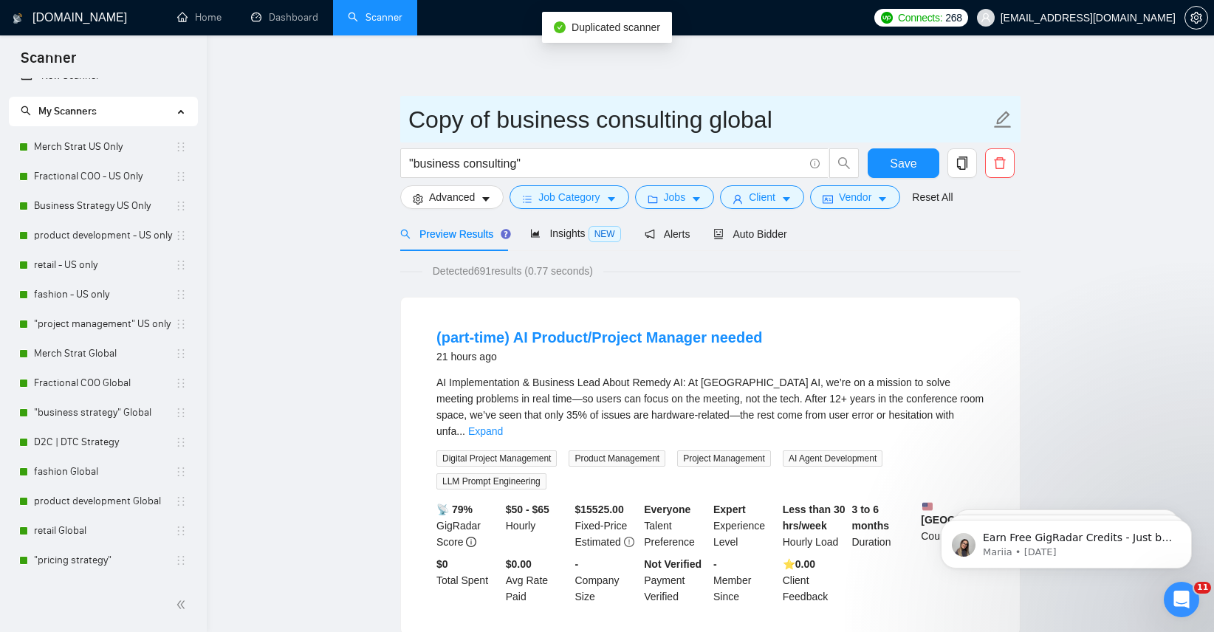
click at [999, 122] on icon "edit" at bounding box center [1003, 119] width 17 height 17
drag, startPoint x: 498, startPoint y: 117, endPoint x: 377, endPoint y: 114, distance: 121.2
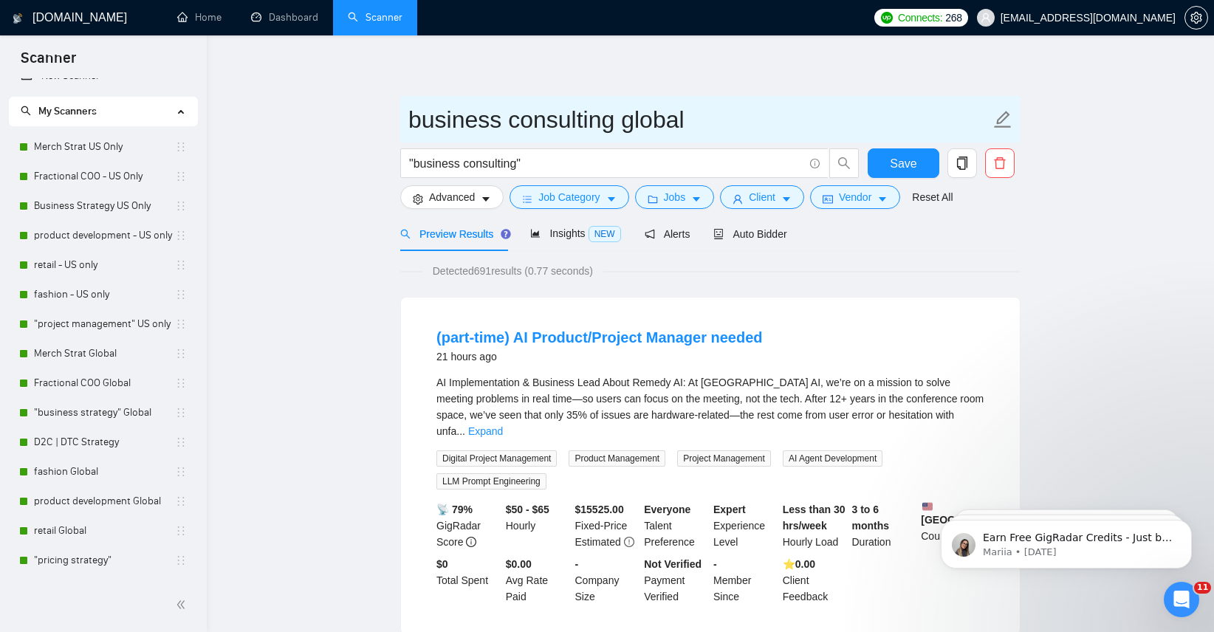
click at [640, 123] on input "business consulting global" at bounding box center [699, 119] width 582 height 37
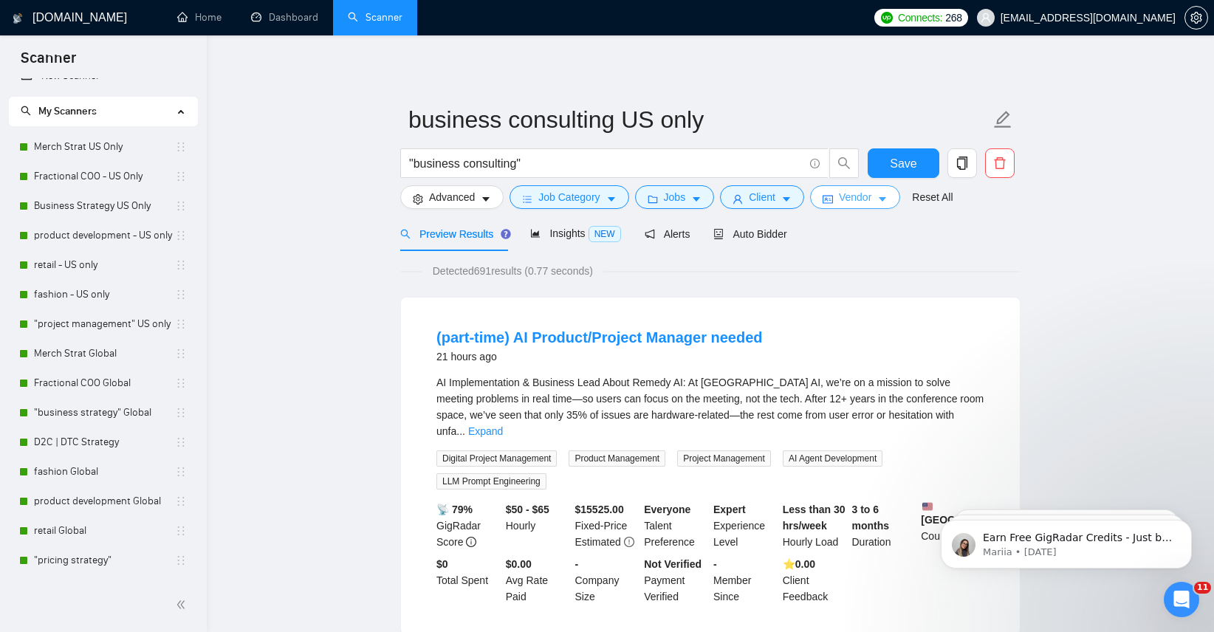
click at [880, 196] on button "Vendor" at bounding box center [855, 197] width 90 height 24
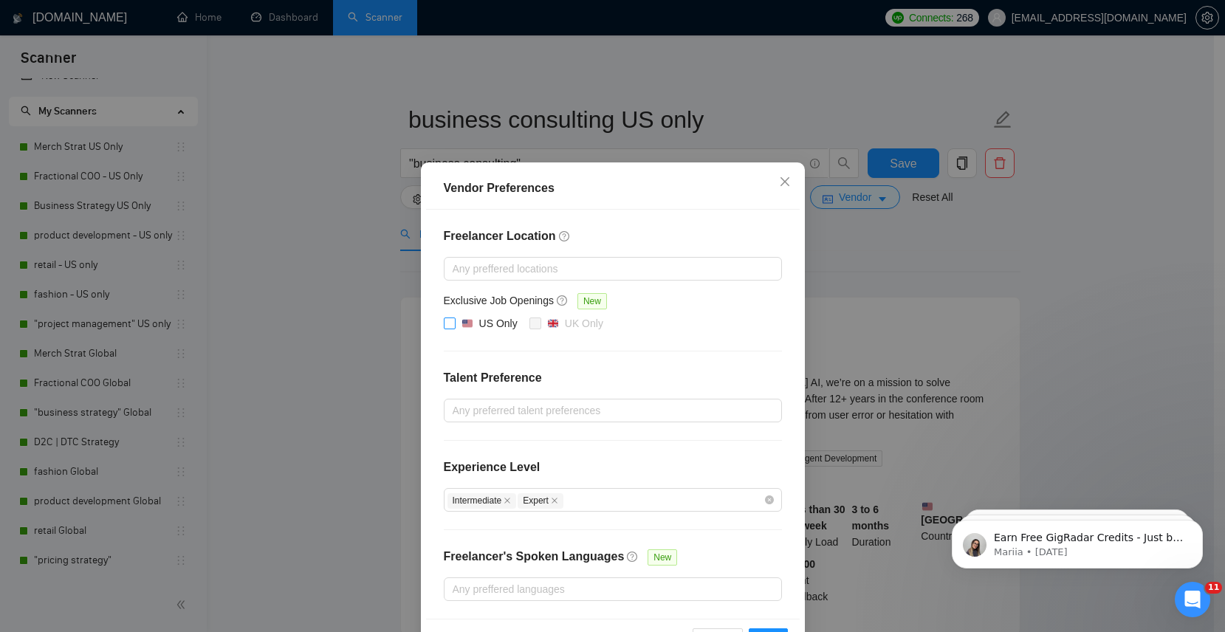
click at [468, 329] on div "US Only" at bounding box center [490, 323] width 56 height 16
click at [454, 328] on input "US Only" at bounding box center [449, 323] width 10 height 10
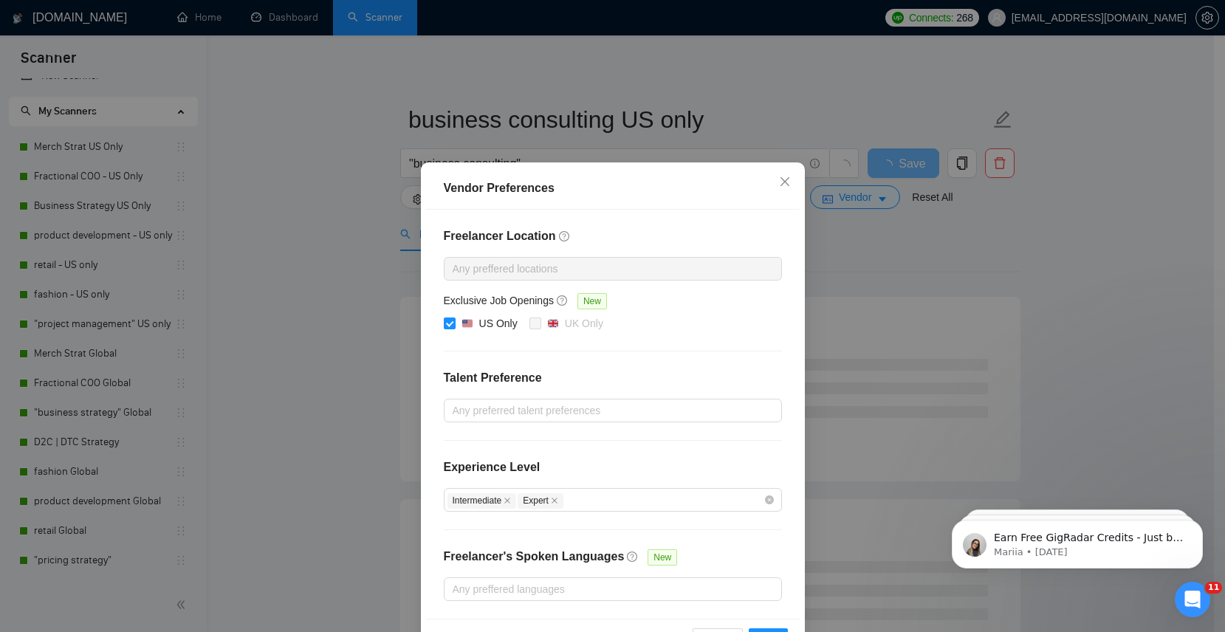
scroll to position [51, 0]
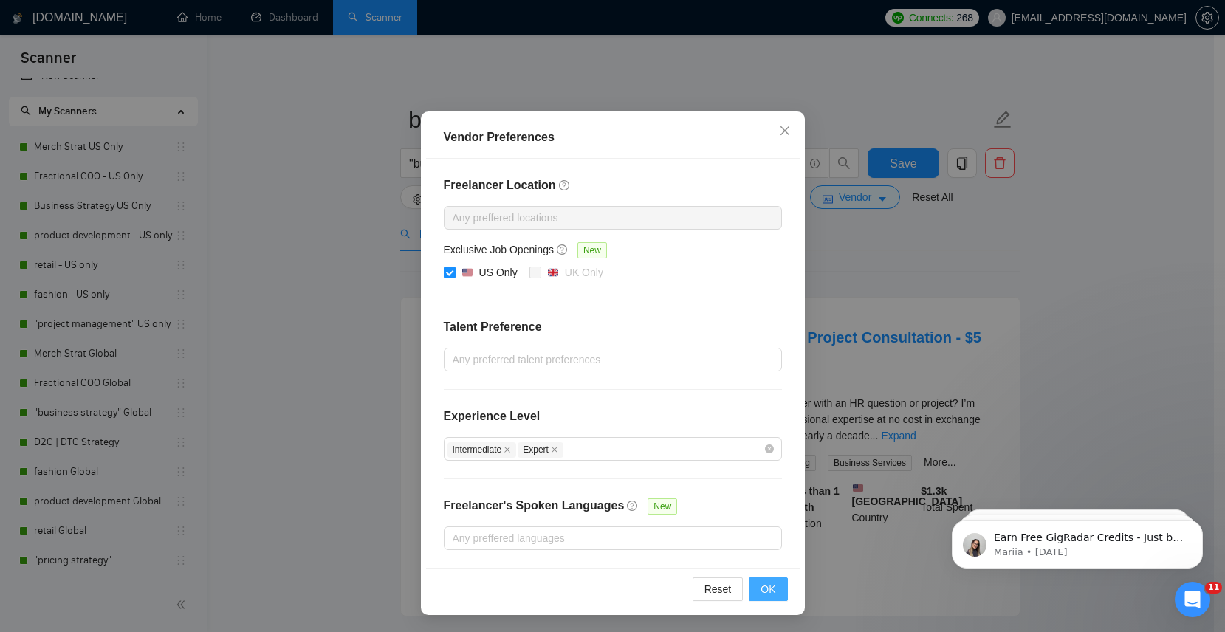
click at [767, 591] on span "OK" at bounding box center [768, 589] width 15 height 16
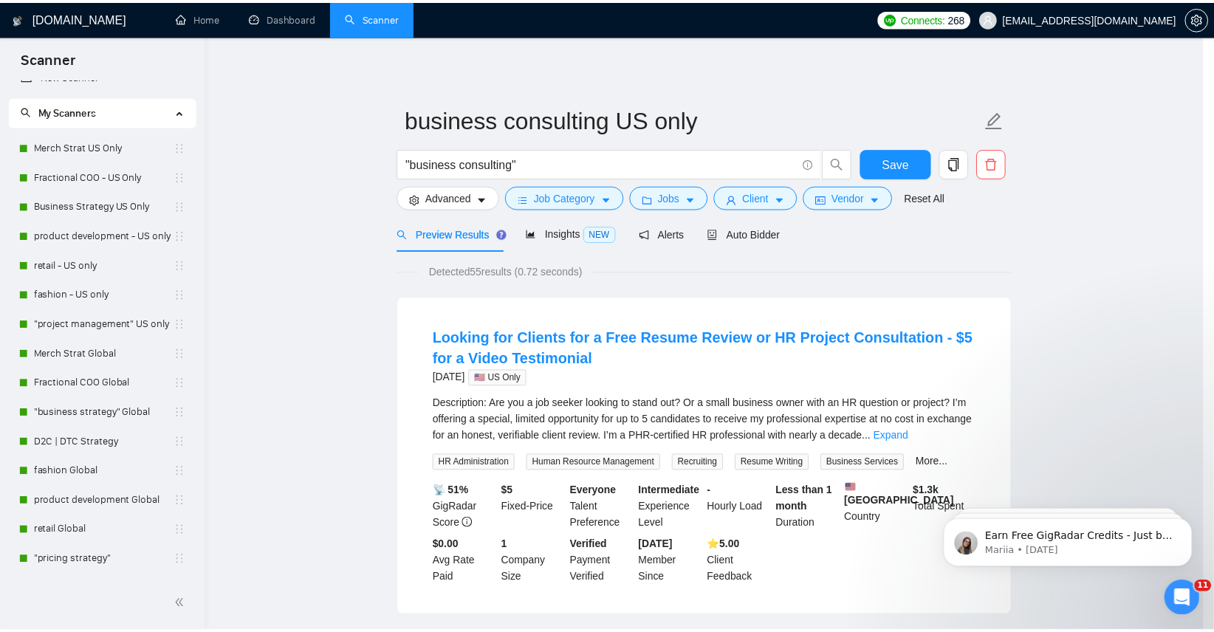
scroll to position [0, 0]
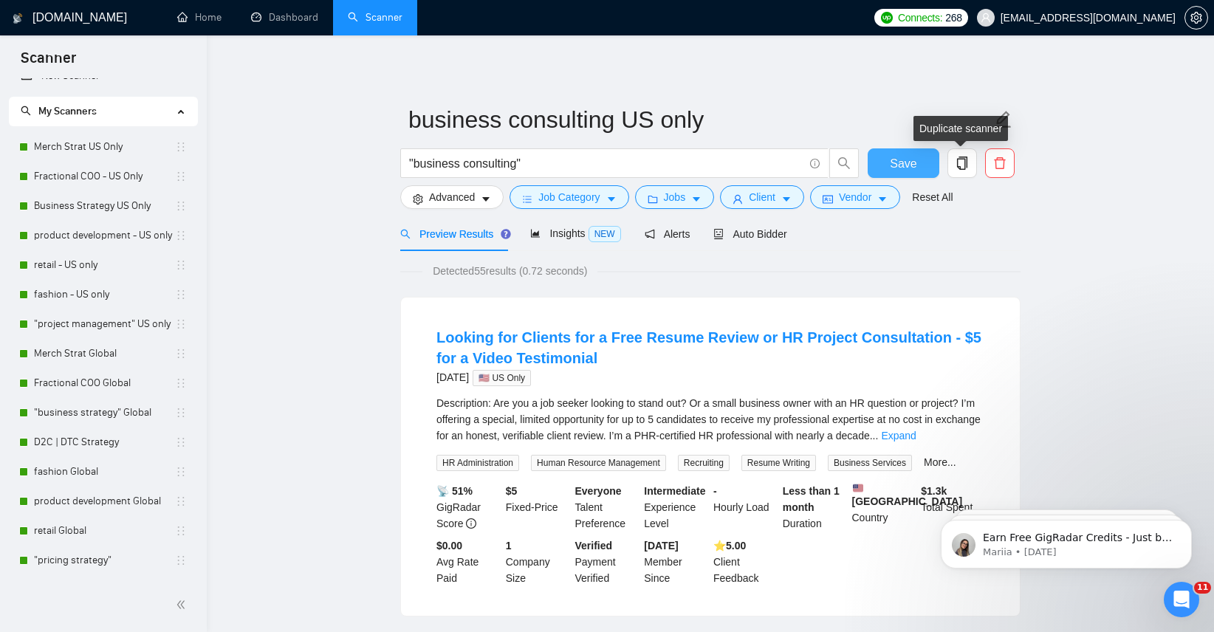
click at [914, 165] on span "Save" at bounding box center [903, 163] width 27 height 18
click at [767, 230] on span "Auto Bidder" at bounding box center [750, 234] width 73 height 12
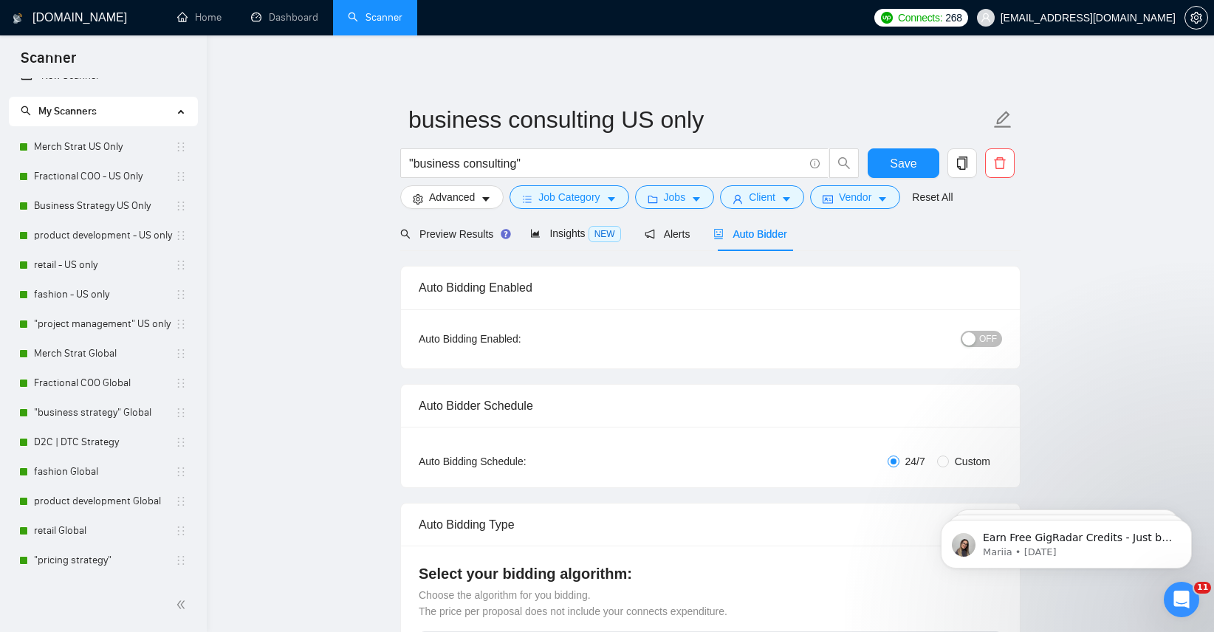
click at [989, 340] on span "OFF" at bounding box center [988, 339] width 18 height 16
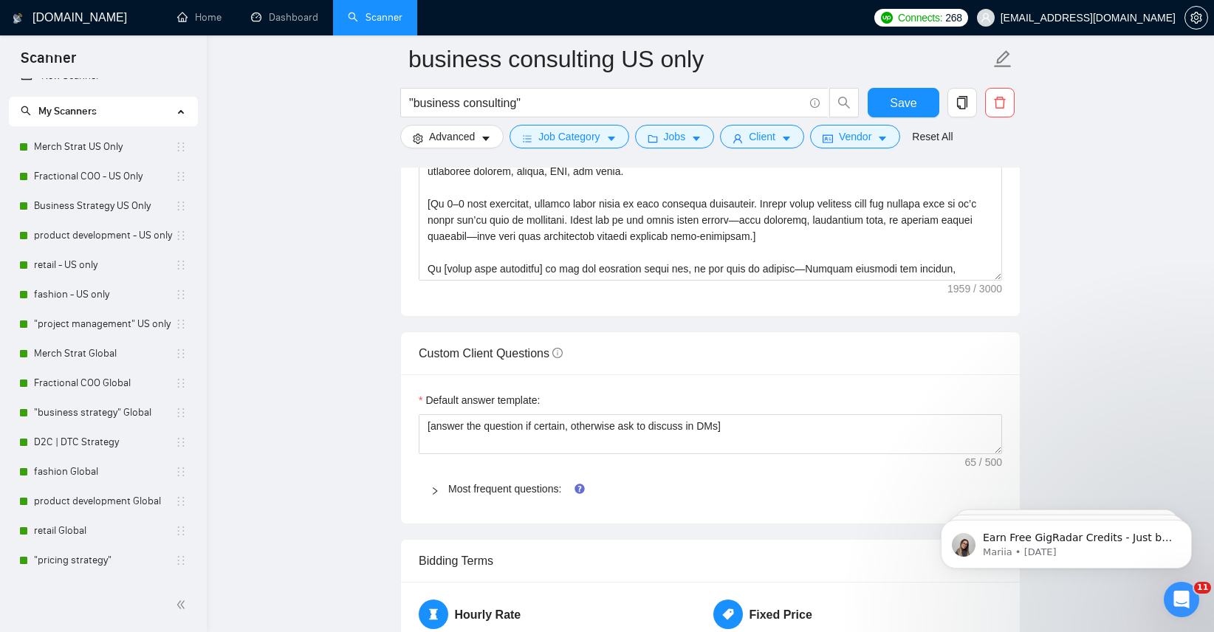
scroll to position [1900, 0]
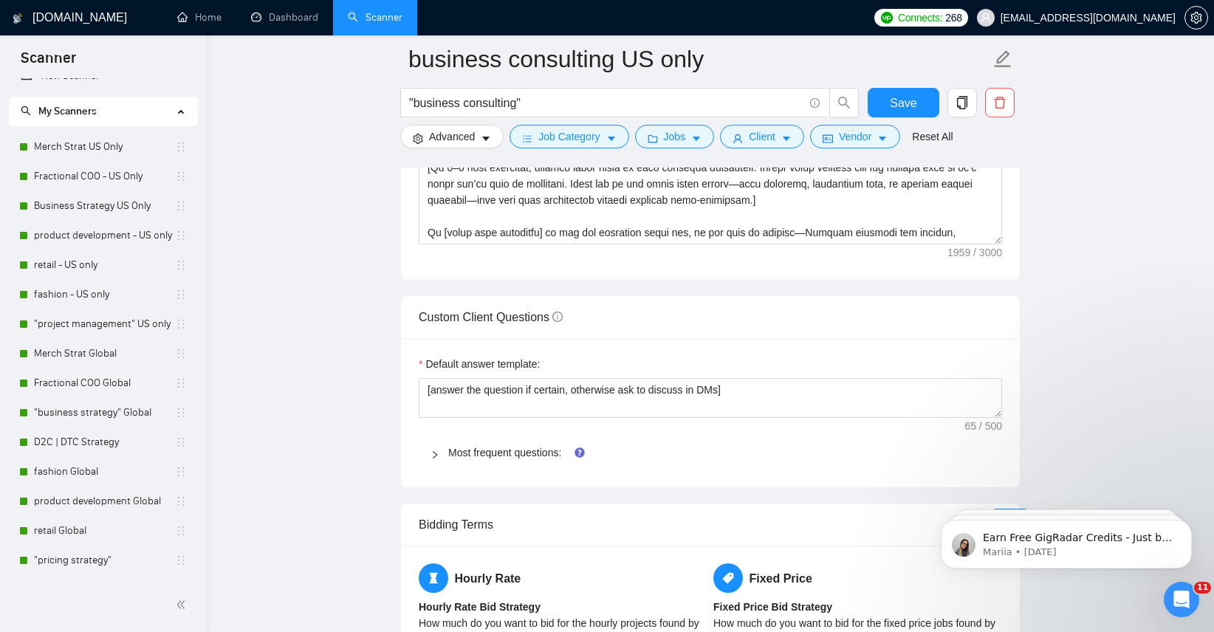
click at [534, 460] on div "Most frequent questions:" at bounding box center [711, 453] width 584 height 34
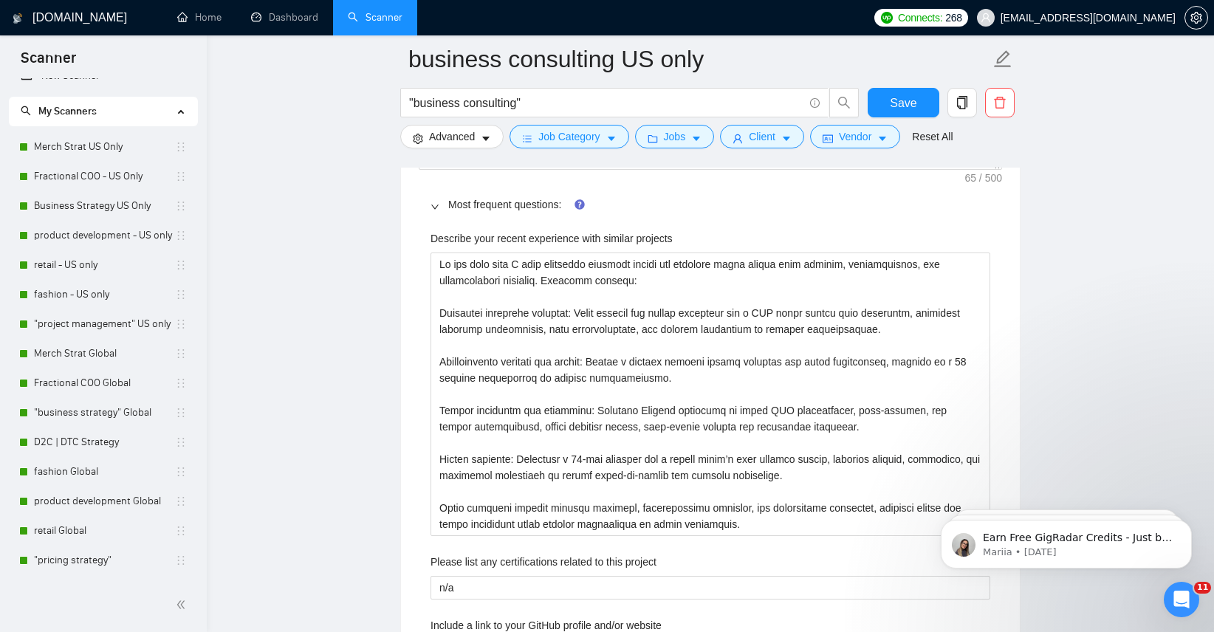
scroll to position [2380, 0]
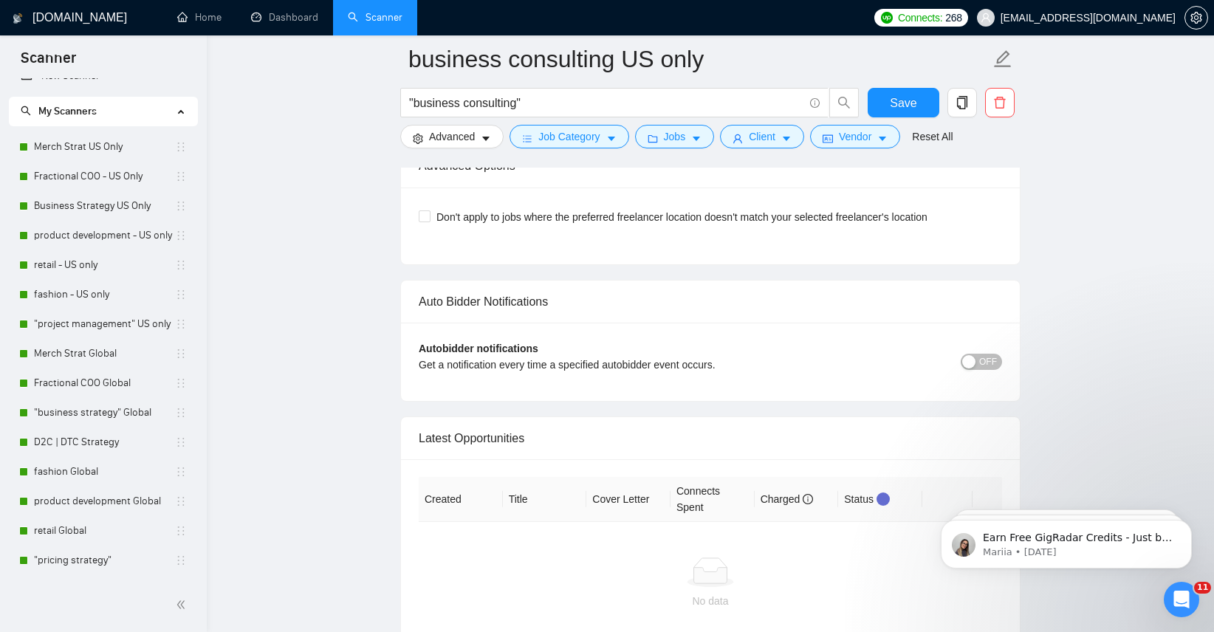
scroll to position [7321, 0]
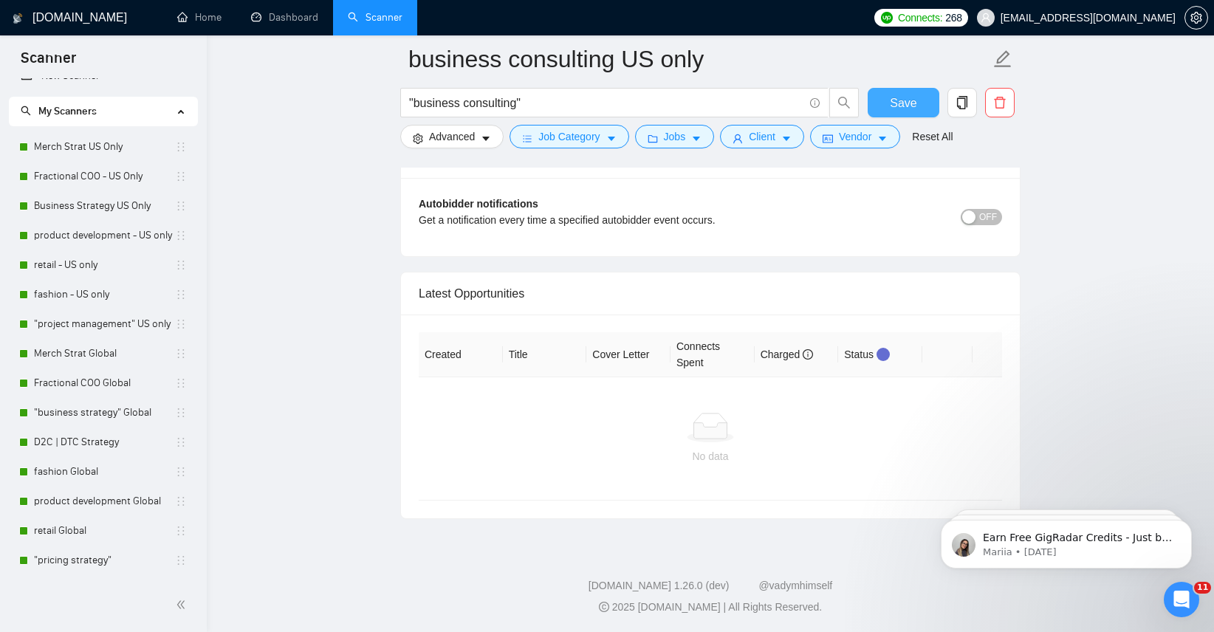
click at [920, 99] on button "Save" at bounding box center [904, 103] width 72 height 30
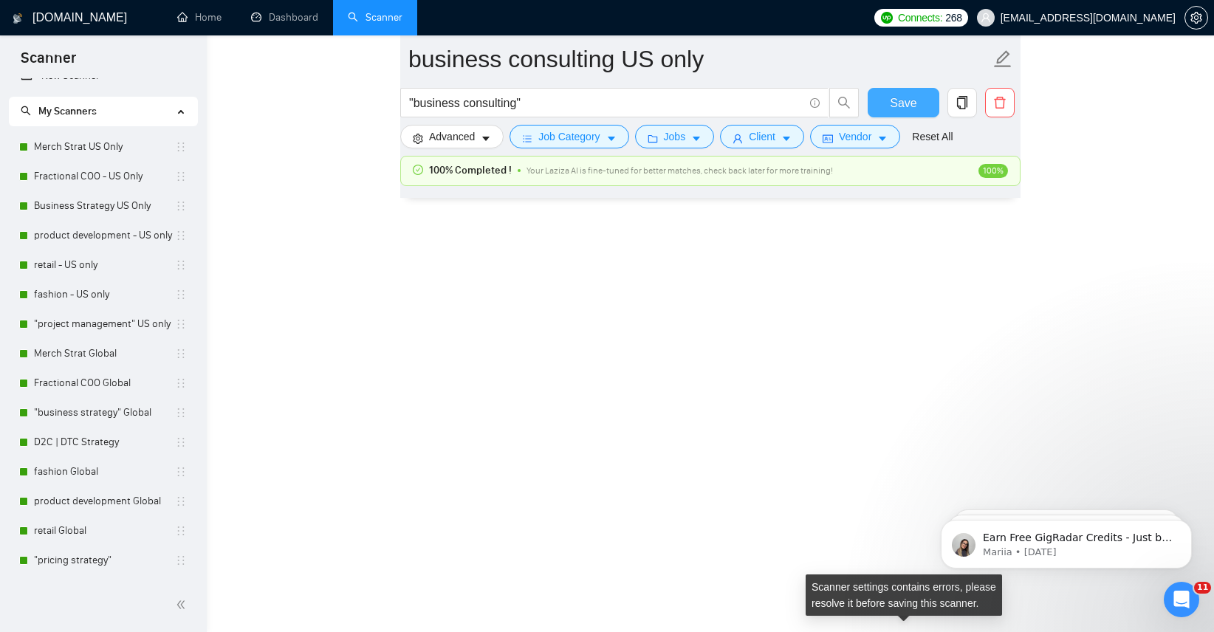
scroll to position [3489, 0]
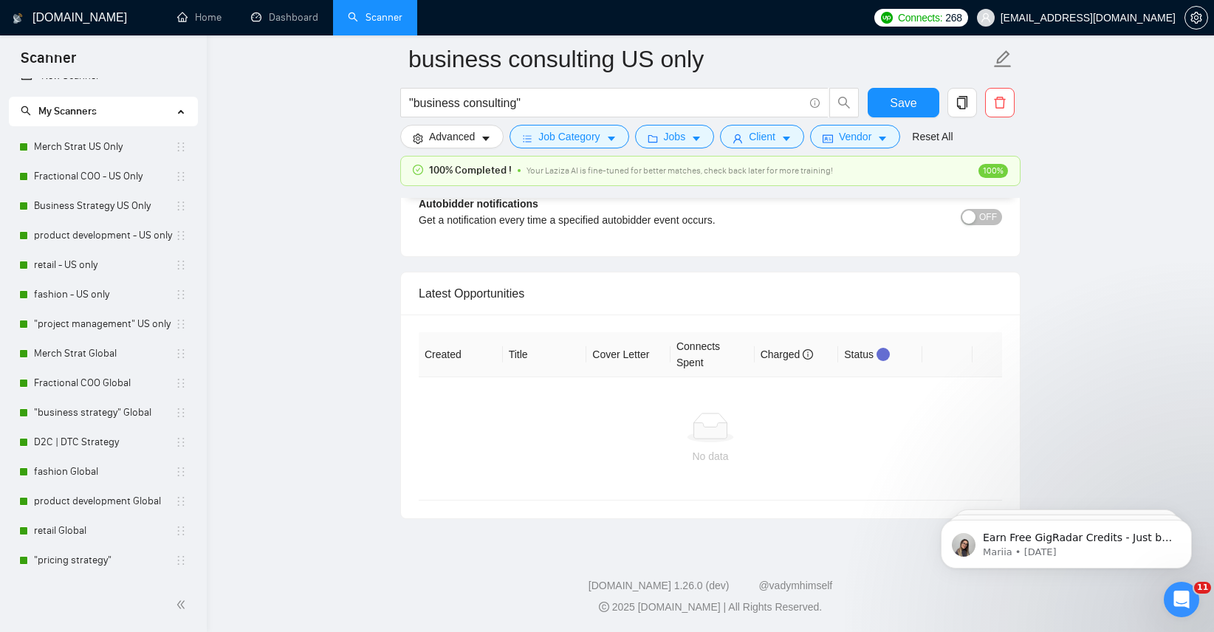
click at [990, 213] on span "OFF" at bounding box center [988, 217] width 18 height 16
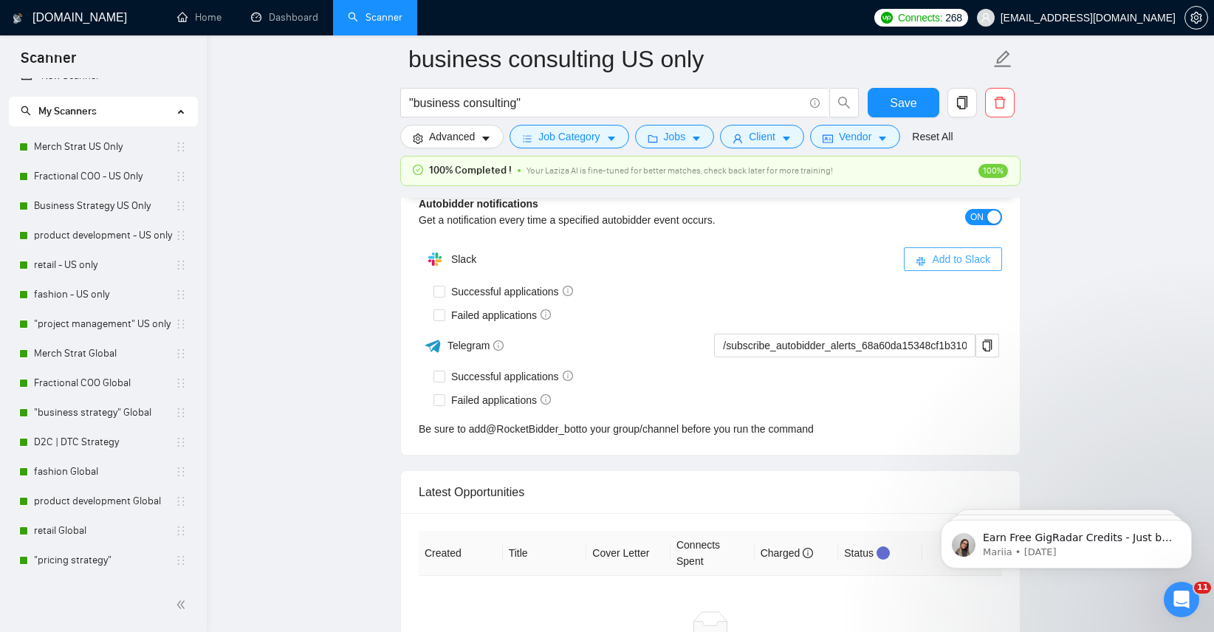
click at [964, 253] on span "Add to Slack" at bounding box center [961, 259] width 58 height 16
click at [439, 288] on input "Successful applications" at bounding box center [439, 291] width 10 height 10
click at [437, 311] on input "Failed applications" at bounding box center [439, 314] width 10 height 10
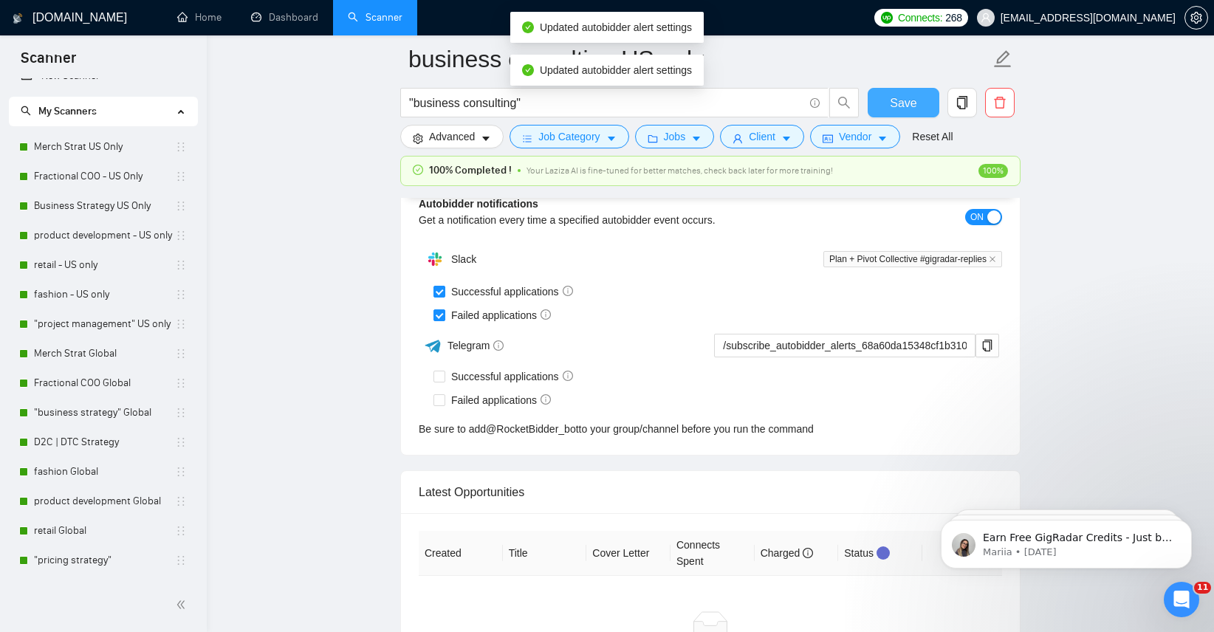
click at [908, 101] on span "Save" at bounding box center [903, 103] width 27 height 18
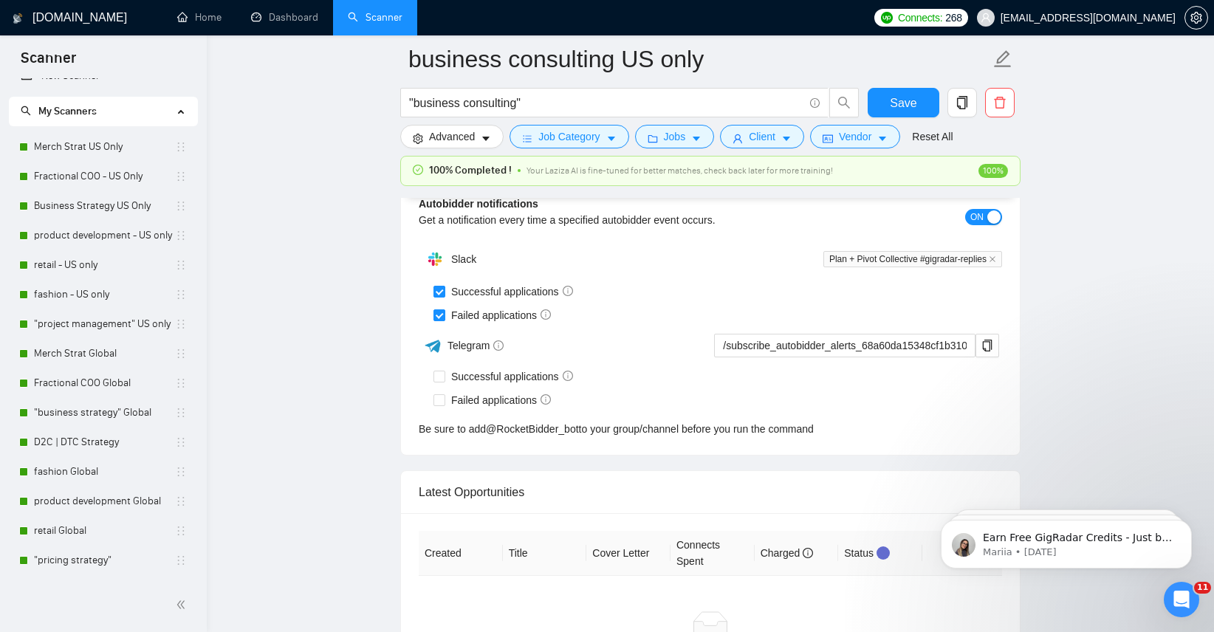
click at [925, 86] on form "business consulting US only "business consulting" Save Advanced Job Category Jo…" at bounding box center [710, 95] width 620 height 120
click at [900, 97] on span "Save" at bounding box center [903, 103] width 27 height 18
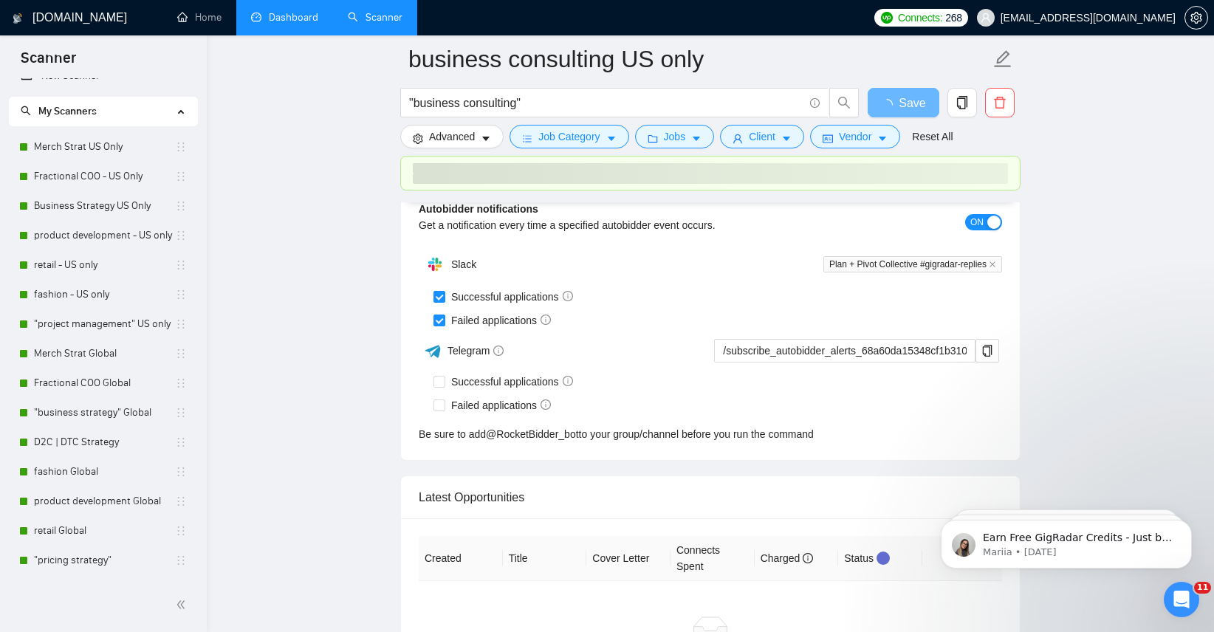
click at [297, 24] on link "Dashboard" at bounding box center [284, 17] width 67 height 13
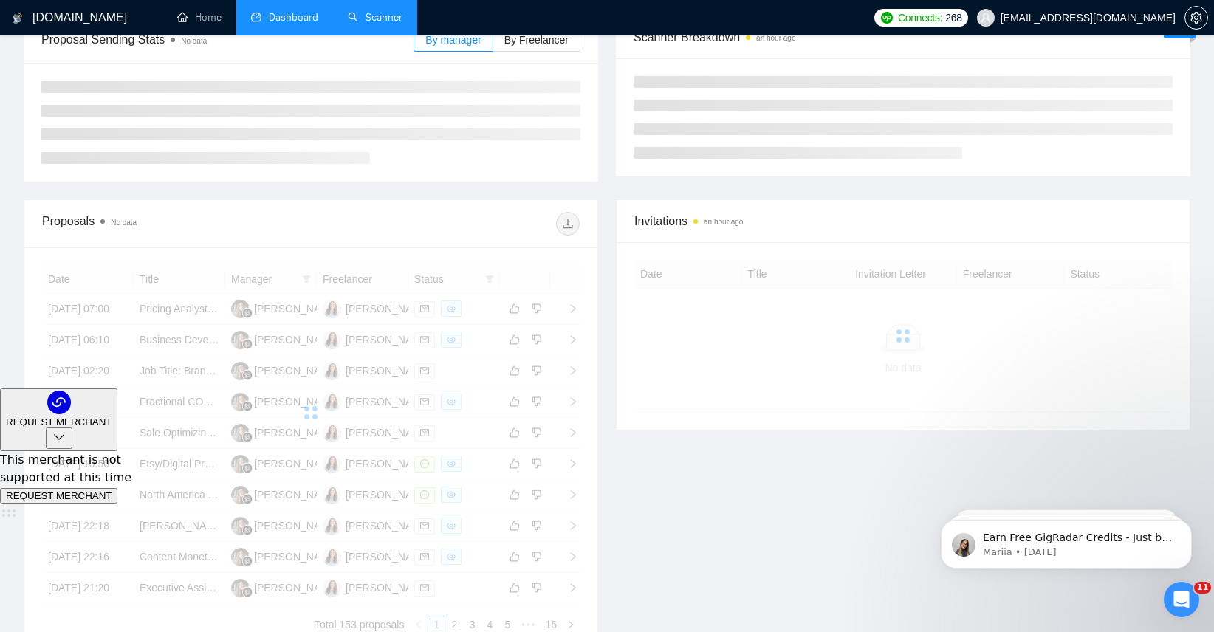
scroll to position [275, 0]
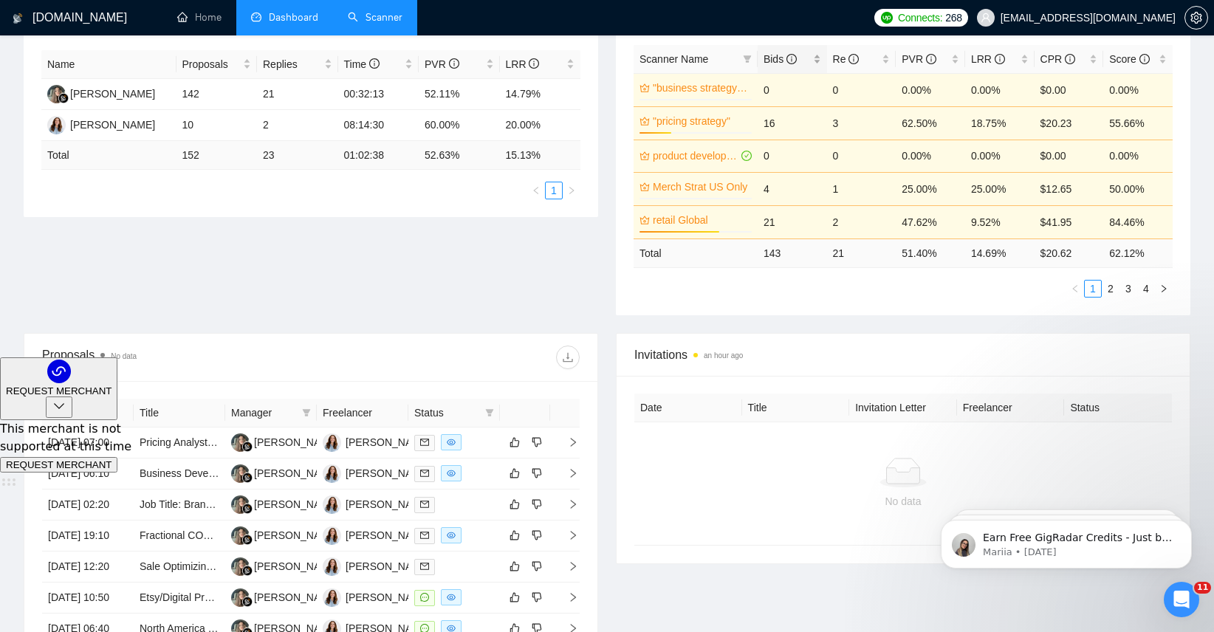
click at [764, 59] on div "Bids" at bounding box center [793, 59] width 58 height 16
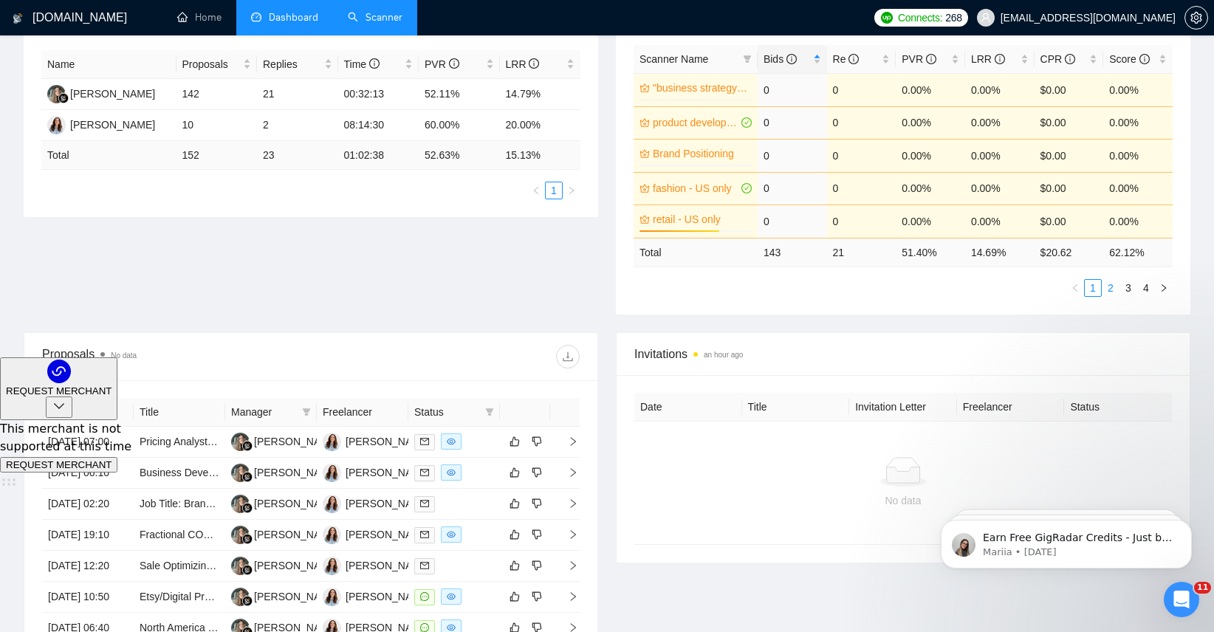
click at [1112, 291] on link "2" at bounding box center [1111, 288] width 16 height 16
click at [1112, 291] on link "2" at bounding box center [1111, 289] width 16 height 16
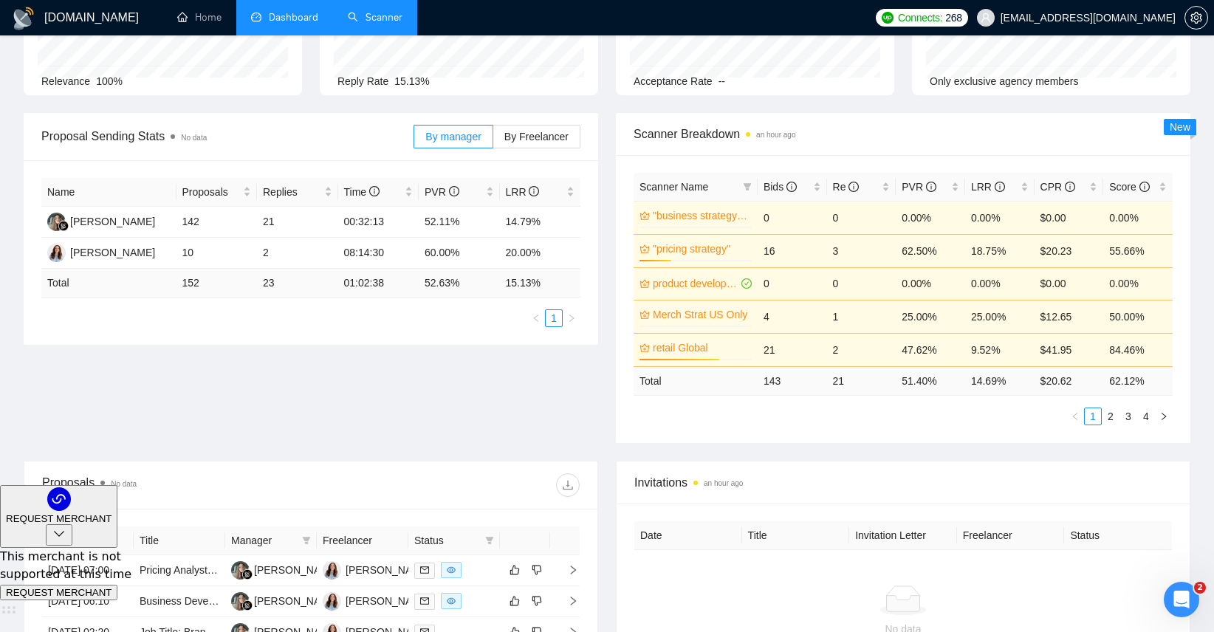
click at [394, 16] on link "Scanner" at bounding box center [375, 17] width 55 height 13
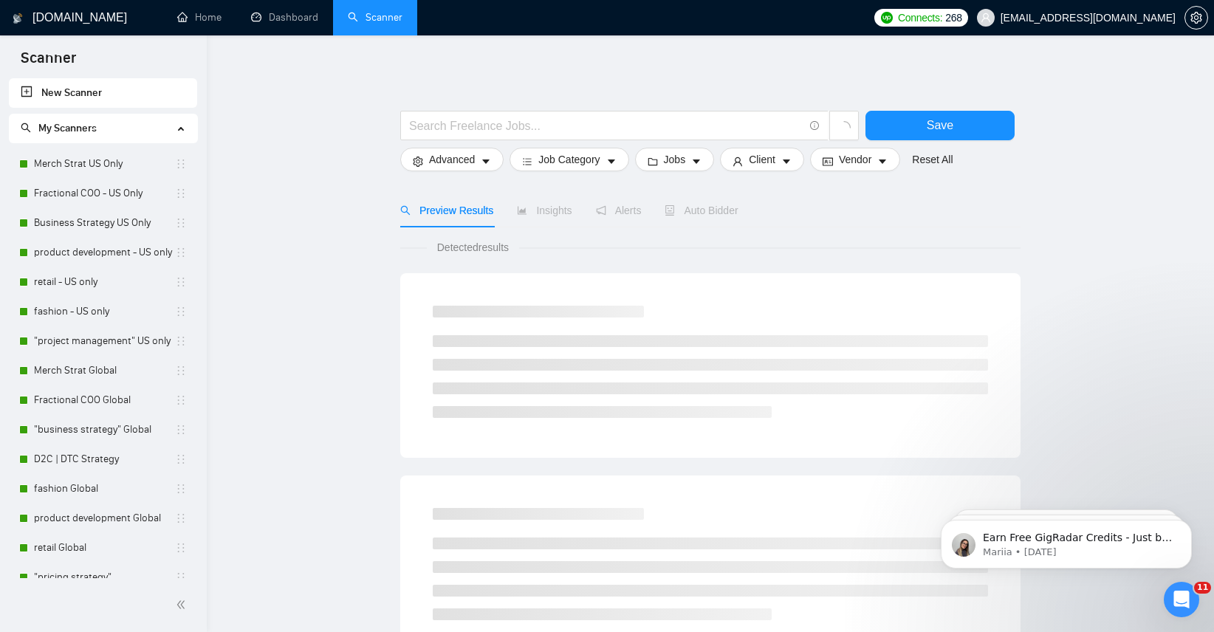
scroll to position [250, 0]
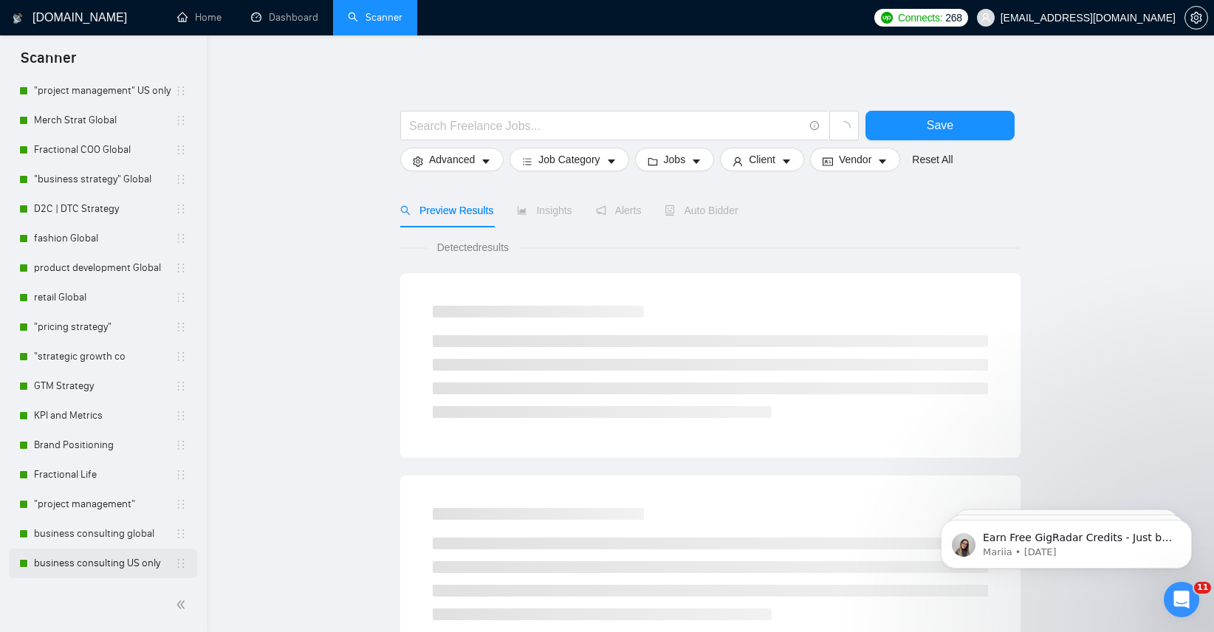
click at [103, 549] on link "business consulting US only" at bounding box center [104, 564] width 141 height 30
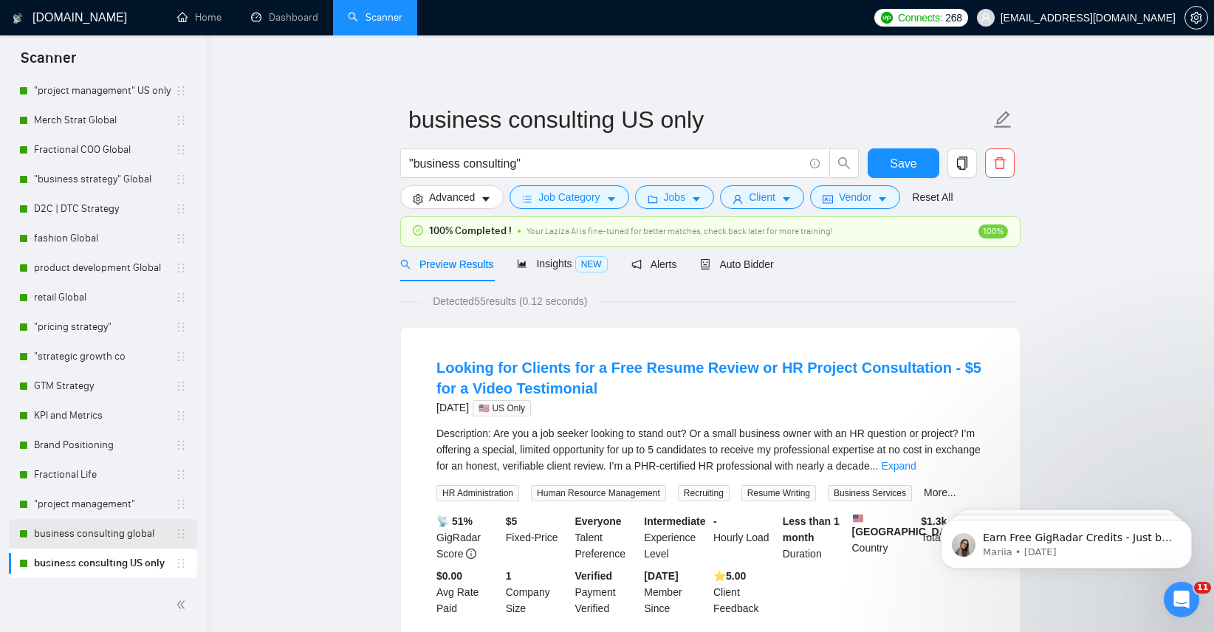
click at [125, 548] on link "business consulting global" at bounding box center [104, 534] width 141 height 30
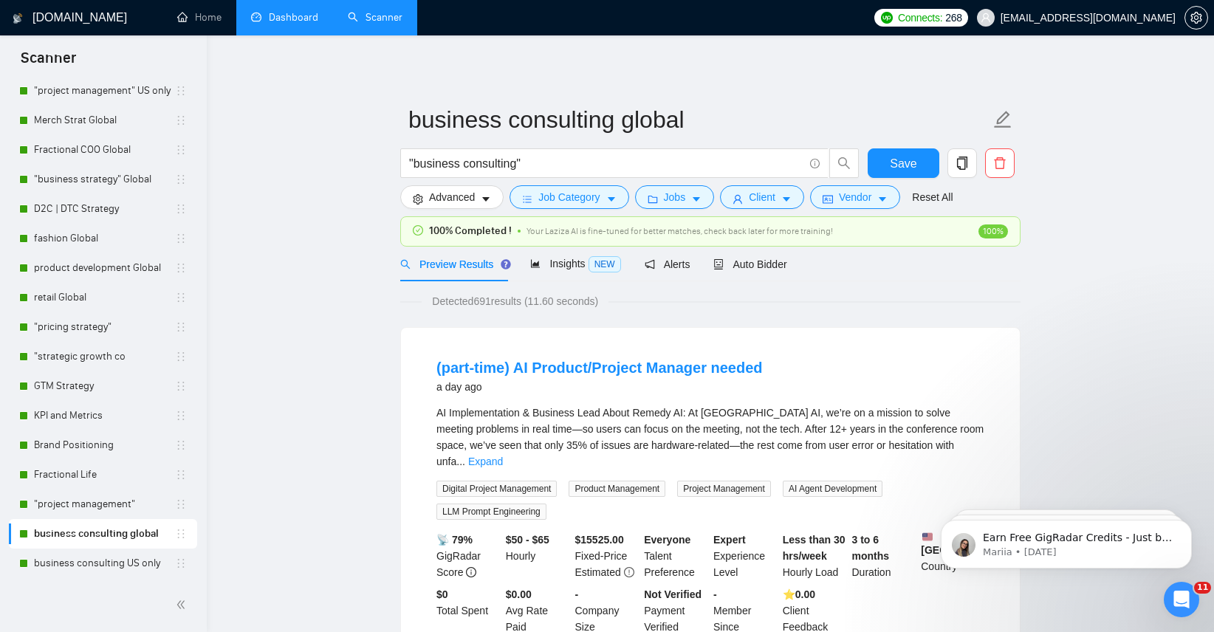
click at [303, 11] on link "Dashboard" at bounding box center [284, 17] width 67 height 13
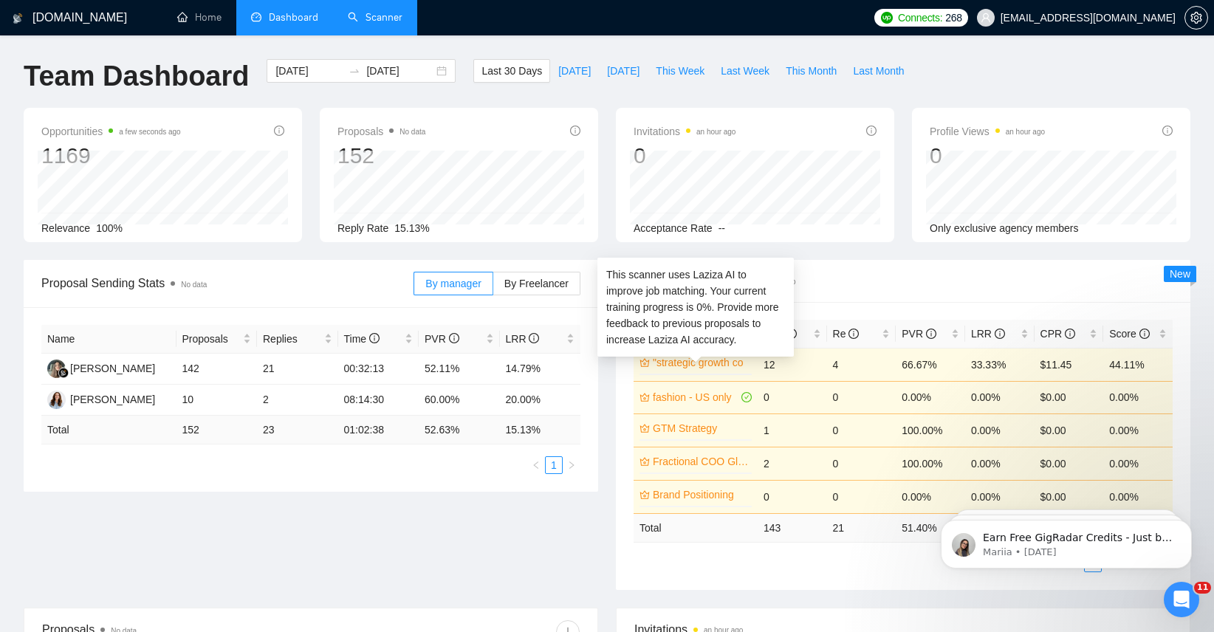
click at [711, 366] on link ""strategic growth co" at bounding box center [701, 363] width 96 height 16
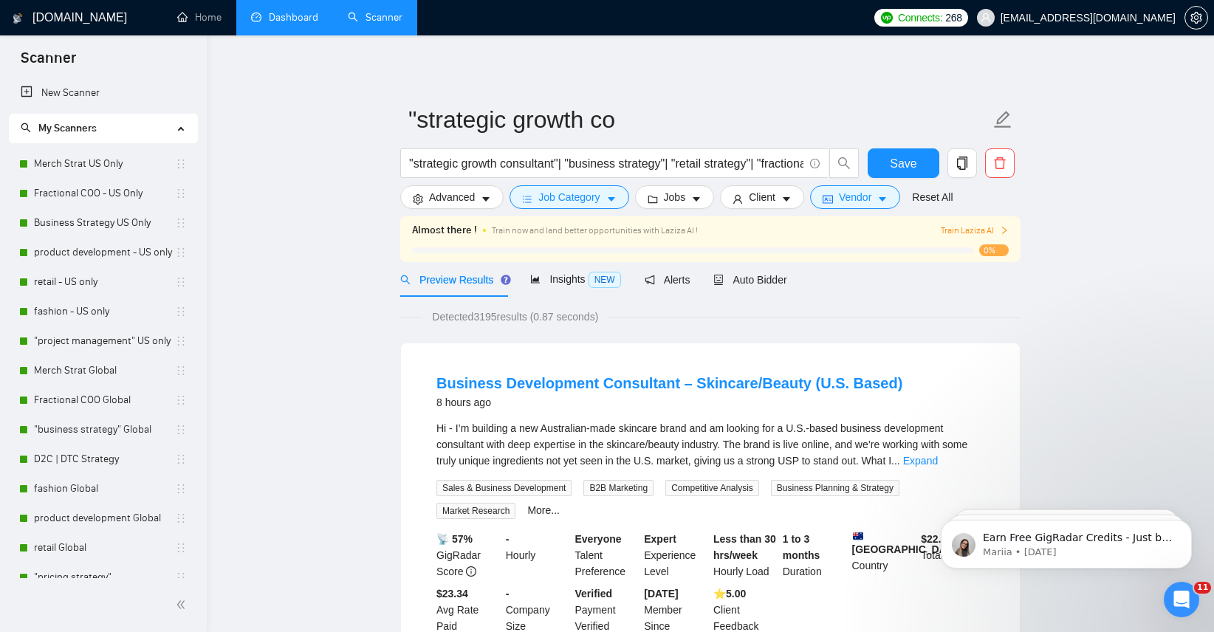
click at [976, 241] on div "Almost there ! Train now and land better opportunities with Laziza AI ! Train L…" at bounding box center [710, 239] width 597 height 34
click at [754, 284] on span "Auto Bidder" at bounding box center [750, 280] width 73 height 12
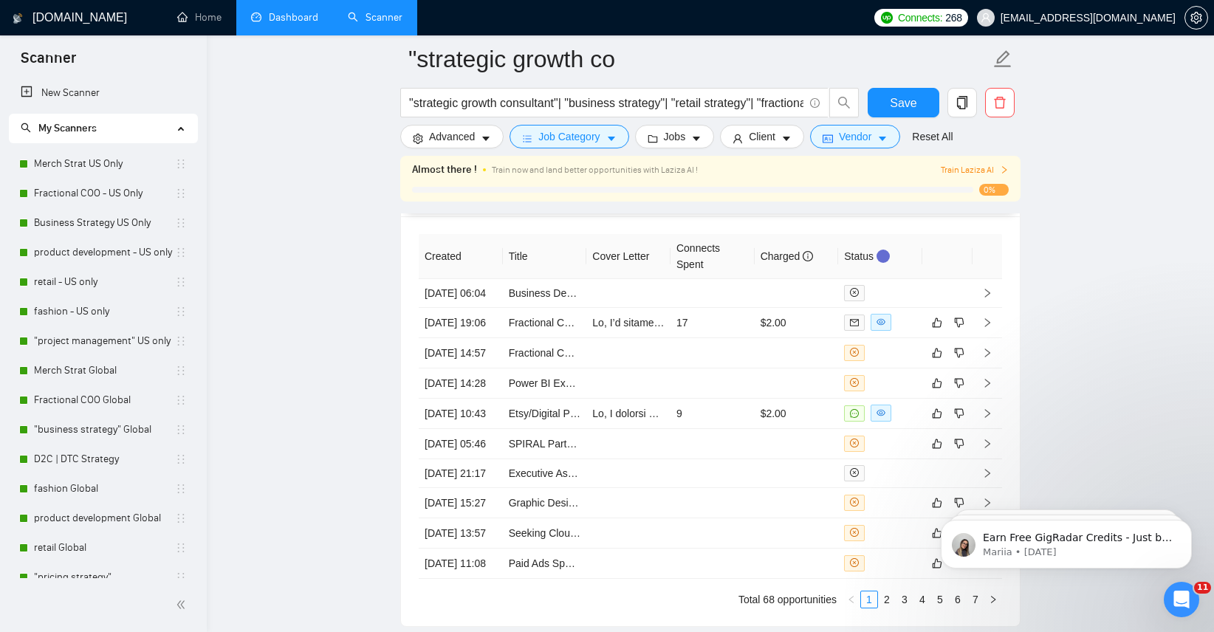
scroll to position [3782, 0]
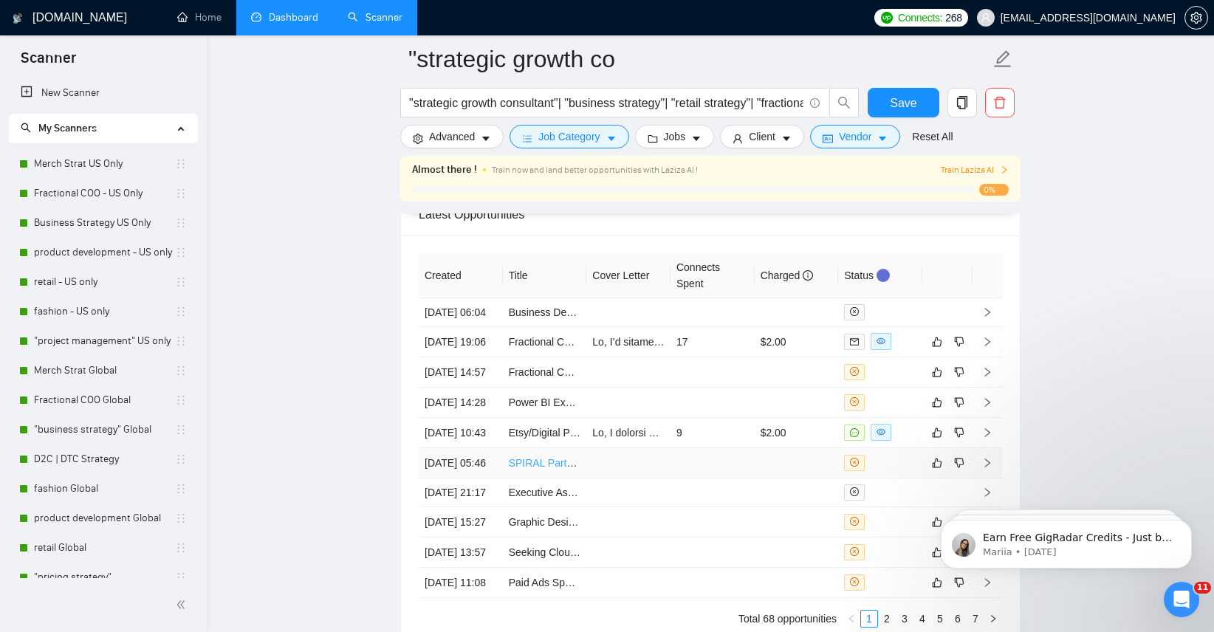
click at [533, 469] on link "SPIRAL Partnerships Strategy Lead" at bounding box center [591, 463] width 165 height 12
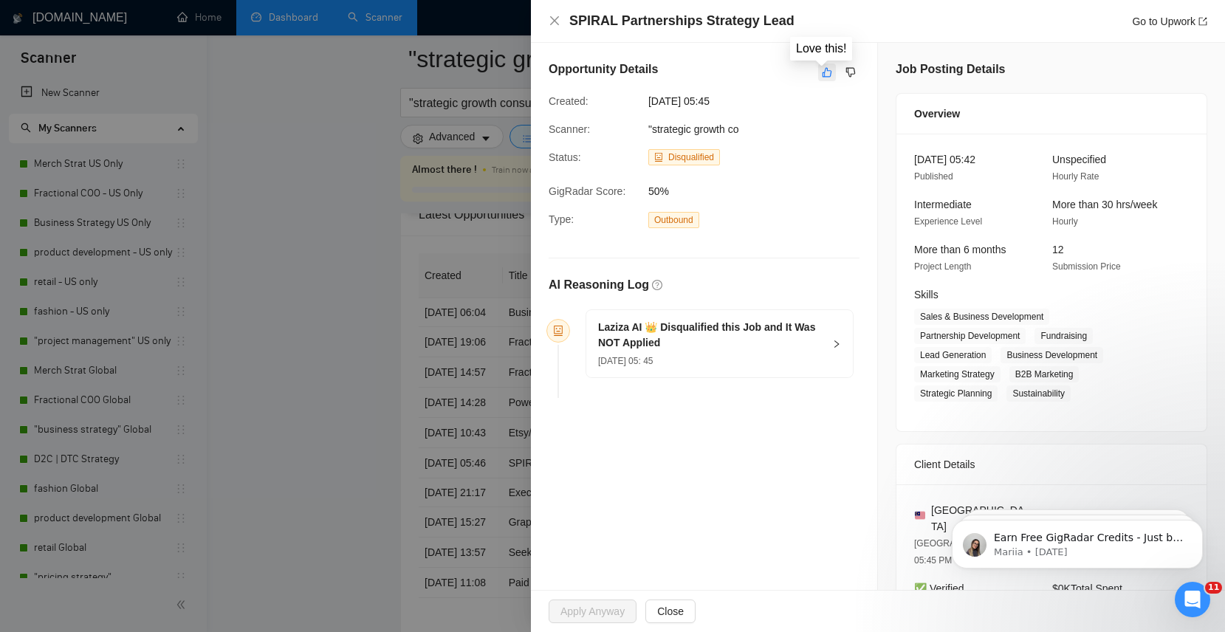
click at [823, 72] on icon "like" at bounding box center [828, 73] width 10 height 10
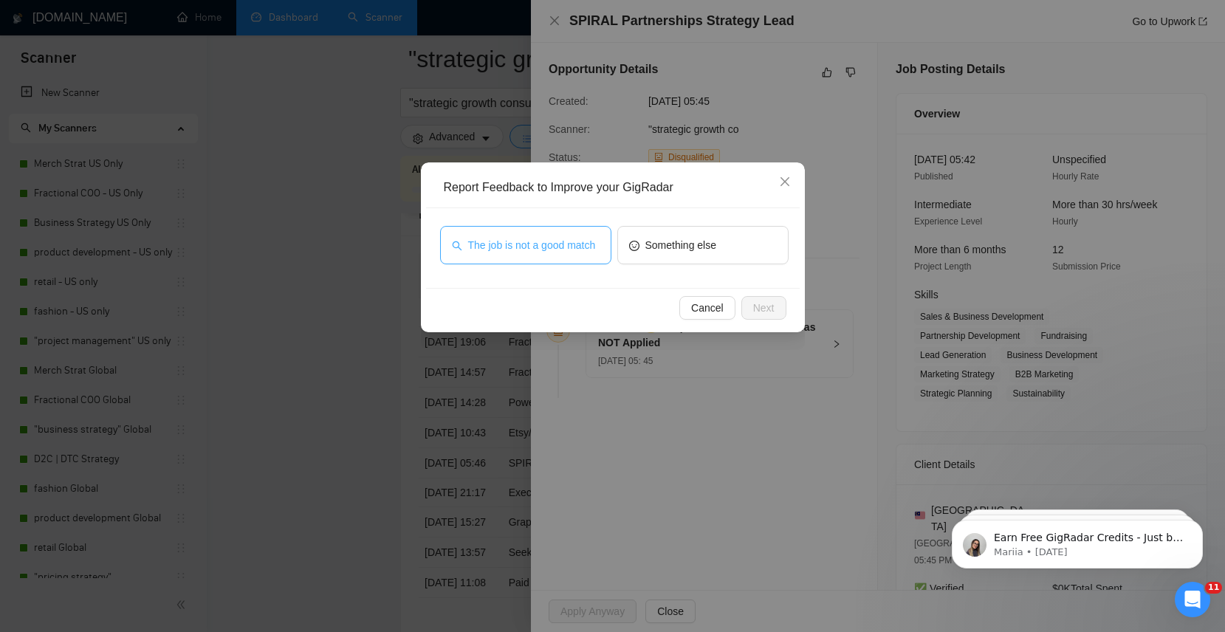
click at [552, 247] on span "The job is not a good match" at bounding box center [532, 245] width 128 height 16
click at [743, 313] on button "Next" at bounding box center [764, 308] width 45 height 24
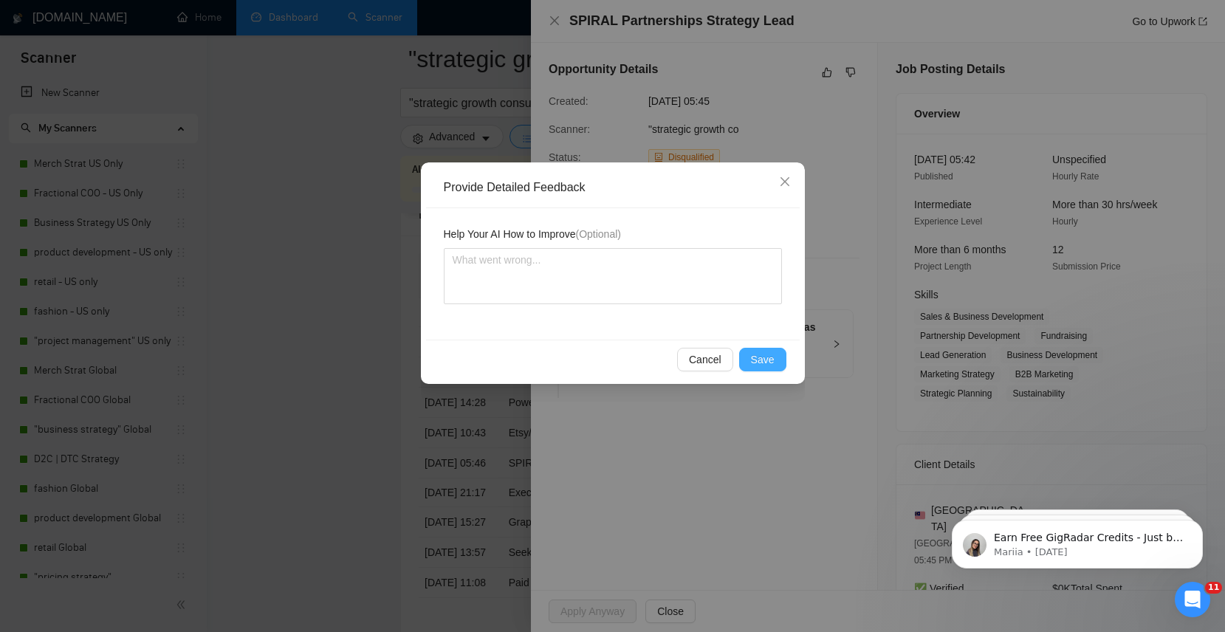
click at [763, 354] on span "Save" at bounding box center [763, 360] width 24 height 16
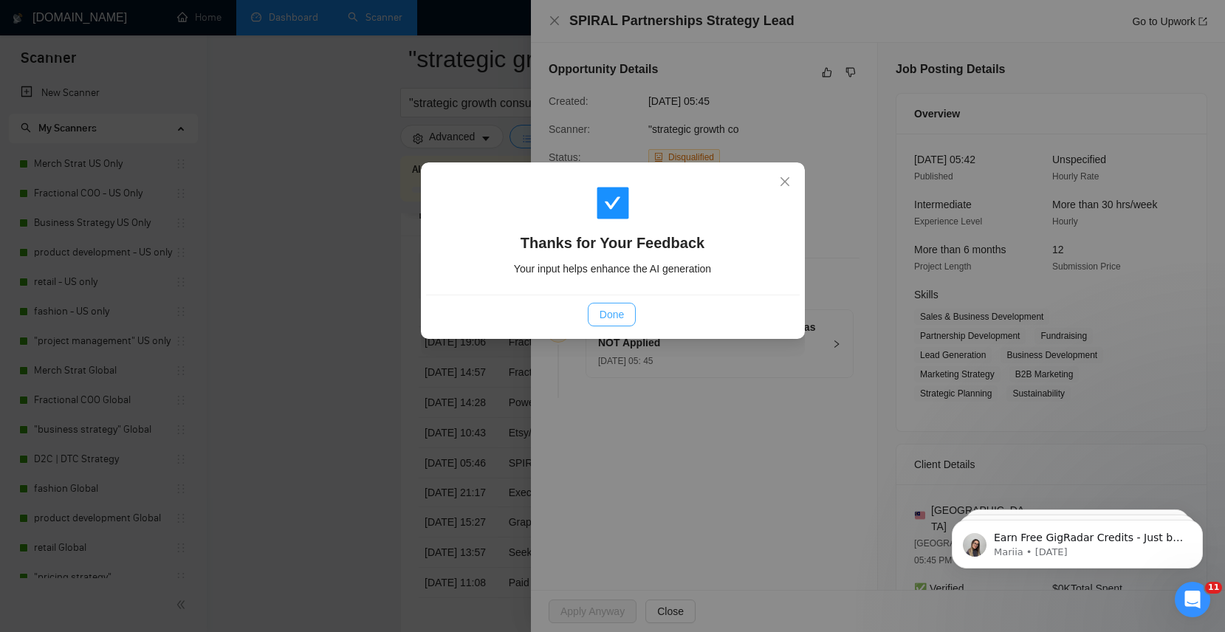
click at [615, 303] on button "Done" at bounding box center [612, 315] width 48 height 24
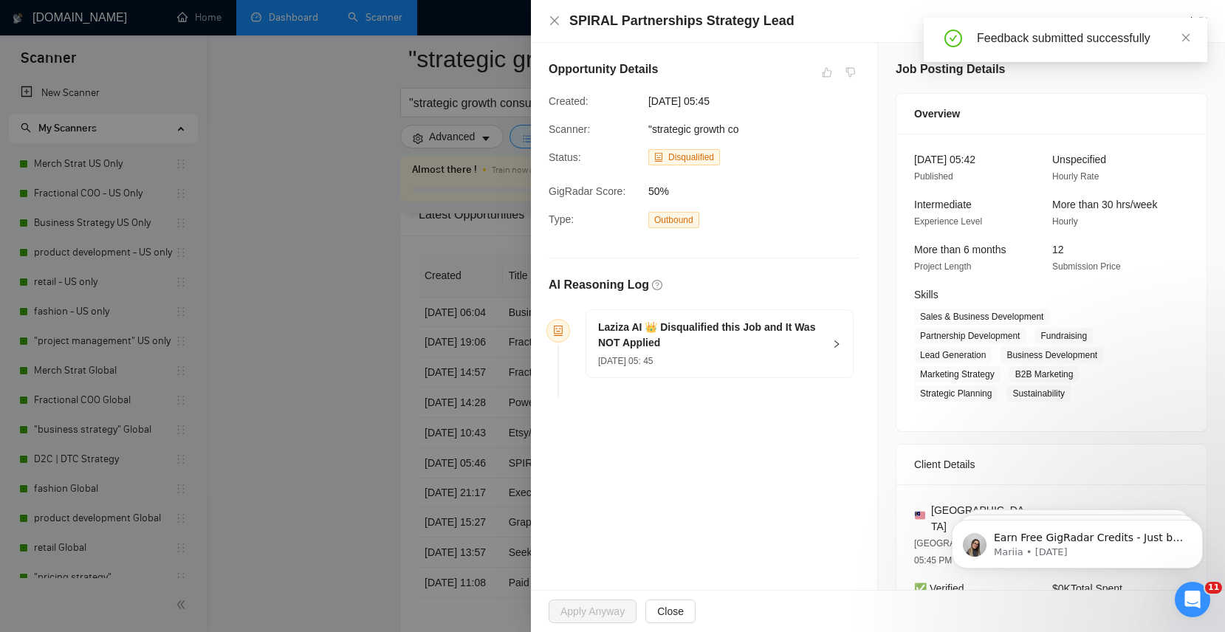
click at [406, 413] on div at bounding box center [612, 316] width 1225 height 632
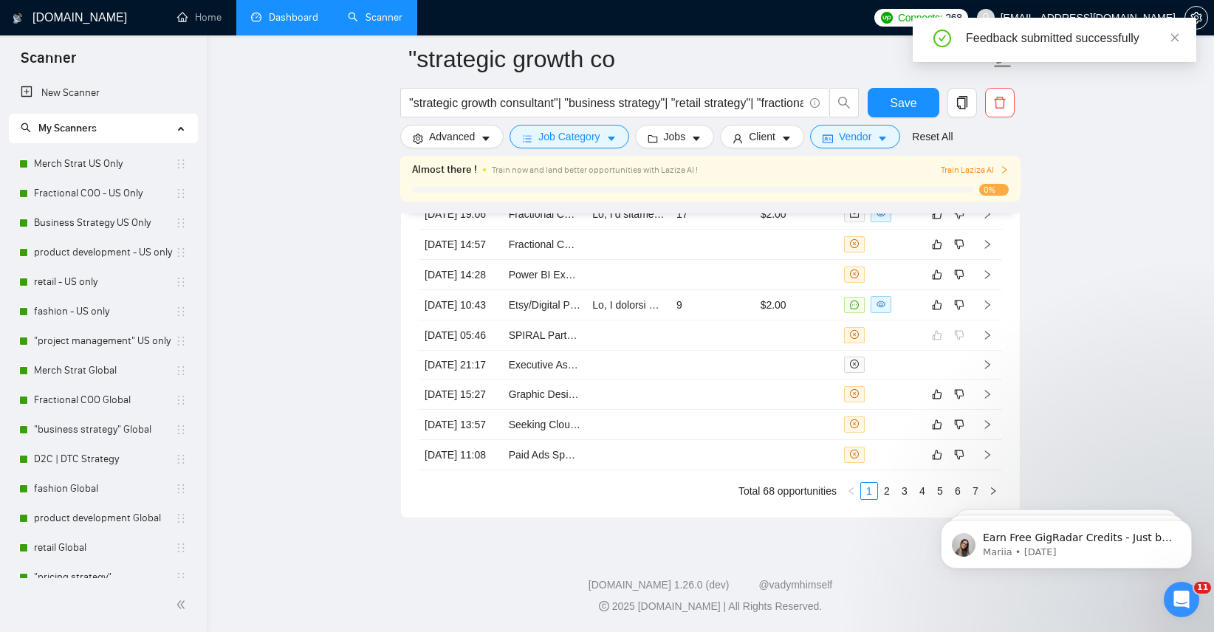
scroll to position [4060, 0]
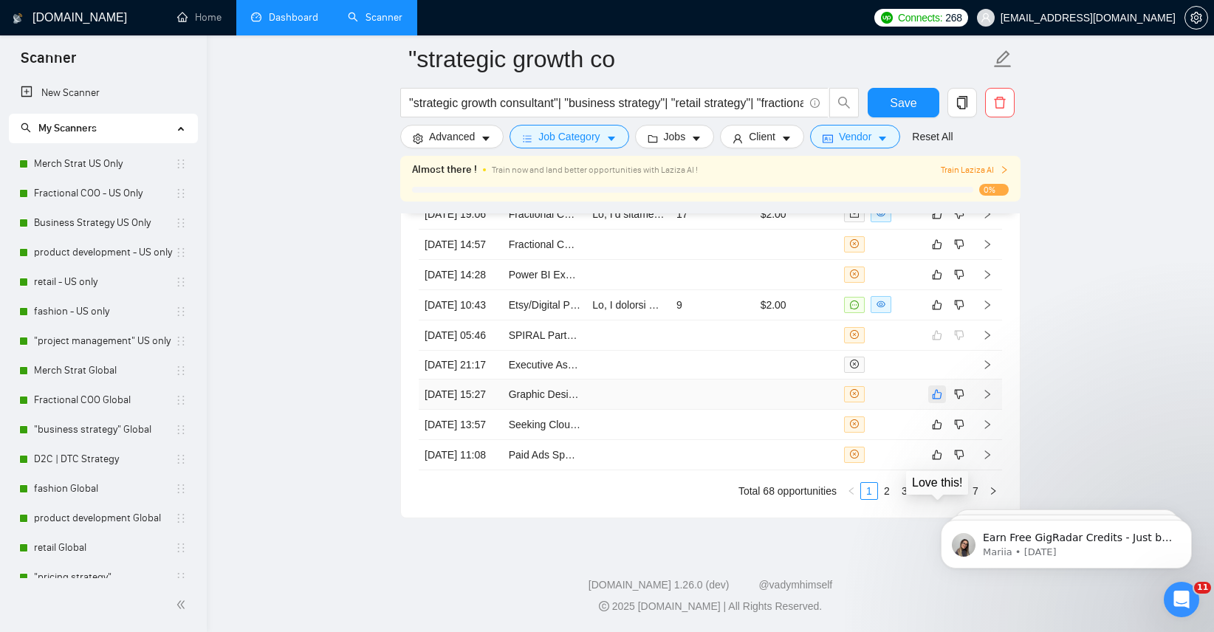
click at [928, 386] on button "button" at bounding box center [937, 395] width 18 height 18
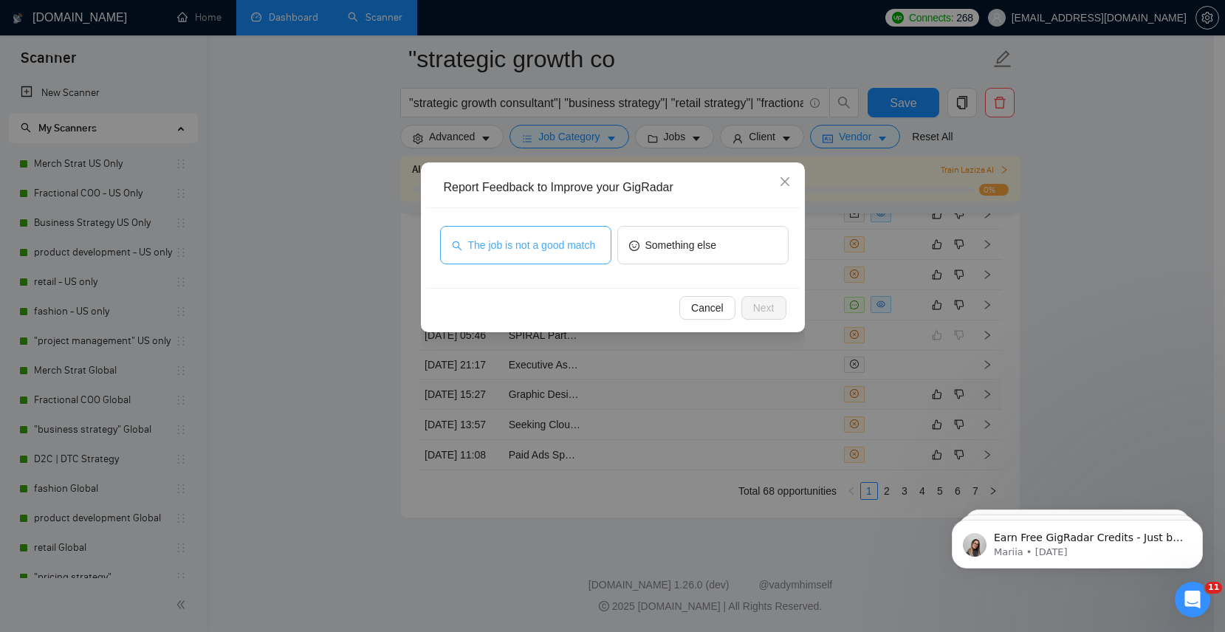
click at [526, 237] on span "The job is not a good match" at bounding box center [532, 245] width 128 height 16
click at [764, 303] on span "Next" at bounding box center [763, 308] width 21 height 16
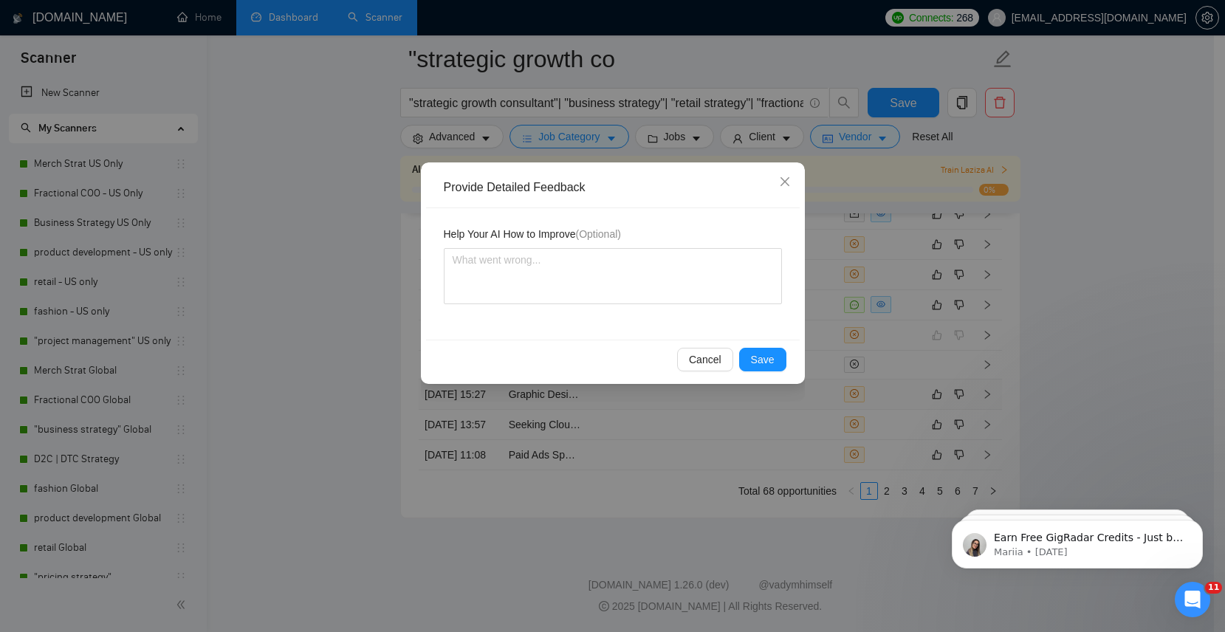
click at [758, 345] on div "Cancel Save" at bounding box center [613, 359] width 374 height 39
click at [758, 360] on span "Save" at bounding box center [763, 360] width 24 height 16
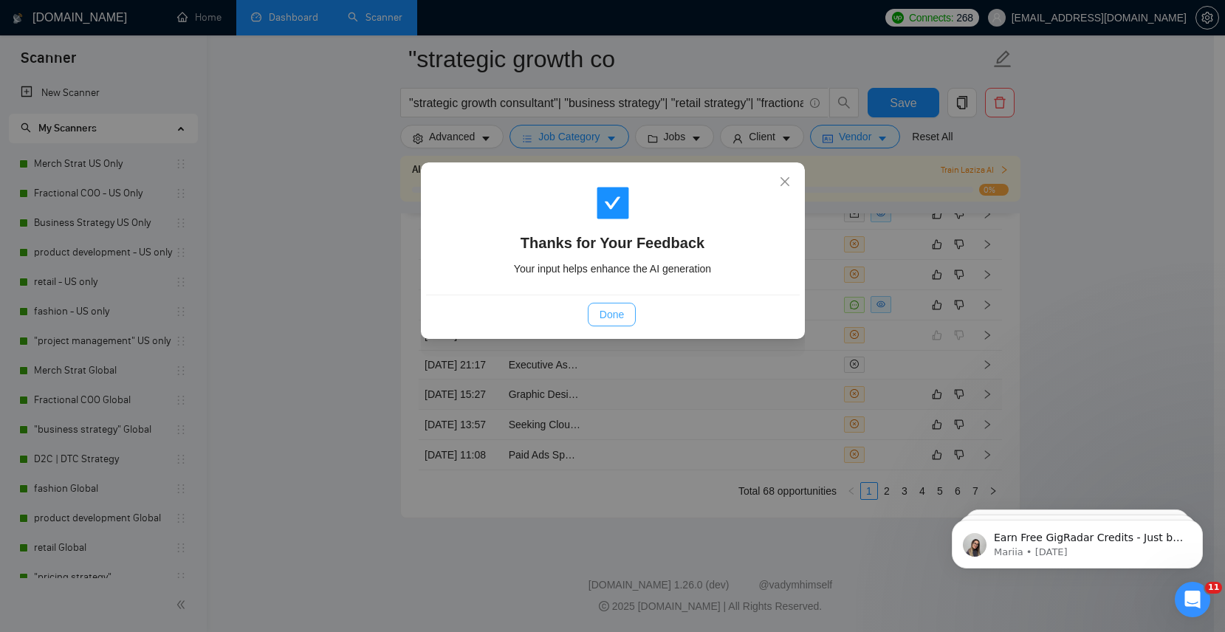
click at [607, 316] on span "Done" at bounding box center [612, 315] width 24 height 16
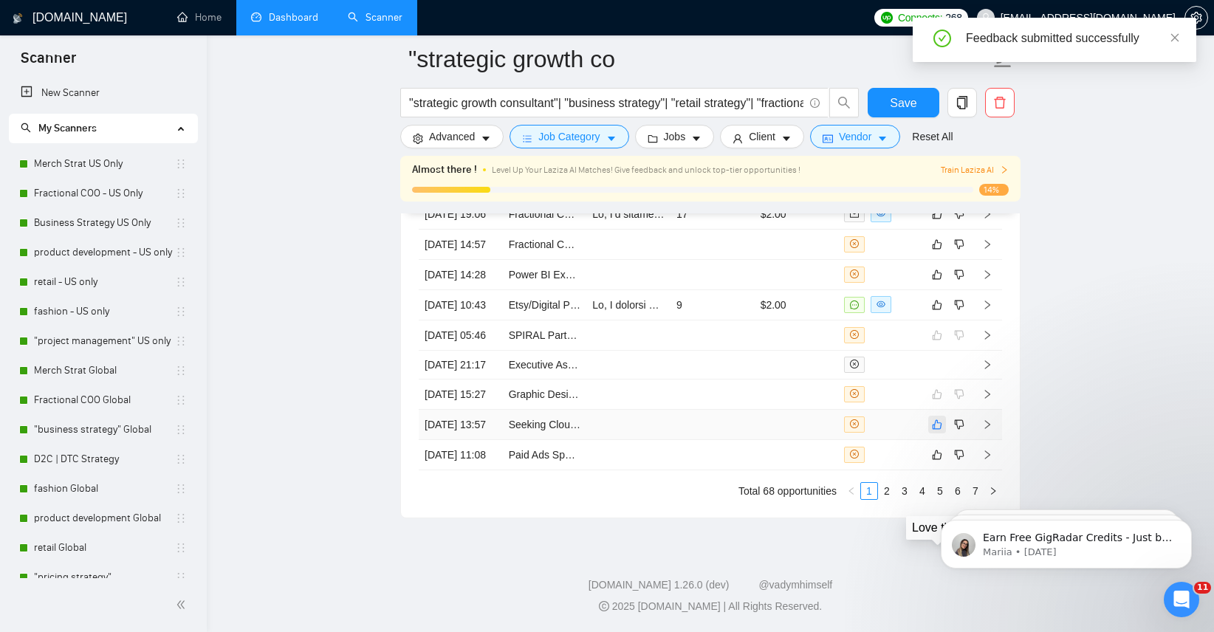
click at [934, 419] on icon "like" at bounding box center [937, 425] width 10 height 12
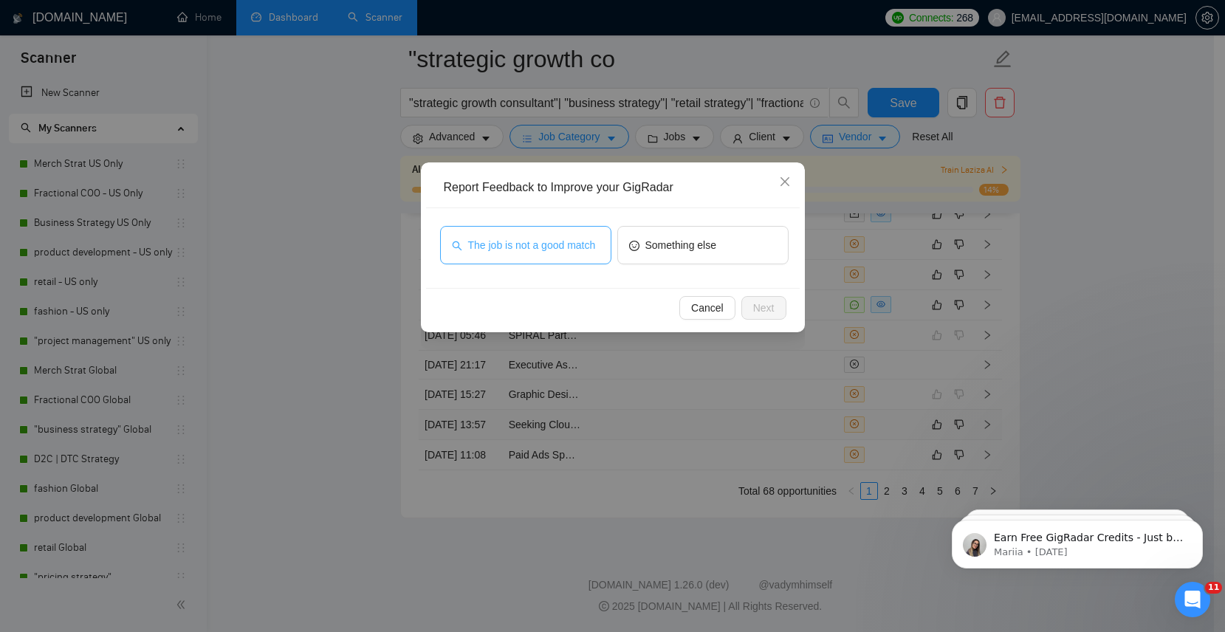
click at [557, 242] on span "The job is not a good match" at bounding box center [532, 245] width 128 height 16
click at [756, 309] on span "Next" at bounding box center [763, 308] width 21 height 16
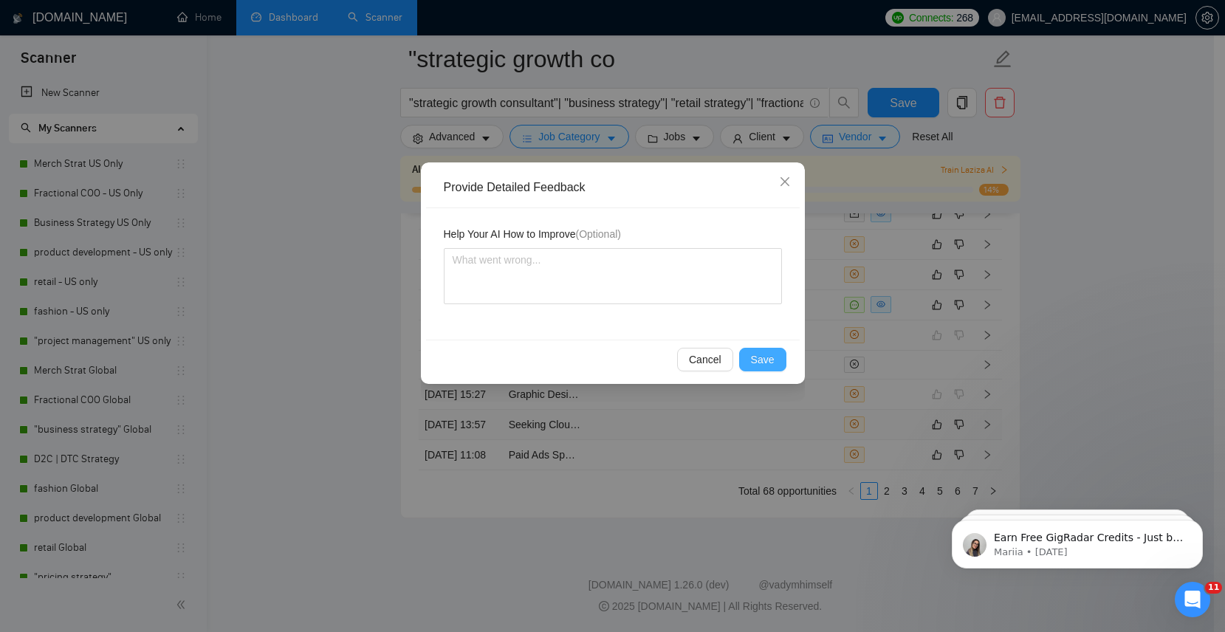
click at [748, 360] on button "Save" at bounding box center [762, 360] width 47 height 24
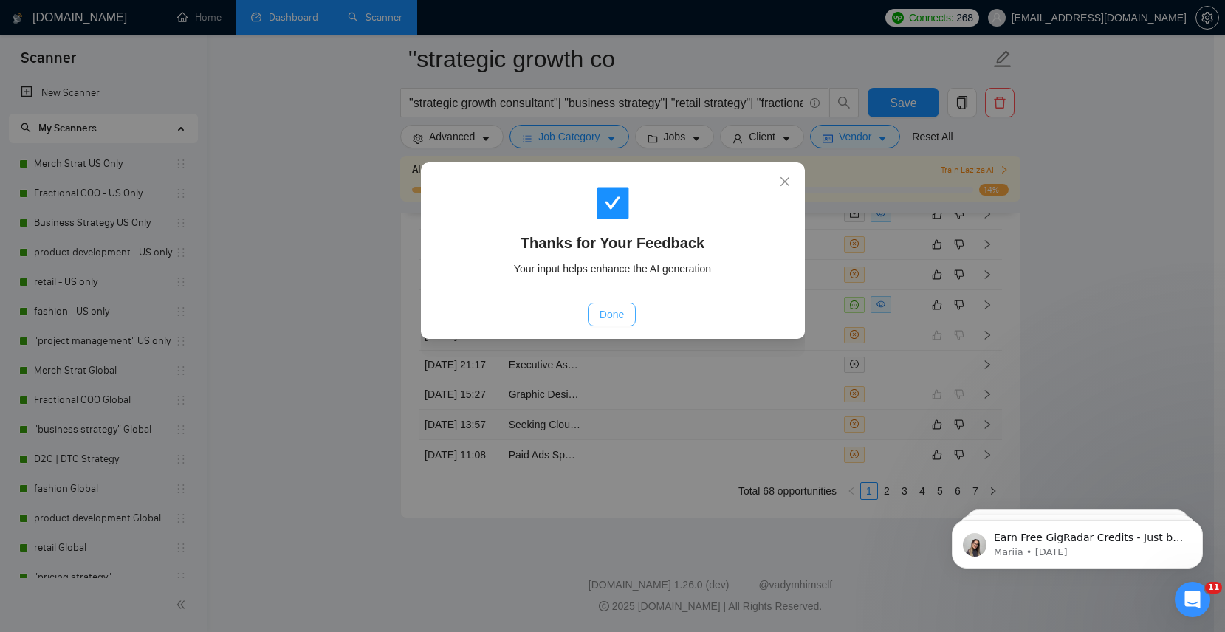
click at [611, 312] on span "Done" at bounding box center [612, 315] width 24 height 16
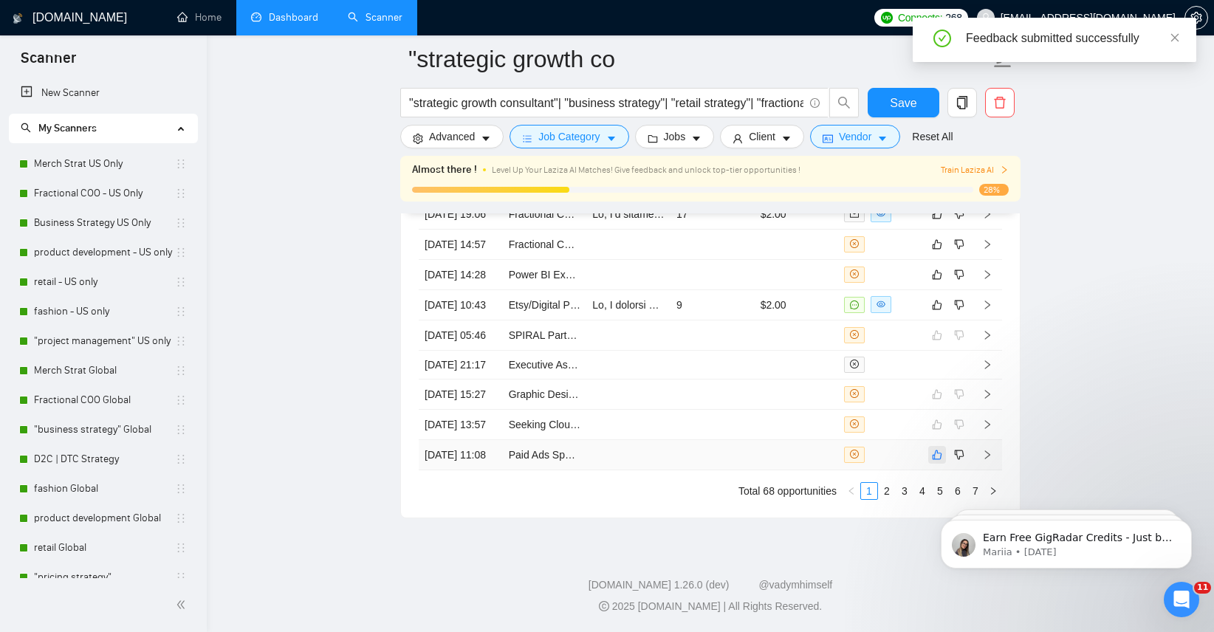
click at [943, 446] on button "button" at bounding box center [937, 455] width 18 height 18
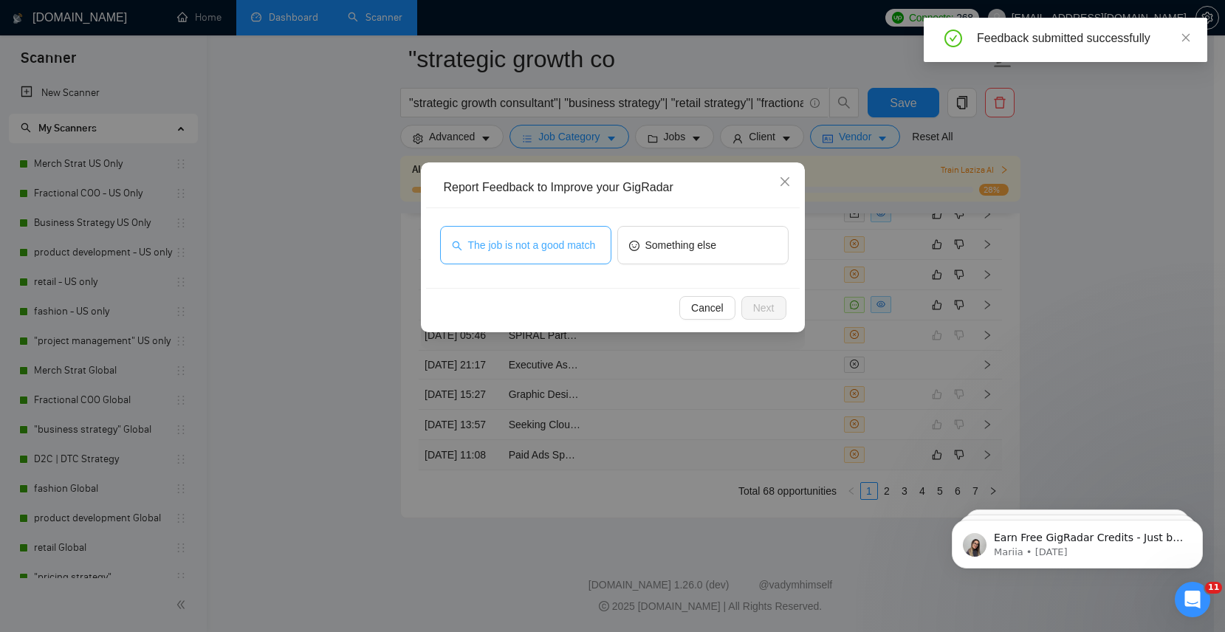
click at [552, 239] on span "The job is not a good match" at bounding box center [532, 245] width 128 height 16
click at [753, 309] on span "Next" at bounding box center [763, 308] width 21 height 16
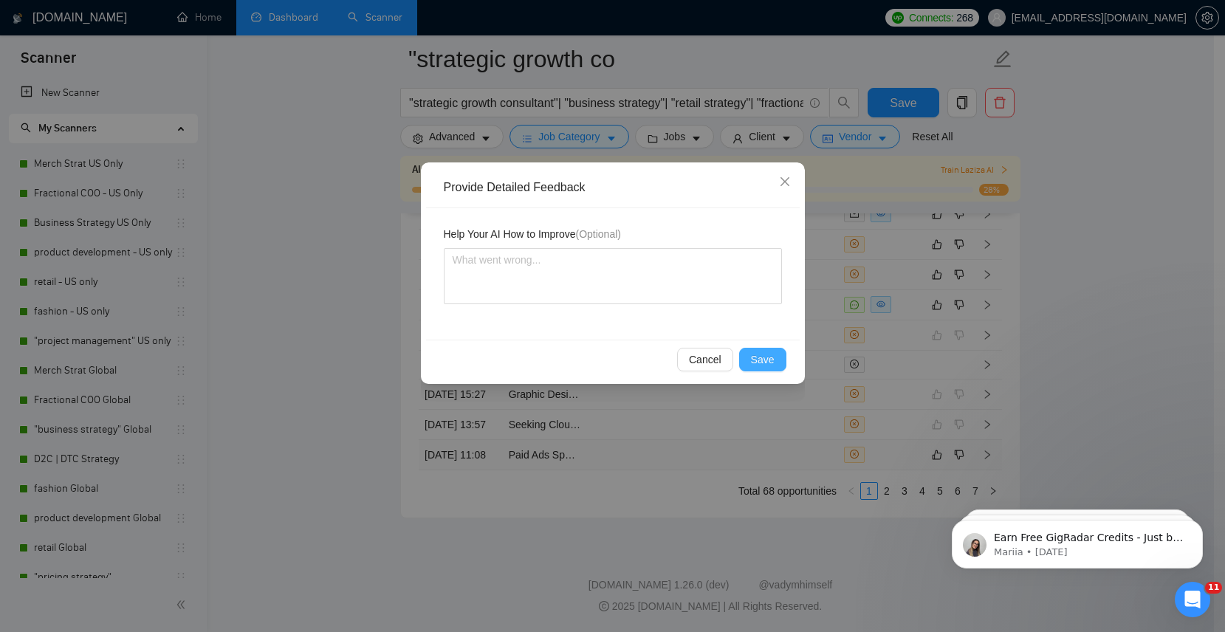
click at [752, 352] on span "Save" at bounding box center [763, 360] width 24 height 16
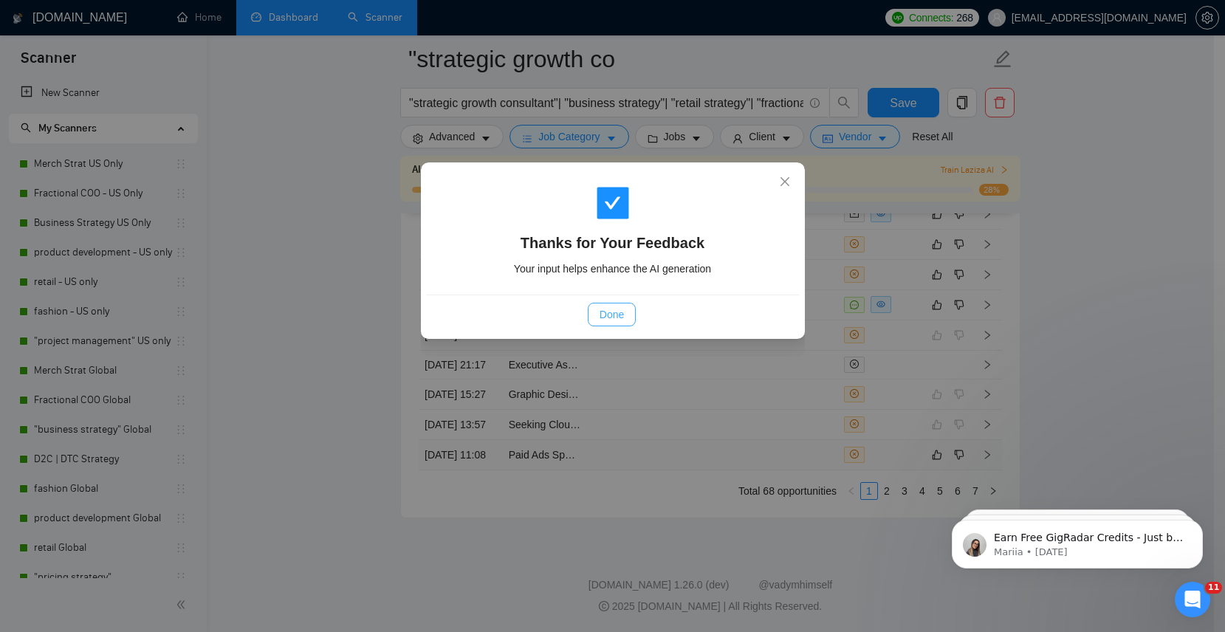
click at [624, 308] on button "Done" at bounding box center [612, 315] width 48 height 24
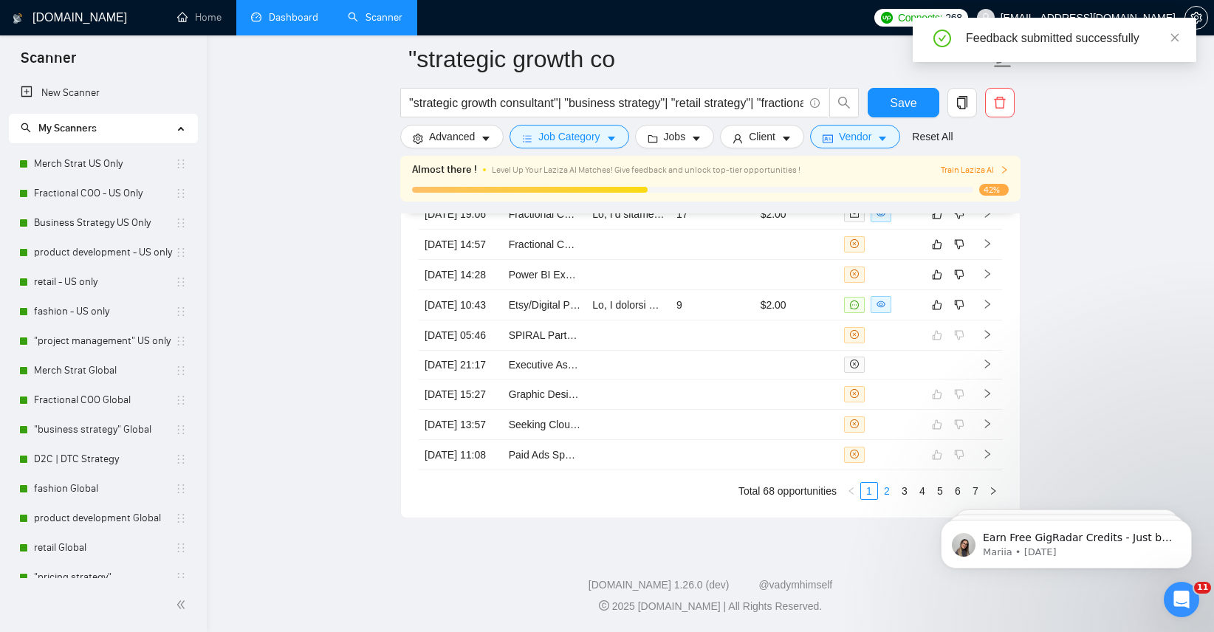
click at [886, 493] on div "Created Title Cover Letter Connects Spent Charged Status 20 Aug, 2025 06:04 Bus…" at bounding box center [711, 313] width 584 height 374
click at [889, 499] on link "2" at bounding box center [887, 491] width 16 height 16
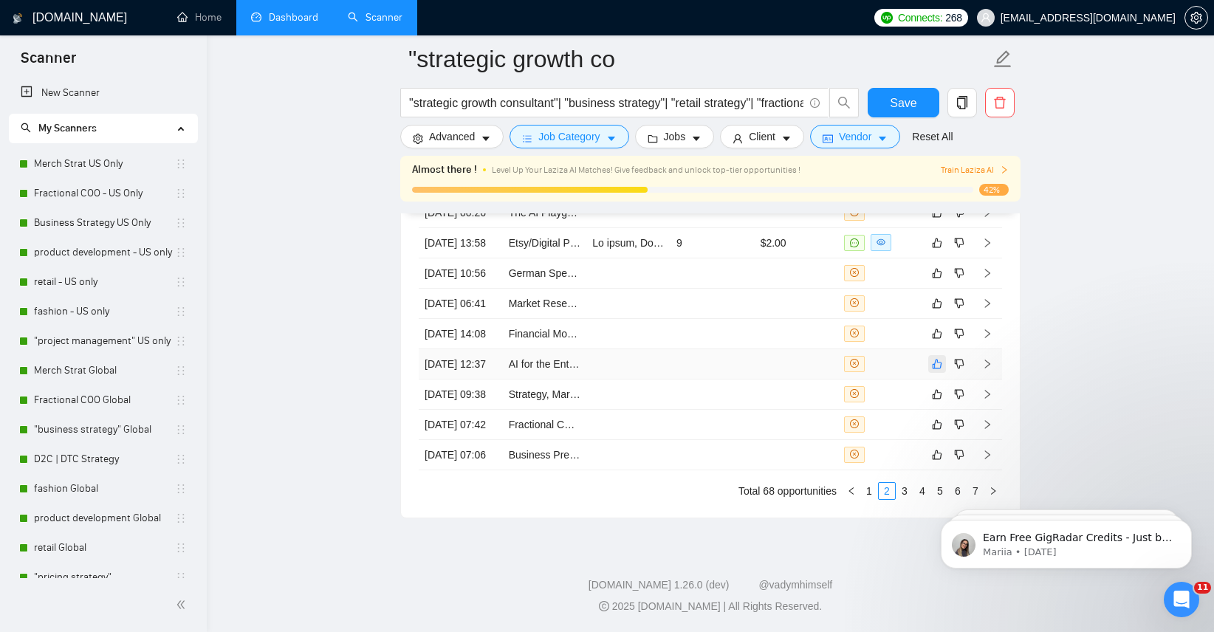
click at [935, 358] on icon "like" at bounding box center [937, 364] width 10 height 12
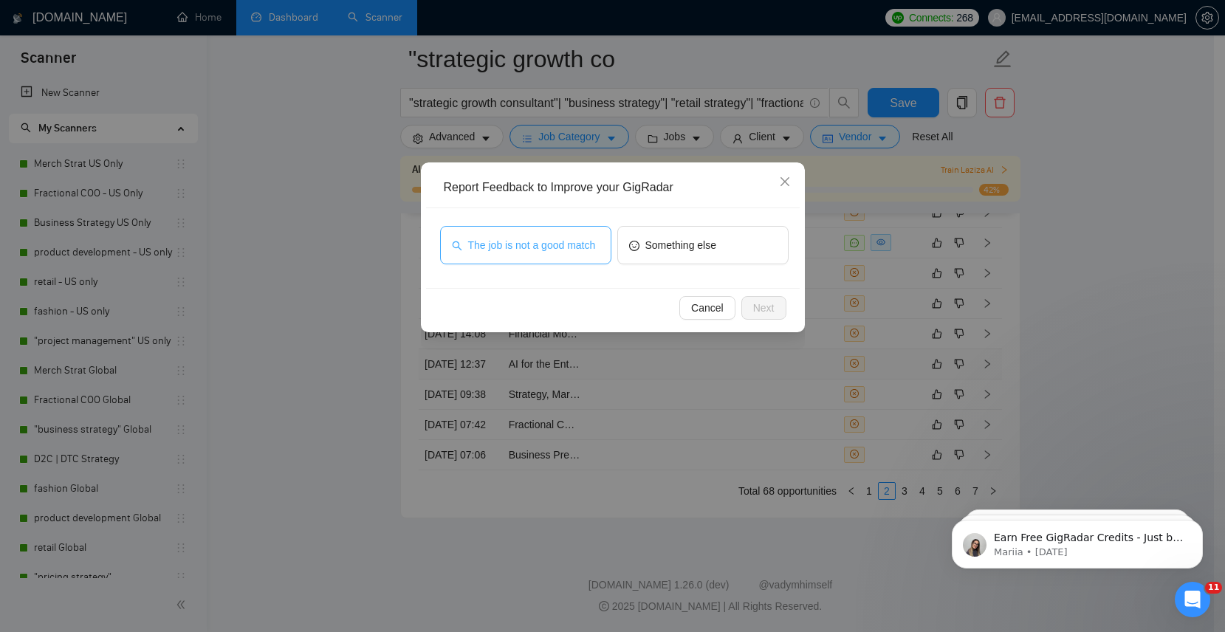
click at [567, 244] on span "The job is not a good match" at bounding box center [532, 245] width 128 height 16
click at [762, 310] on span "Next" at bounding box center [763, 308] width 21 height 16
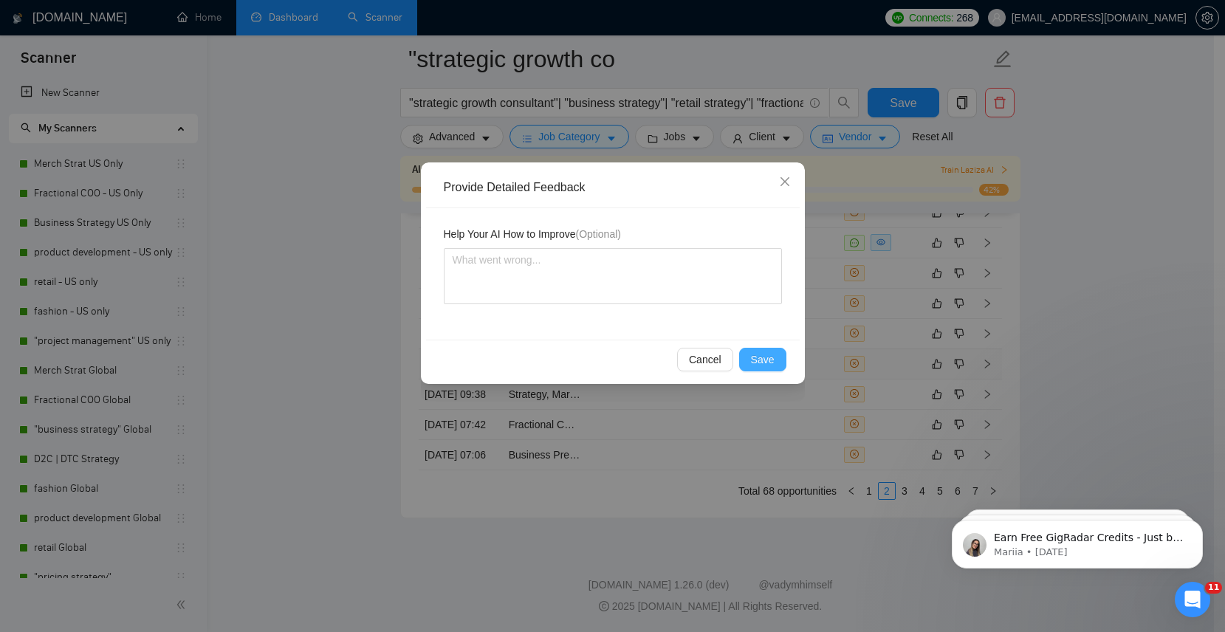
click at [756, 357] on span "Save" at bounding box center [763, 360] width 24 height 16
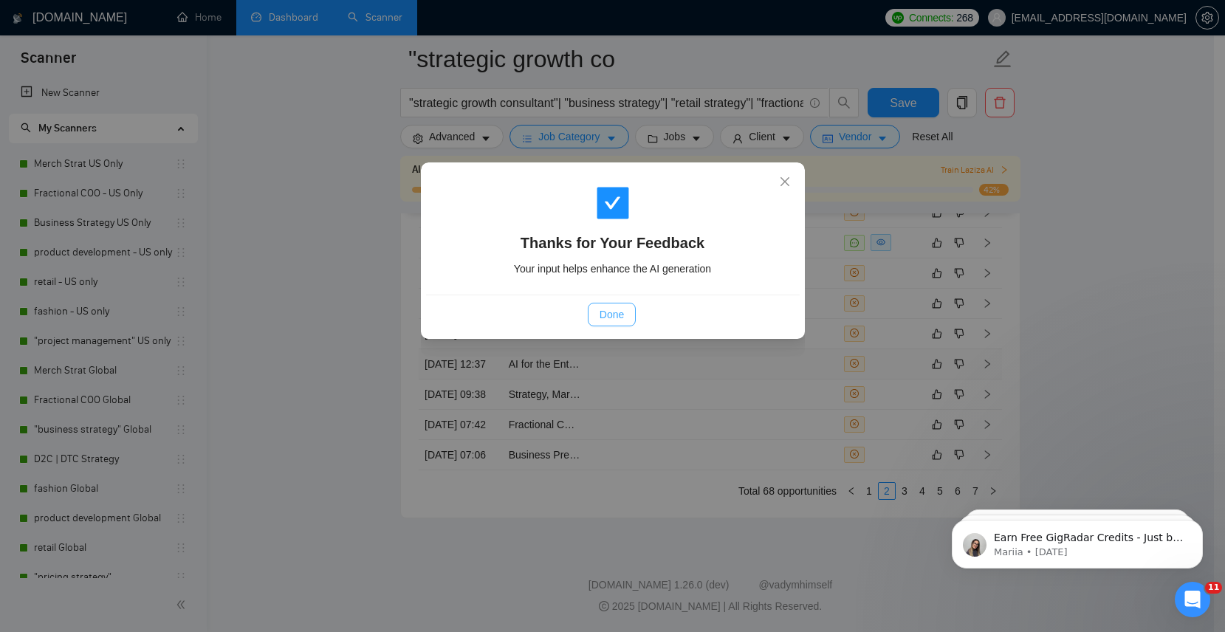
click at [618, 321] on span "Done" at bounding box center [612, 315] width 24 height 16
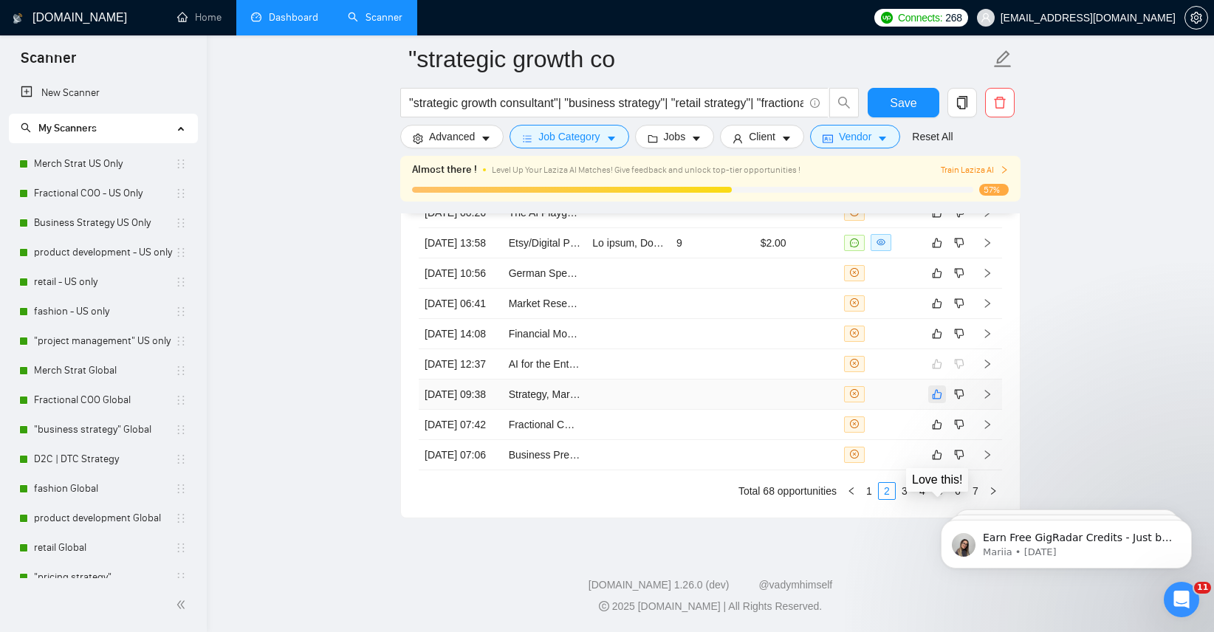
click at [930, 386] on button "button" at bounding box center [937, 395] width 18 height 18
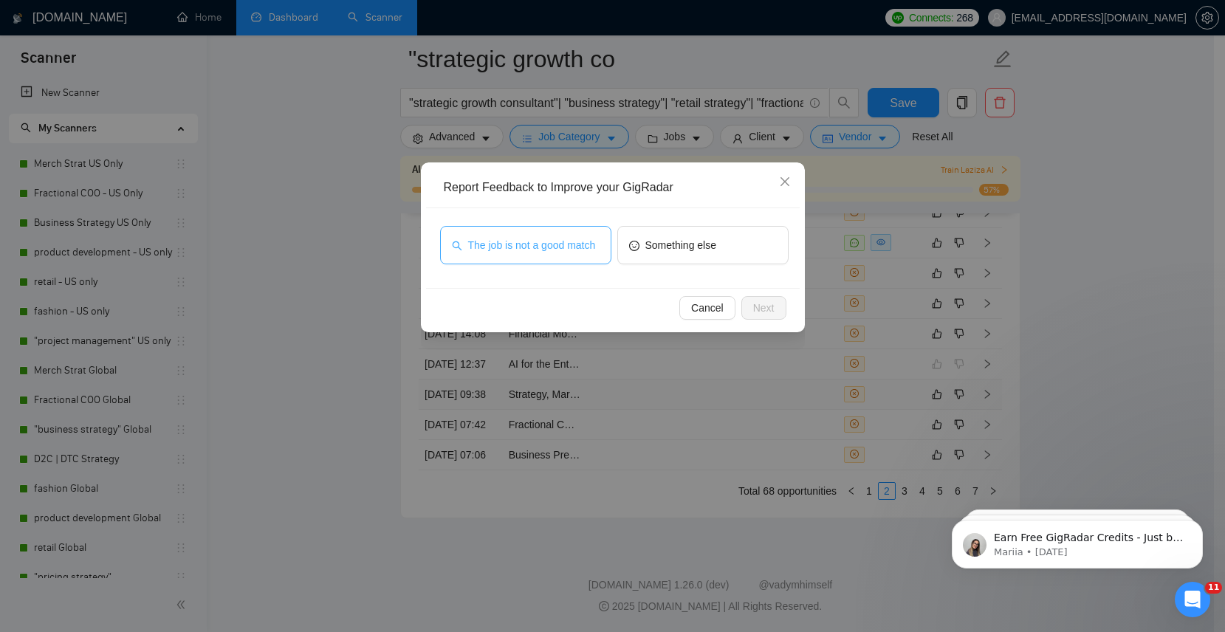
click at [569, 244] on span "The job is not a good match" at bounding box center [532, 245] width 128 height 16
click at [762, 315] on span "Next" at bounding box center [763, 308] width 21 height 16
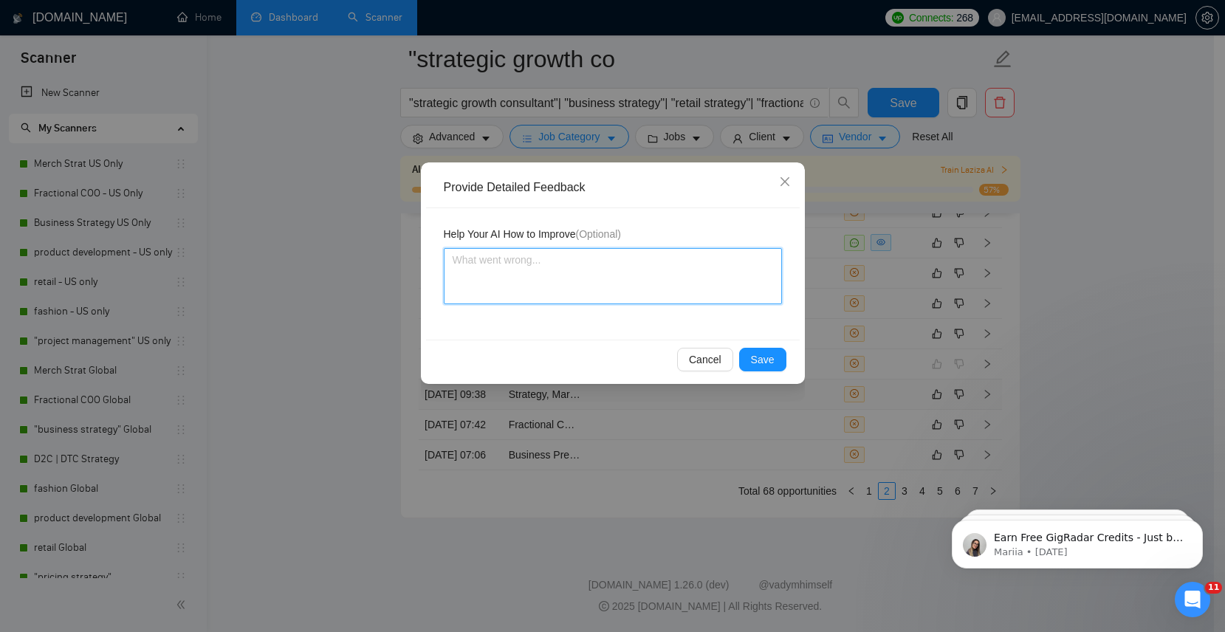
click at [629, 288] on textarea at bounding box center [613, 276] width 338 height 56
type textarea "i"
type textarea "i d"
type textarea "i do"
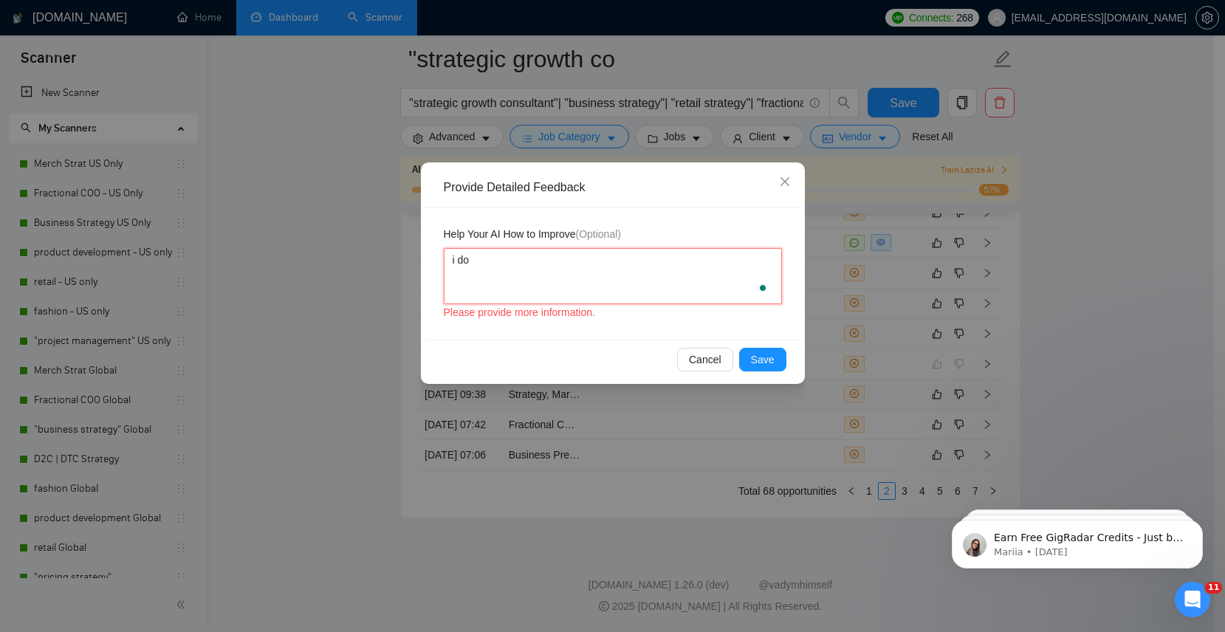
type textarea "i do"
type textarea "i do n"
type textarea "i do no"
type textarea "i do not"
type textarea "i do not w"
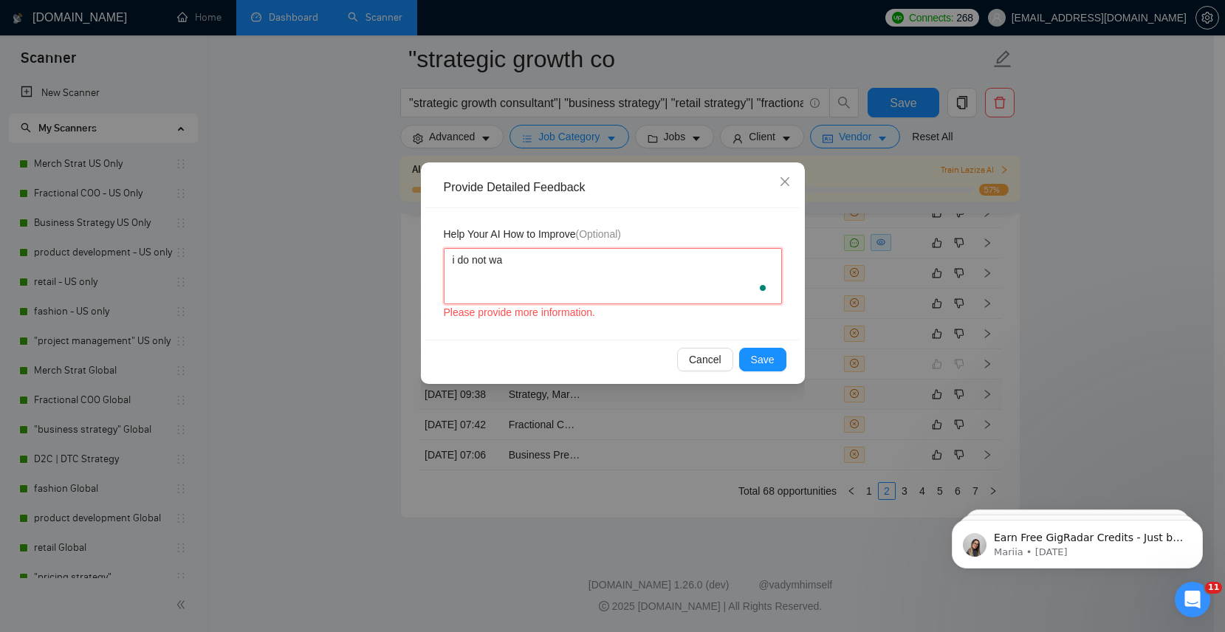
type textarea "i do not wan"
type textarea "i do not want"
type textarea "i do not want t"
type textarea "i do not want to"
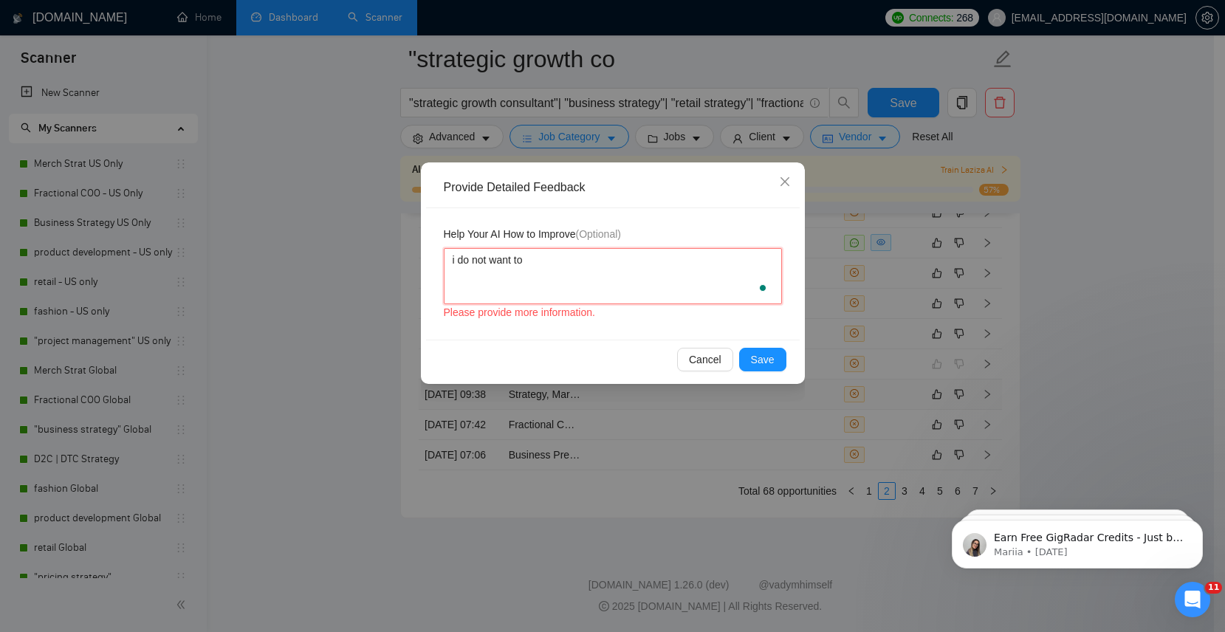
type textarea "i do not want to"
type textarea "i do not want to s"
type textarea "i do not want to su"
type textarea "i do not want to sup"
type textarea "i do not want to supp"
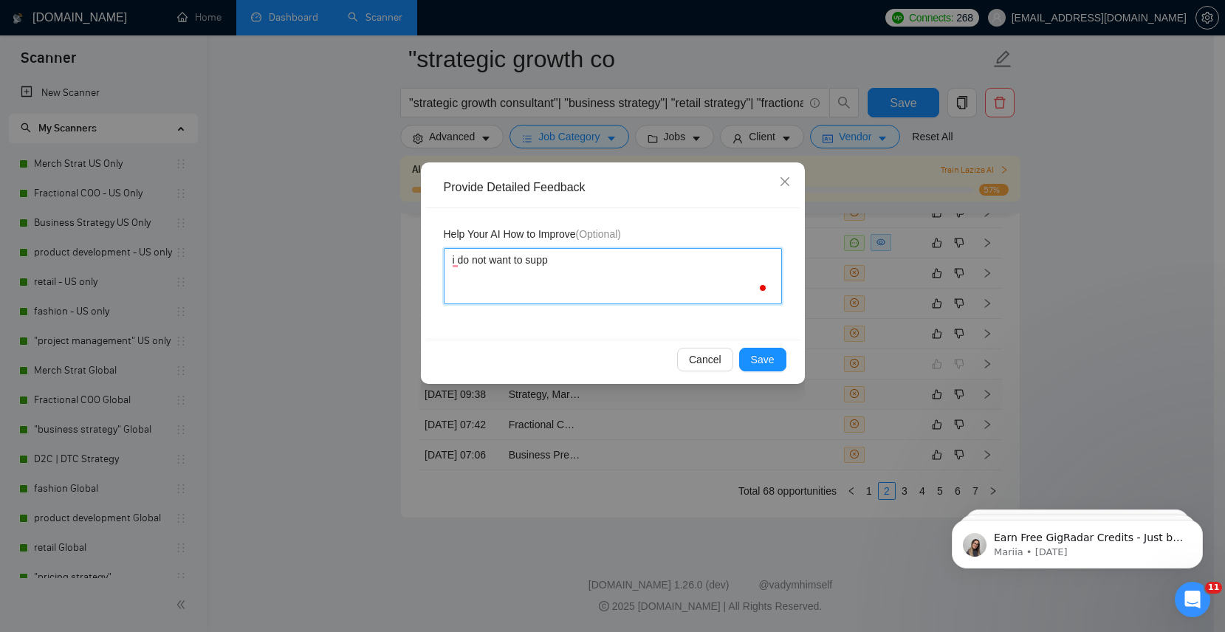
type textarea "i do not want to suppo"
type textarea "i do not want to suppor"
type textarea "i do not want to support"
type textarea "i do not want to support r"
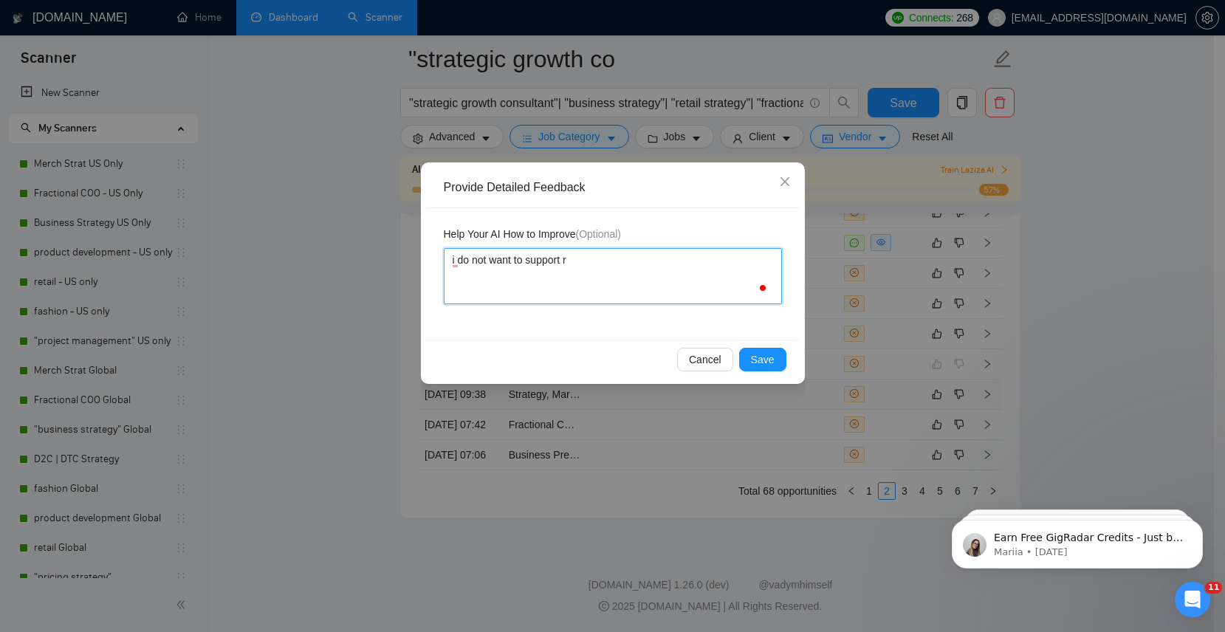
type textarea "i do not want to support re"
type textarea "i do not want to support rel"
type textarea "i do not want to support reli"
type textarea "i do not want to support relig"
type textarea "i do not want to support religi"
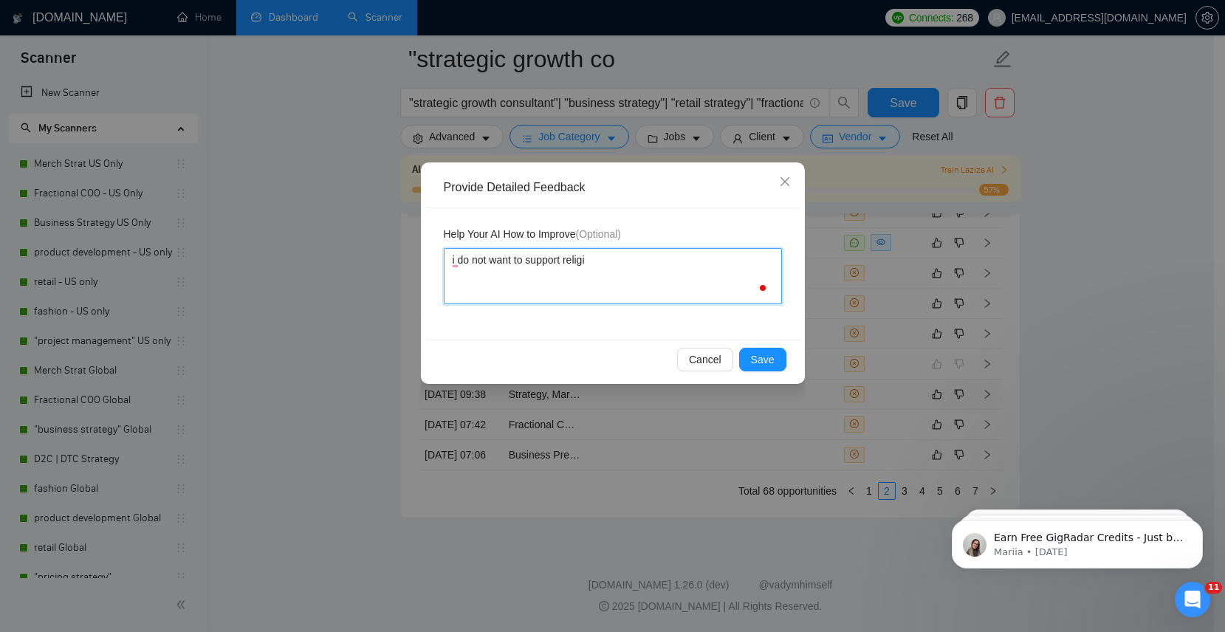
type textarea "i do not want to support religio"
type textarea "i do not want to support religiou"
type textarea "i do not want to support religious"
type textarea "i do not want to support religious g"
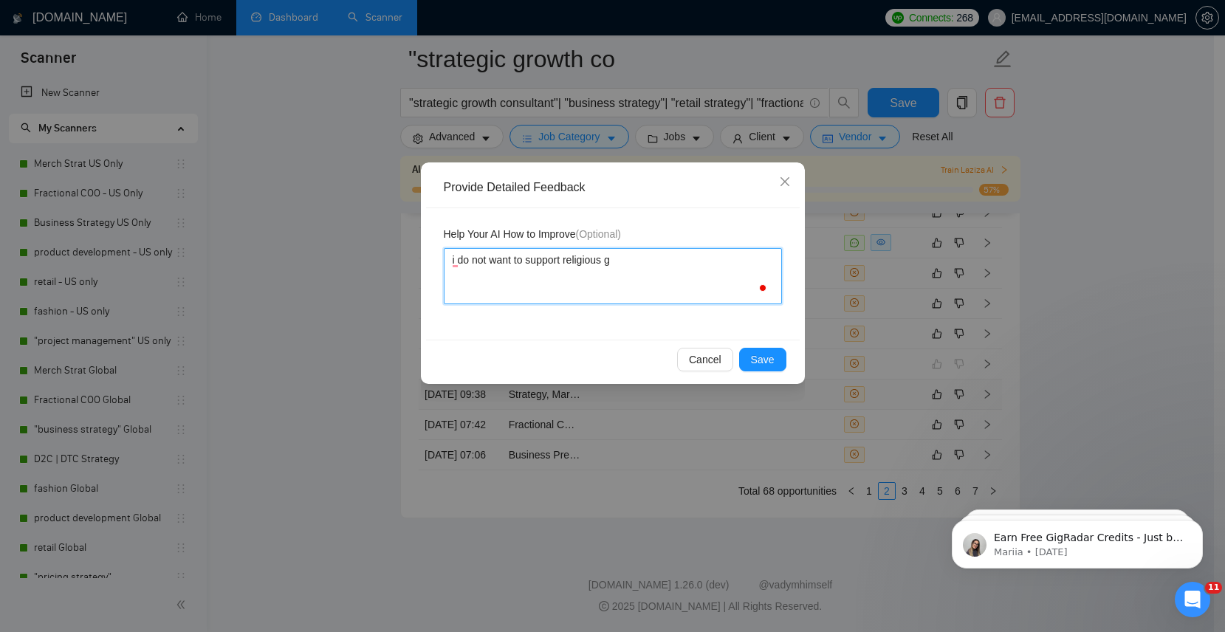
type textarea "i do not want to support religious gr"
type textarea "i do not want to support religious gro"
type textarea "i do not want to support religious grou"
type textarea "i do not want to support religious group"
type textarea "i do not want to support religious groups"
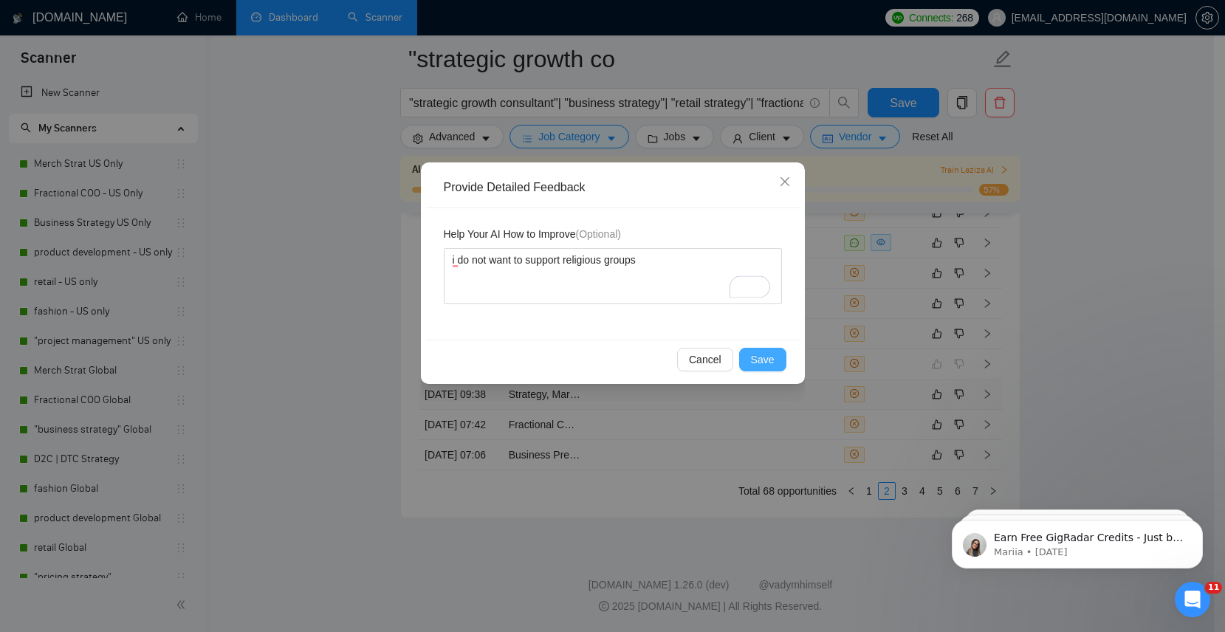
click at [756, 361] on span "Save" at bounding box center [763, 360] width 24 height 16
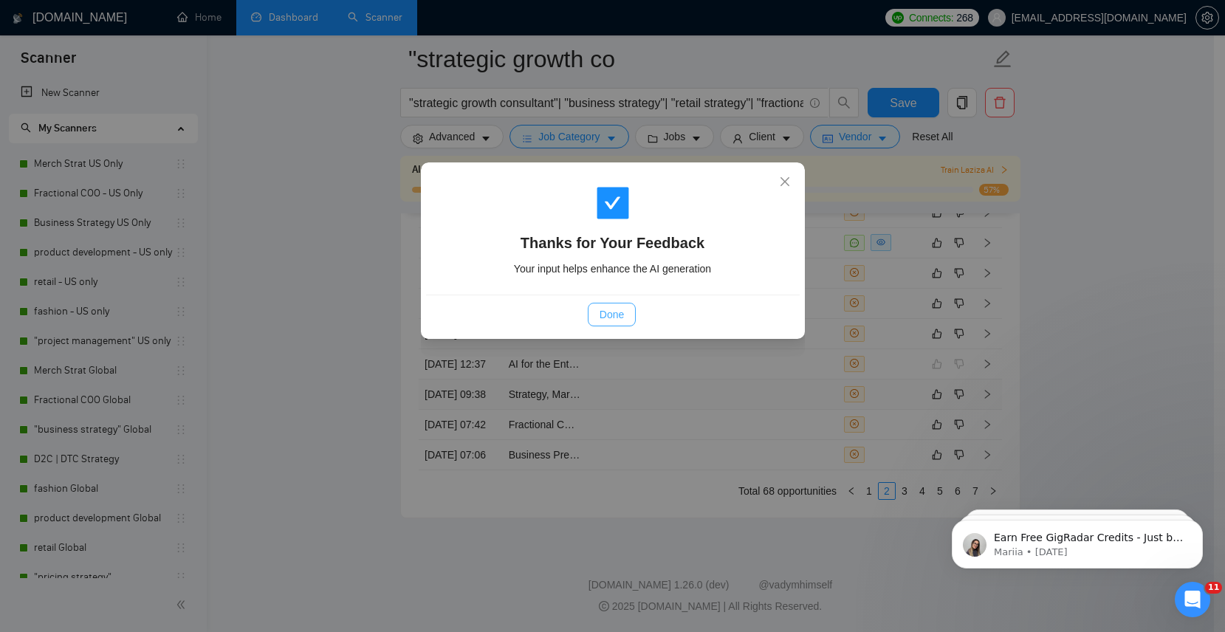
click at [619, 317] on span "Done" at bounding box center [612, 315] width 24 height 16
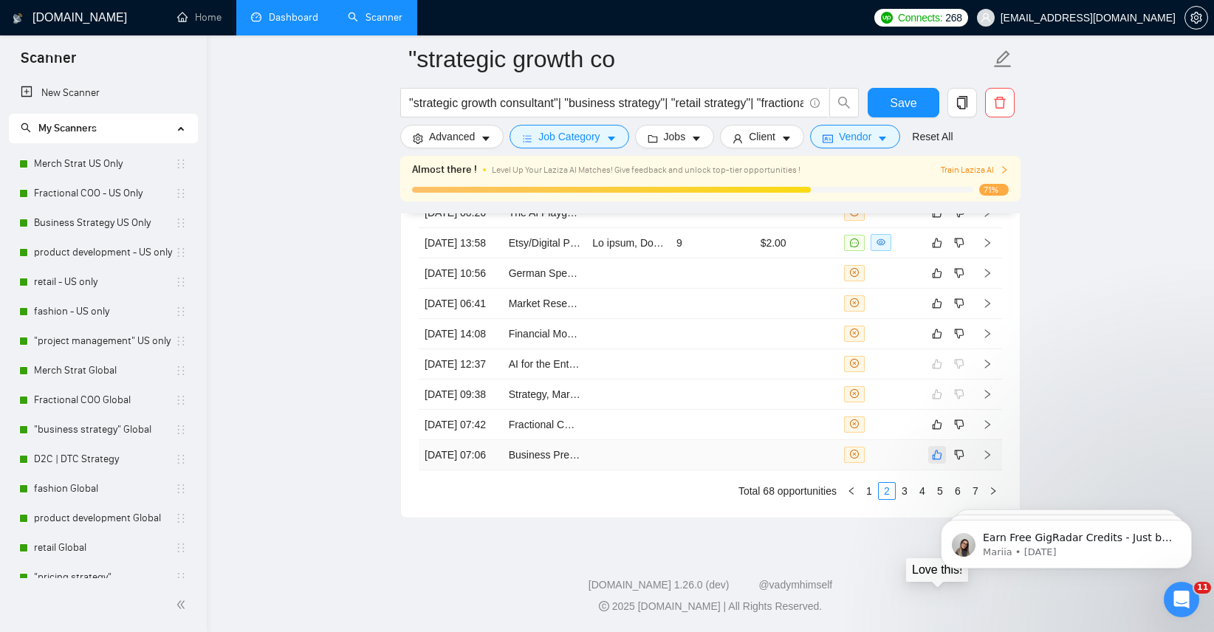
click at [935, 461] on icon "like" at bounding box center [937, 455] width 10 height 12
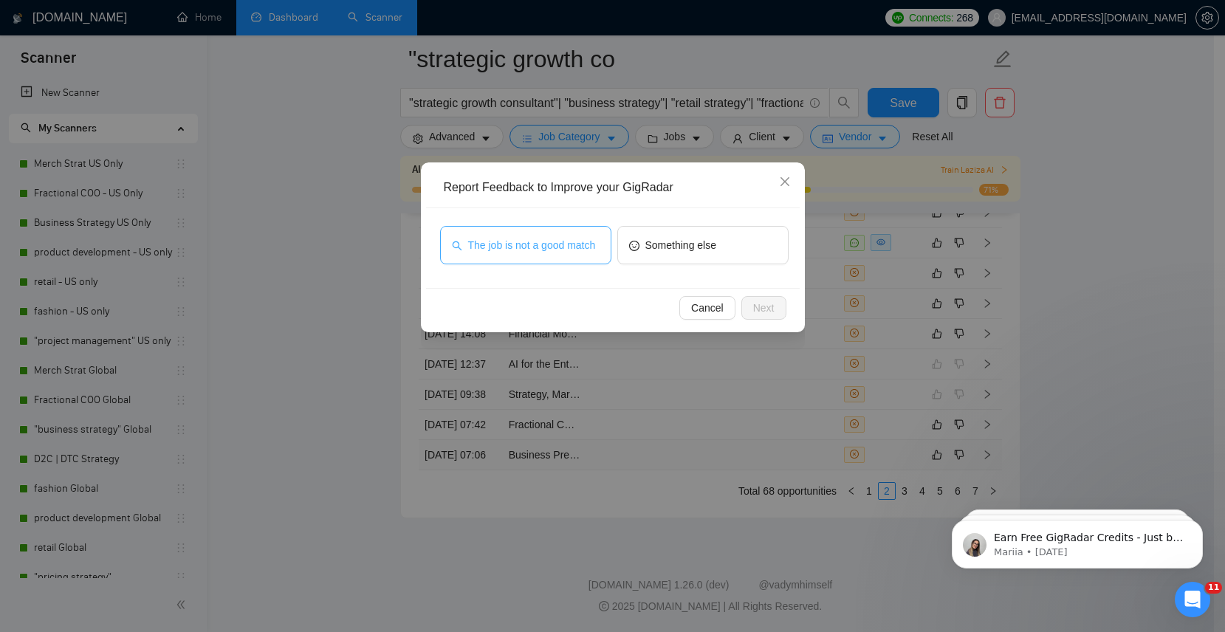
click at [548, 247] on span "The job is not a good match" at bounding box center [532, 245] width 128 height 16
click at [762, 306] on span "Next" at bounding box center [763, 308] width 21 height 16
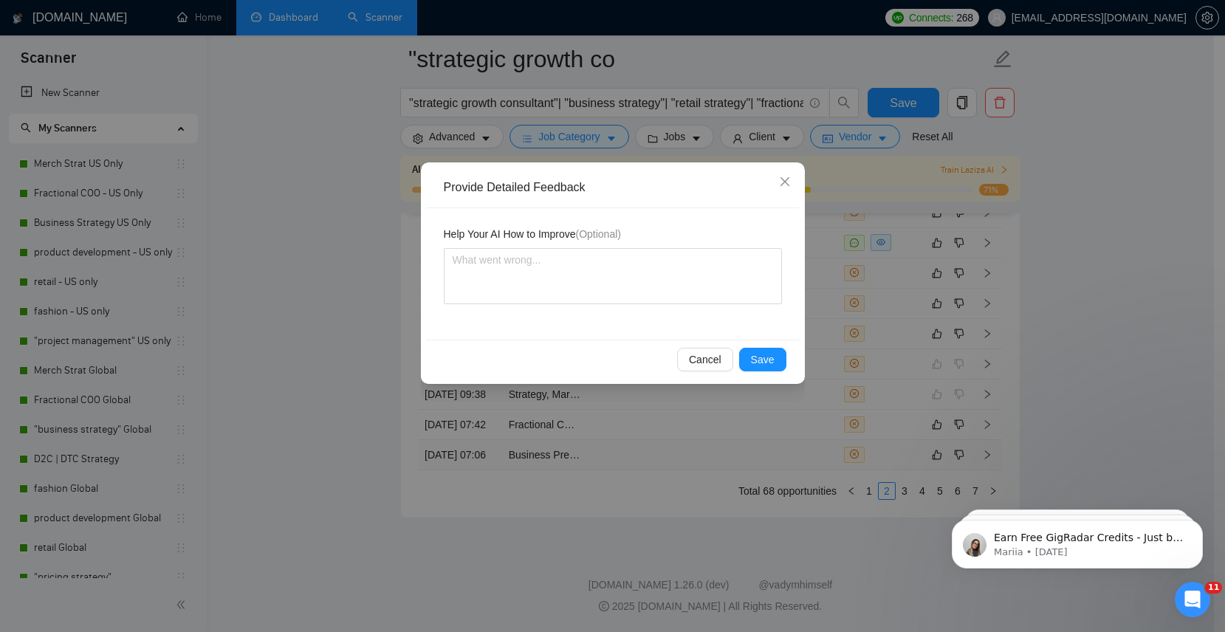
click at [758, 375] on div "Cancel Save" at bounding box center [613, 359] width 374 height 39
click at [758, 372] on div "Cancel Save" at bounding box center [613, 359] width 374 height 39
click at [759, 367] on span "Save" at bounding box center [763, 360] width 24 height 16
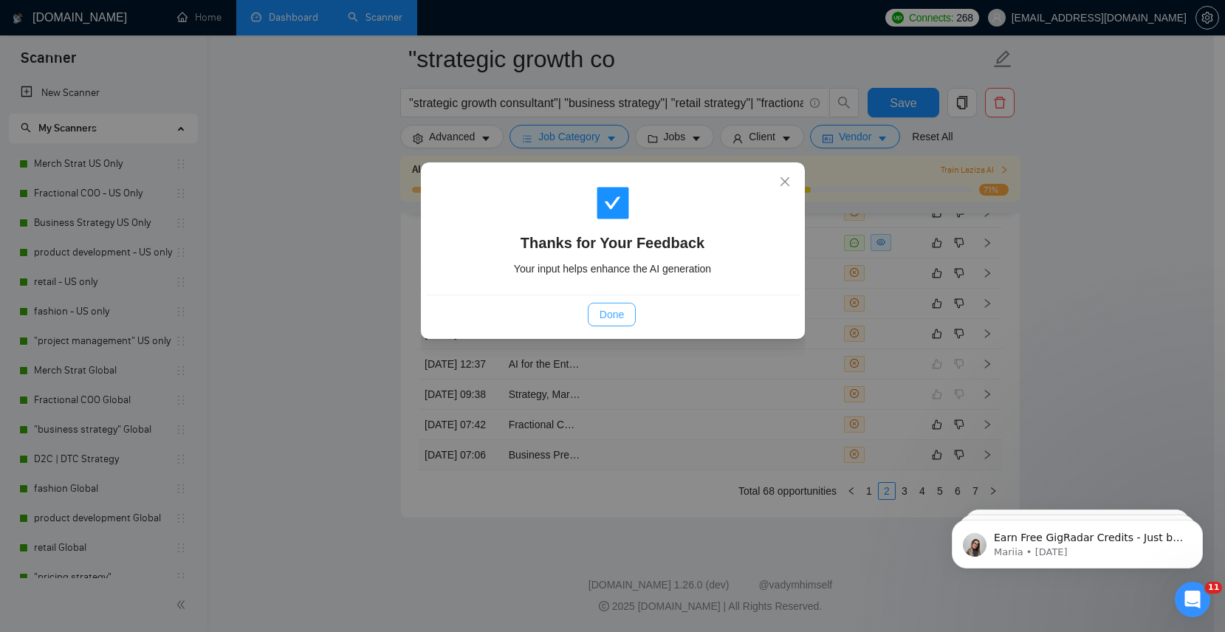
click at [611, 312] on span "Done" at bounding box center [612, 315] width 24 height 16
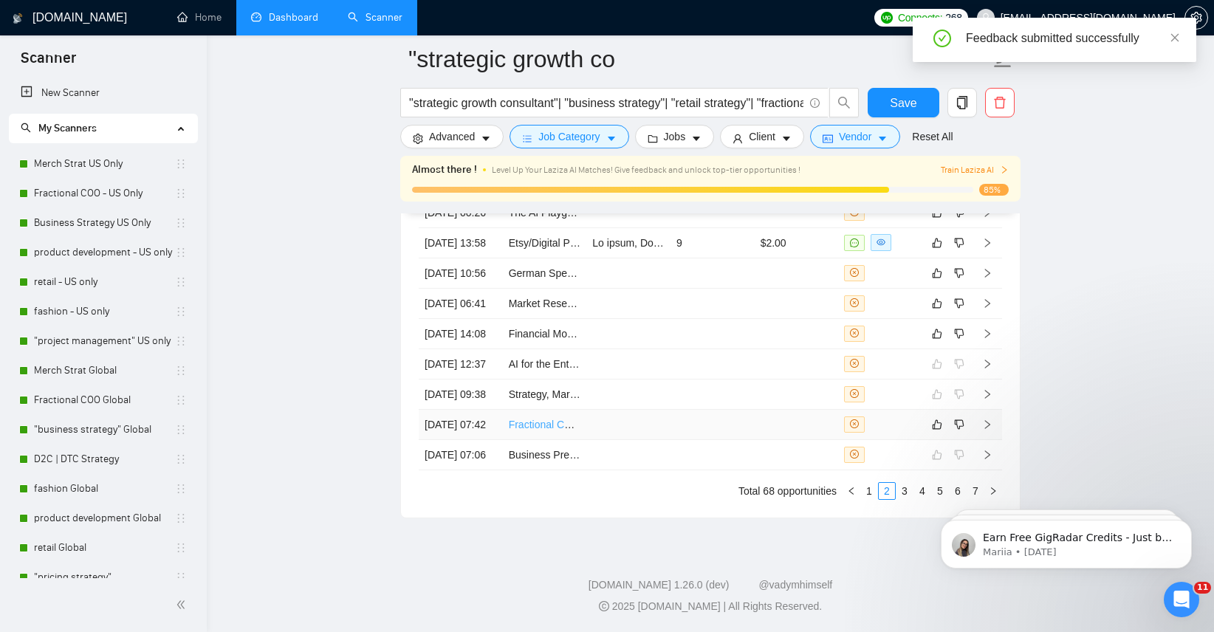
click at [537, 428] on link "Fractional COO Needed for Premium Coaching Brand & B2B Business" at bounding box center [671, 425] width 324 height 12
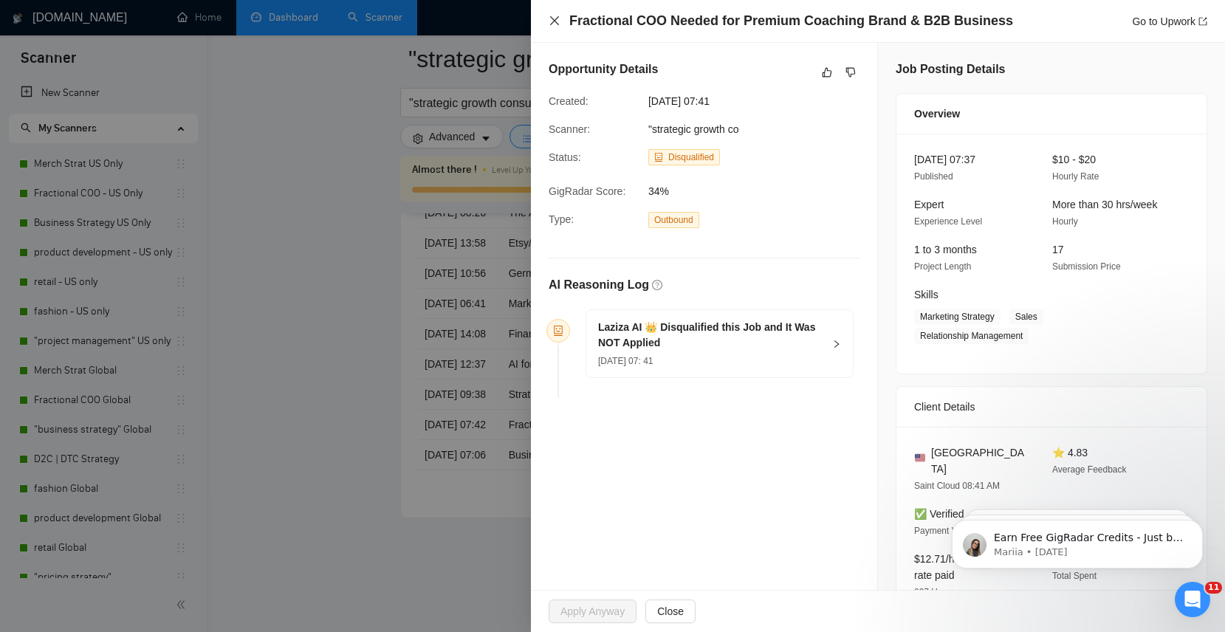
click at [555, 21] on icon "close" at bounding box center [554, 20] width 9 height 9
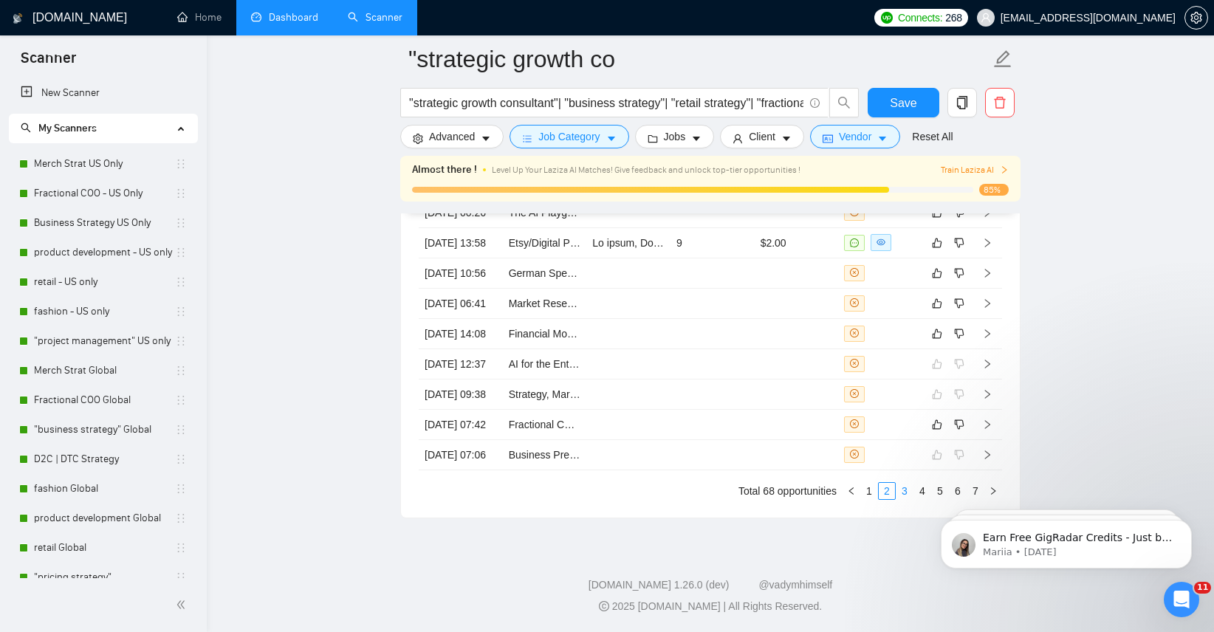
click at [905, 499] on link "3" at bounding box center [905, 491] width 16 height 16
click at [933, 328] on icon "like" at bounding box center [937, 334] width 10 height 12
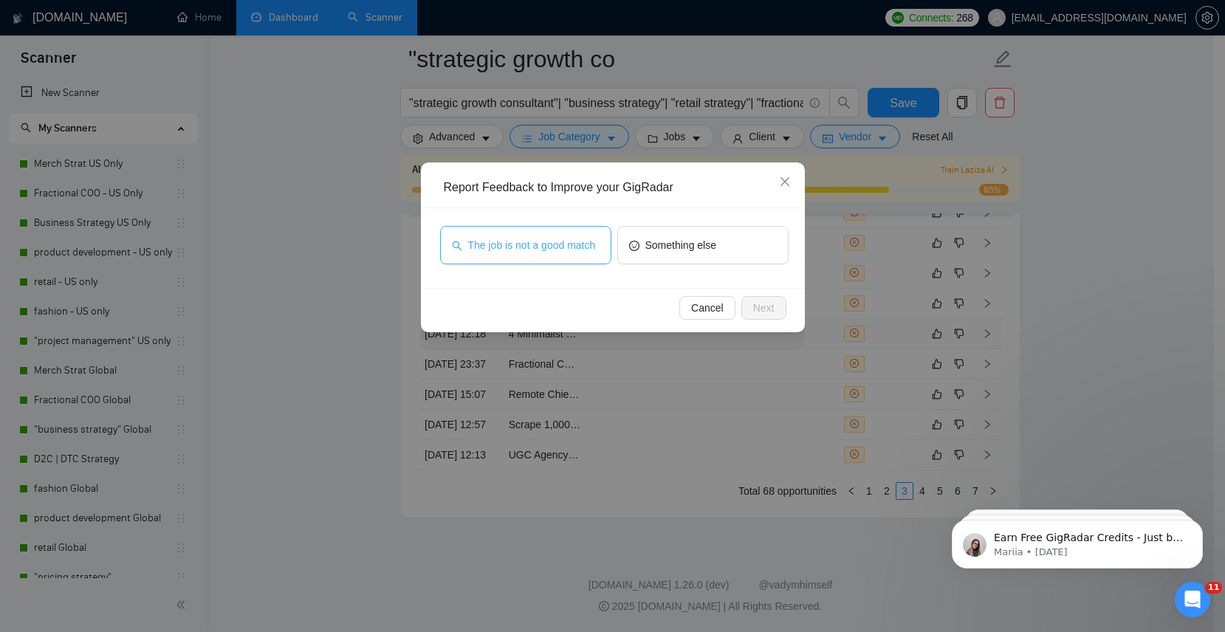
click at [557, 252] on span "The job is not a good match" at bounding box center [532, 245] width 128 height 16
click at [753, 307] on span "Next" at bounding box center [763, 308] width 21 height 16
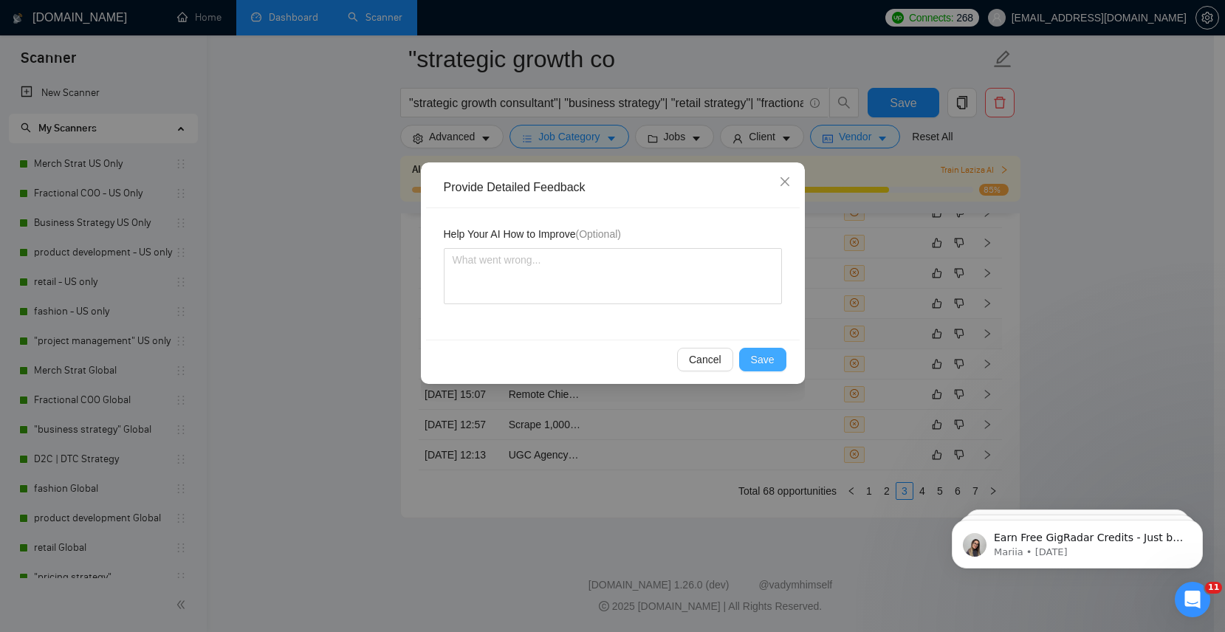
click at [767, 357] on span "Save" at bounding box center [763, 360] width 24 height 16
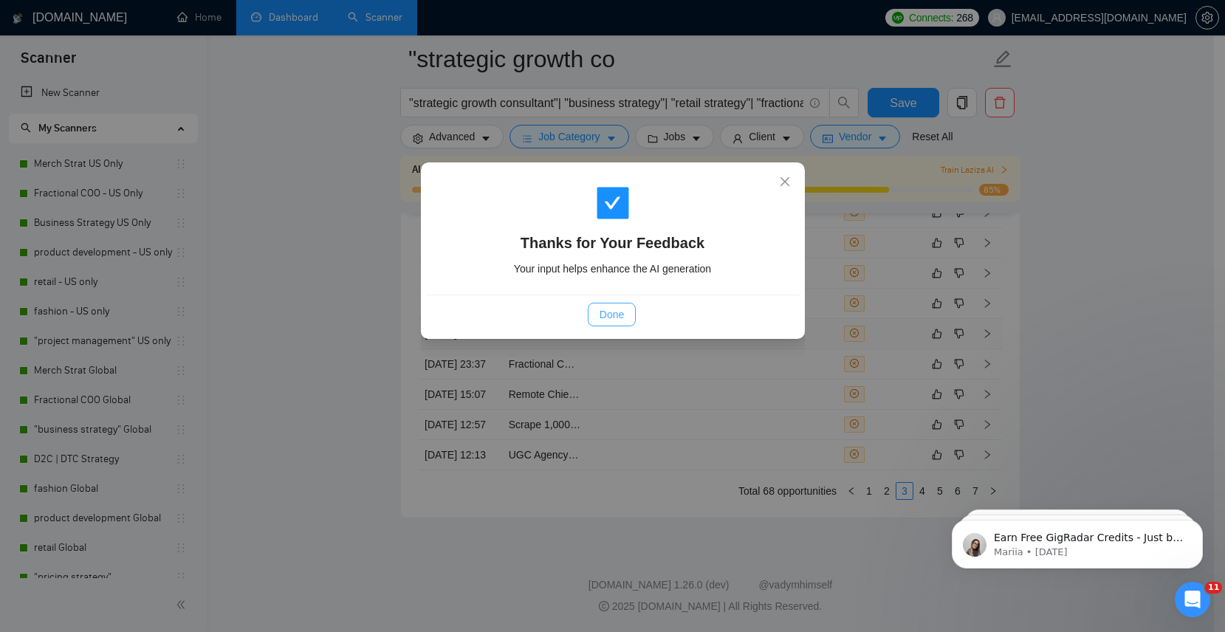
click at [604, 305] on button "Done" at bounding box center [612, 315] width 48 height 24
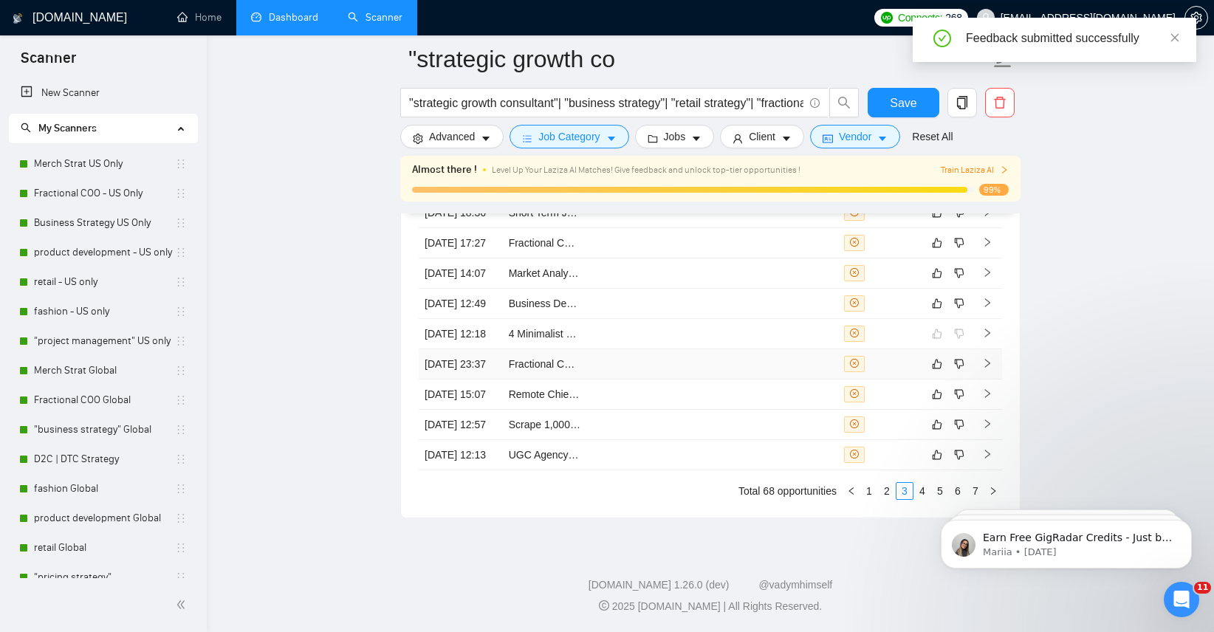
scroll to position [4037, 0]
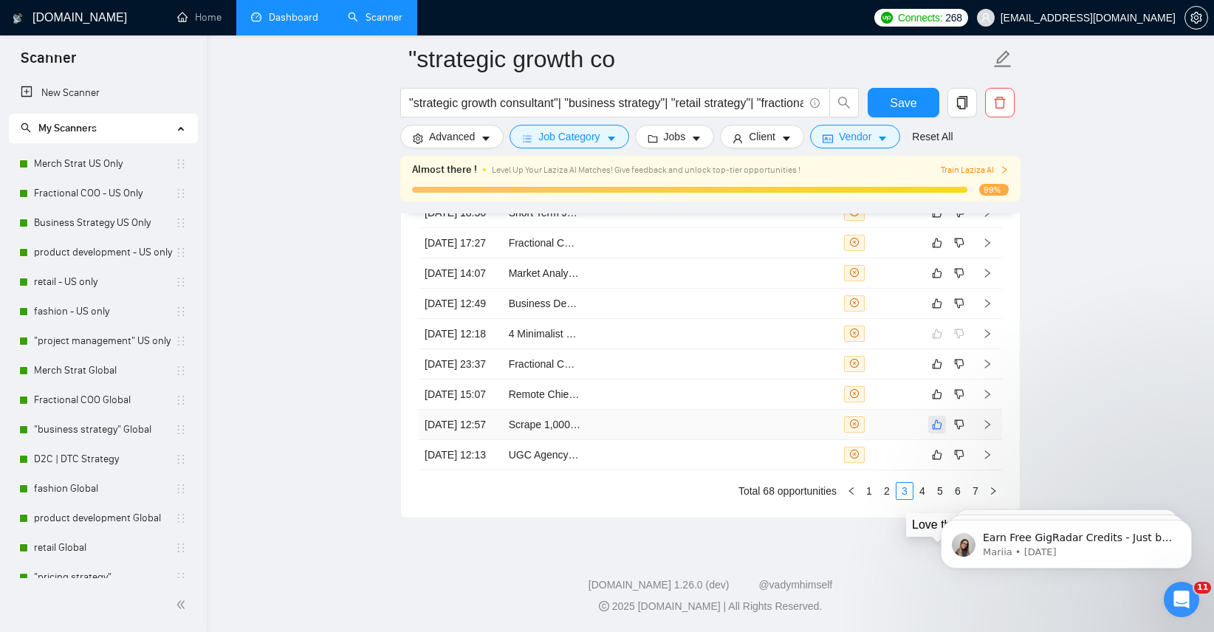
click at [932, 428] on icon "like" at bounding box center [937, 425] width 10 height 12
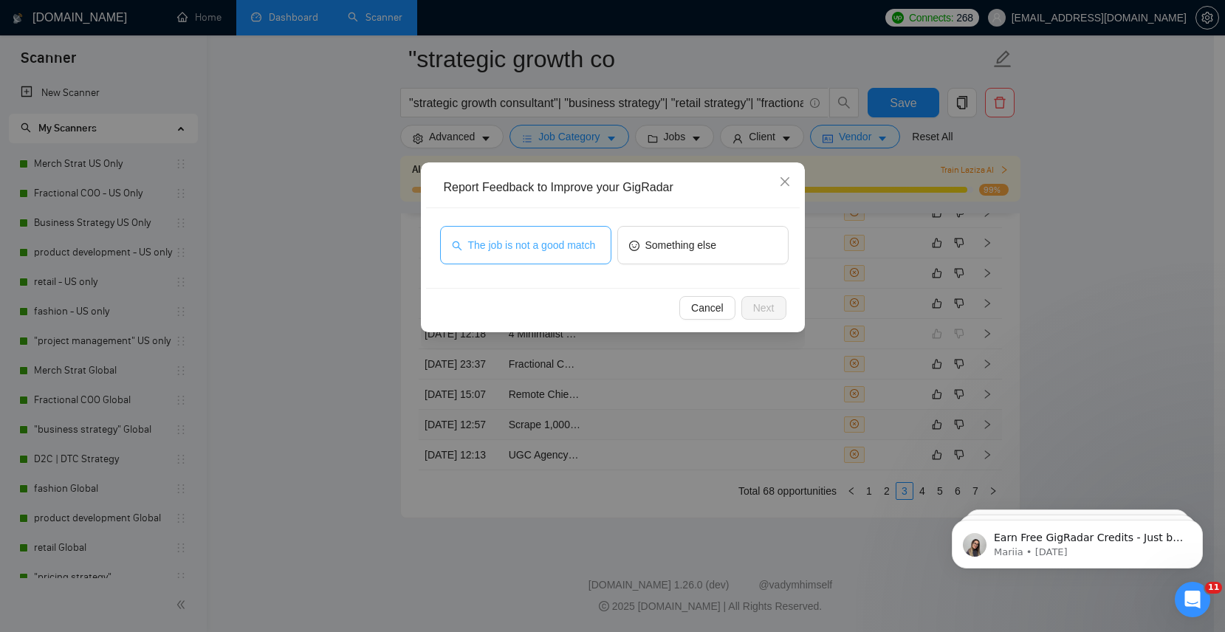
click at [565, 247] on span "The job is not a good match" at bounding box center [532, 245] width 128 height 16
click at [761, 307] on span "Next" at bounding box center [763, 308] width 21 height 16
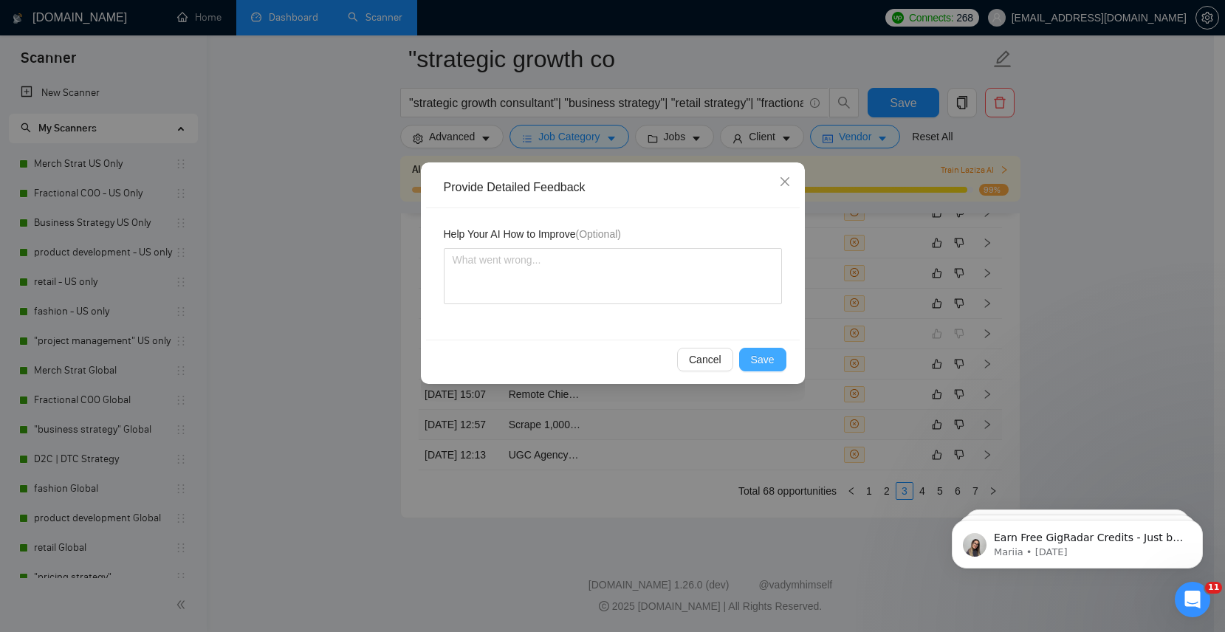
click at [759, 357] on span "Save" at bounding box center [763, 360] width 24 height 16
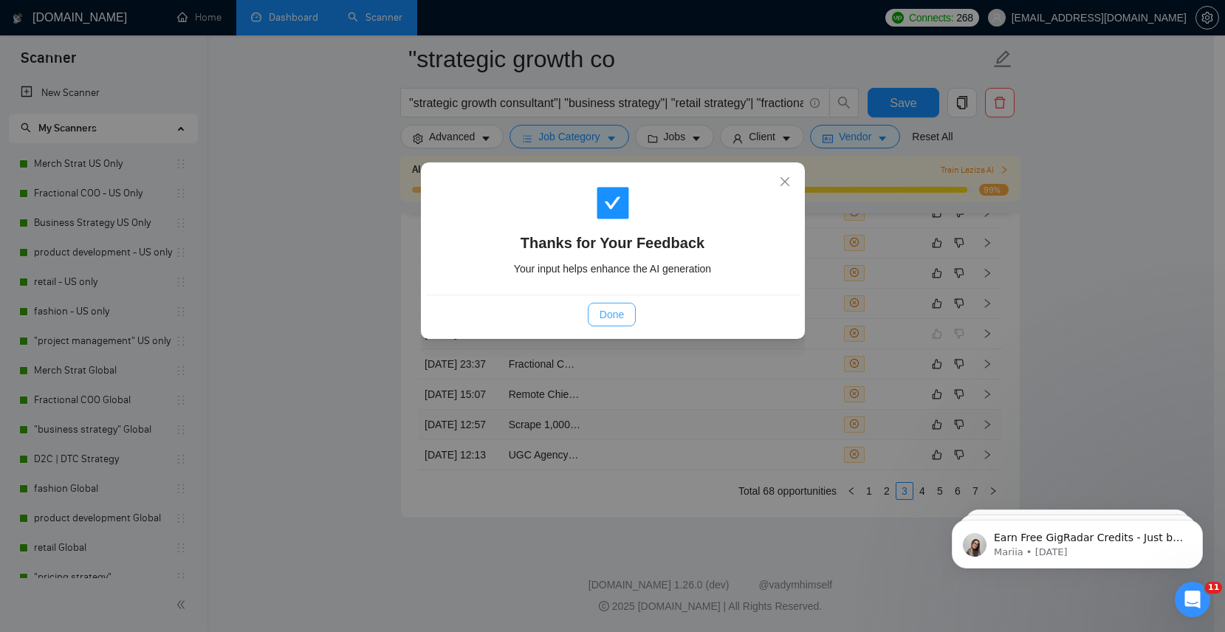
click at [609, 315] on span "Done" at bounding box center [612, 315] width 24 height 16
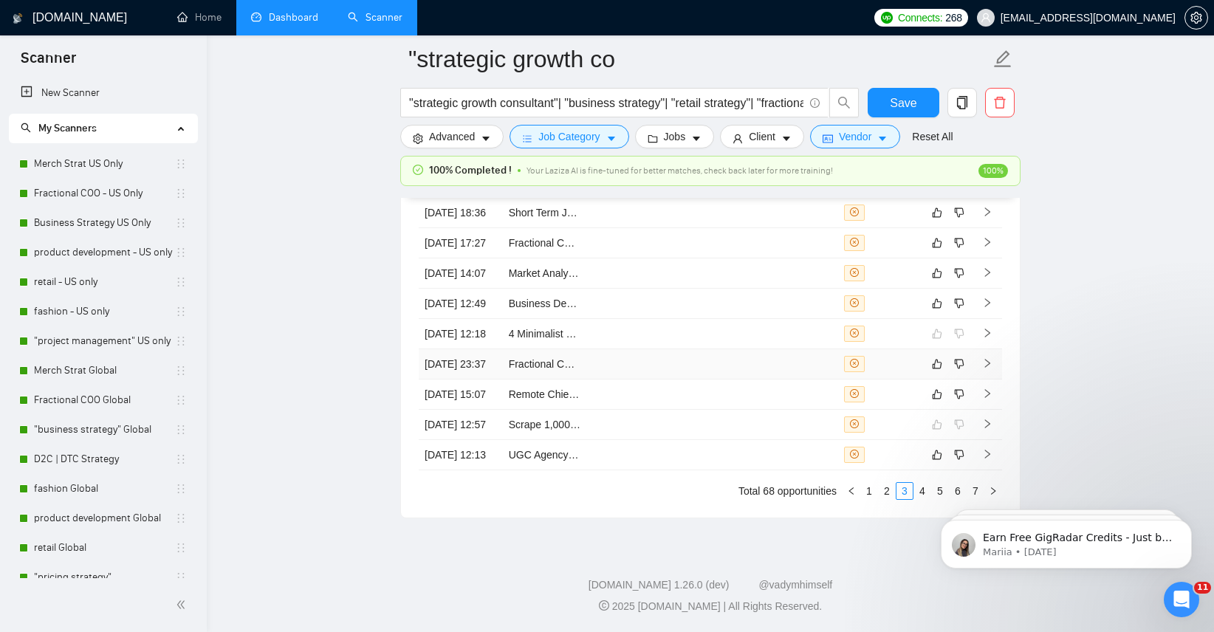
scroll to position [3993, 0]
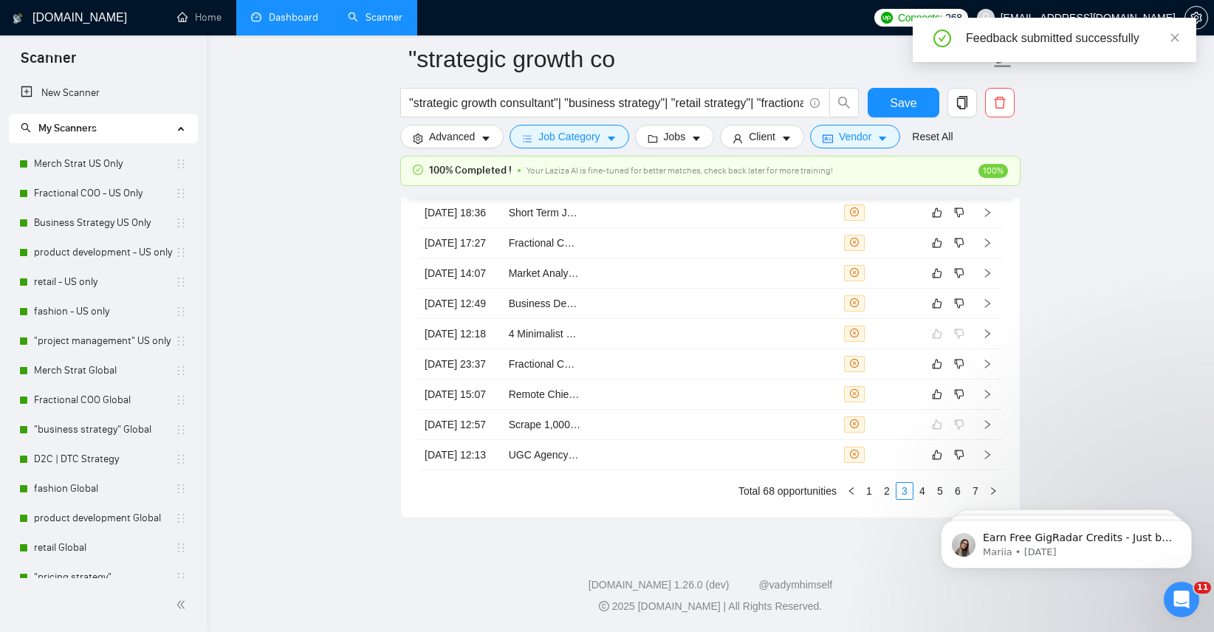
click at [265, 16] on link "Dashboard" at bounding box center [284, 17] width 67 height 13
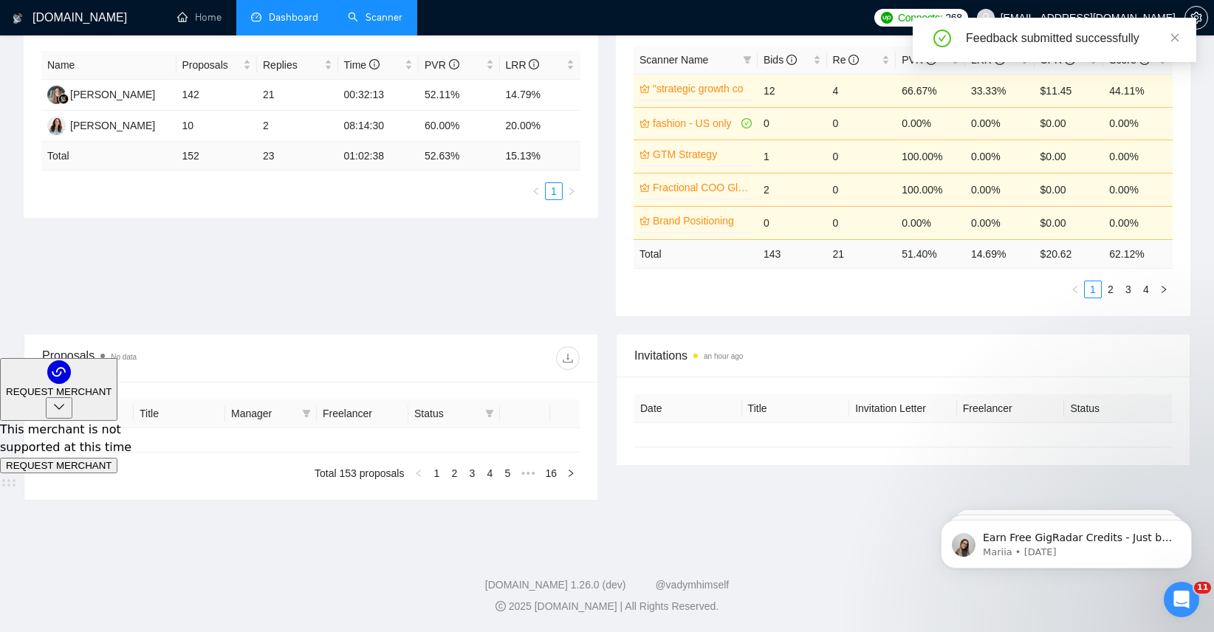
type input "[DATE]"
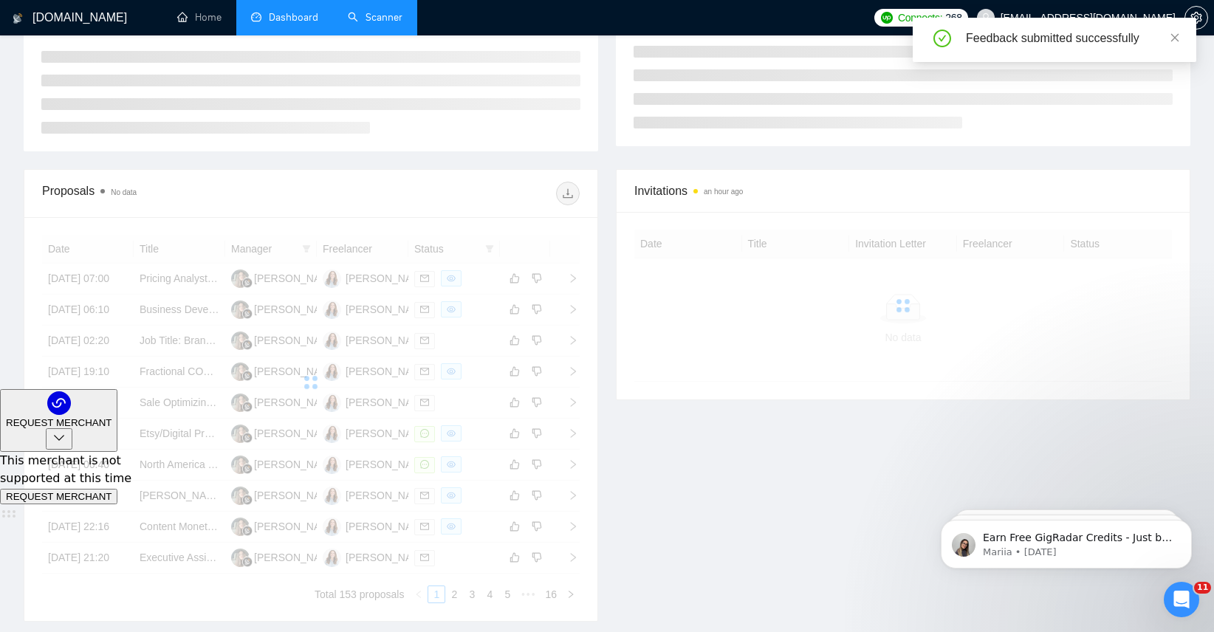
scroll to position [274, 0]
